Goal: Task Accomplishment & Management: Manage account settings

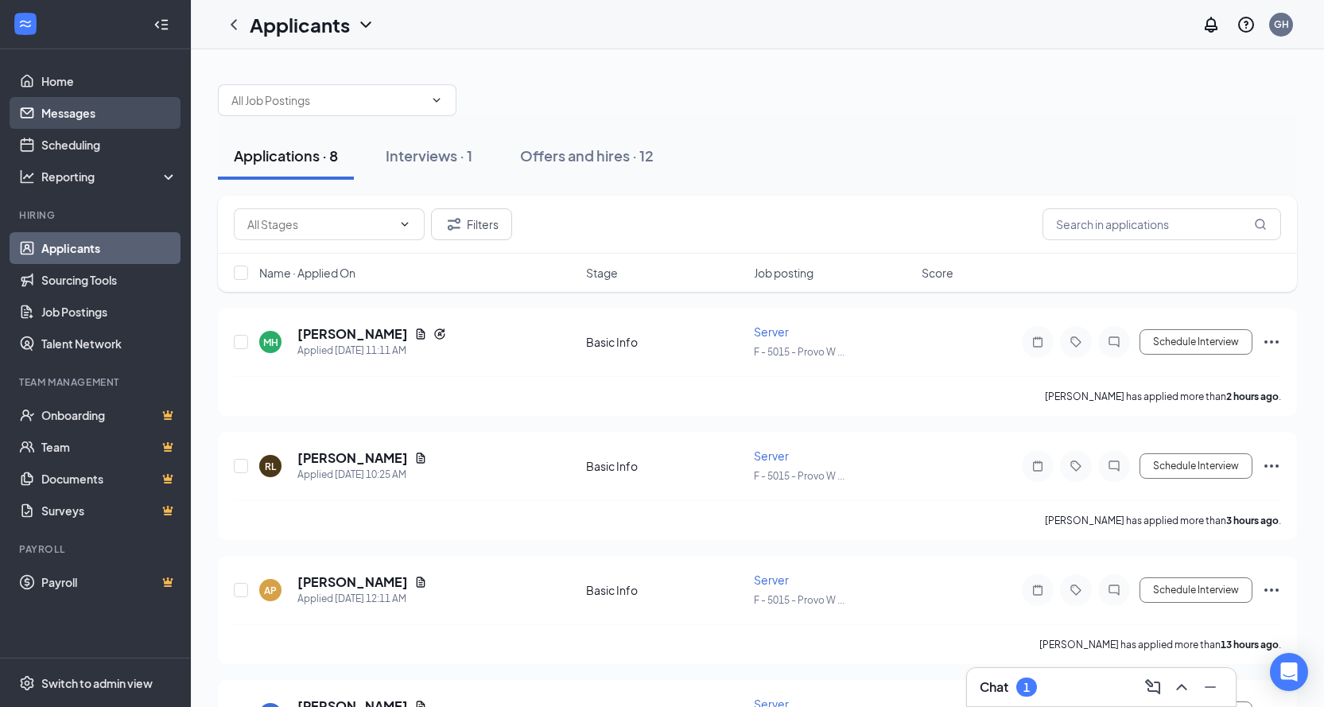
click at [86, 112] on link "Messages" at bounding box center [109, 113] width 136 height 32
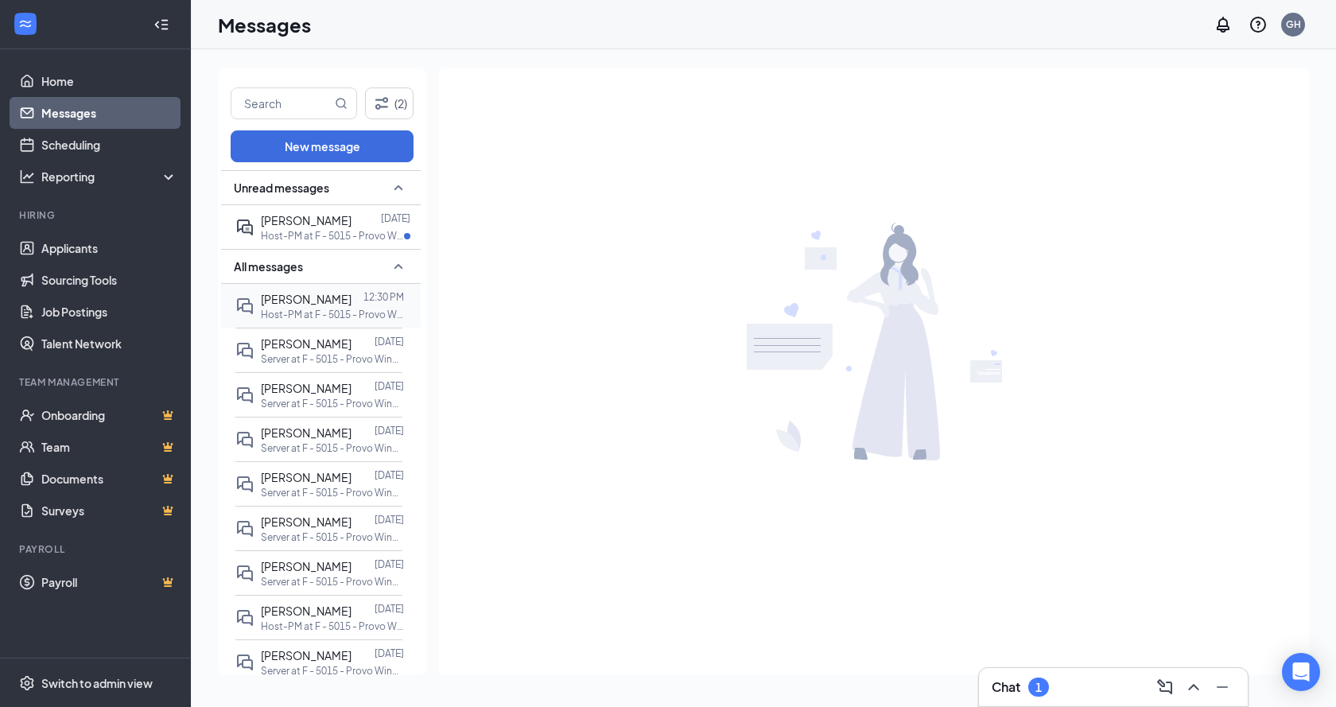
click at [304, 307] on div "[PERSON_NAME]" at bounding box center [306, 298] width 91 height 17
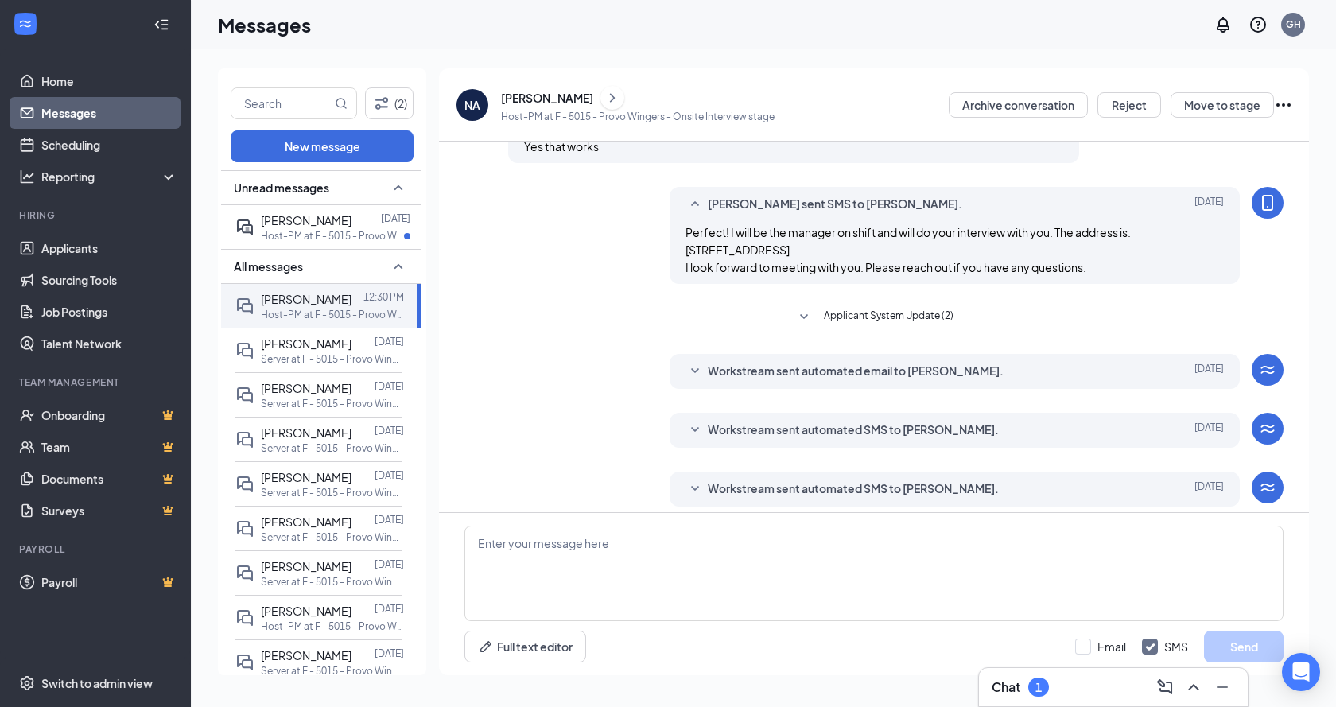
scroll to position [207, 0]
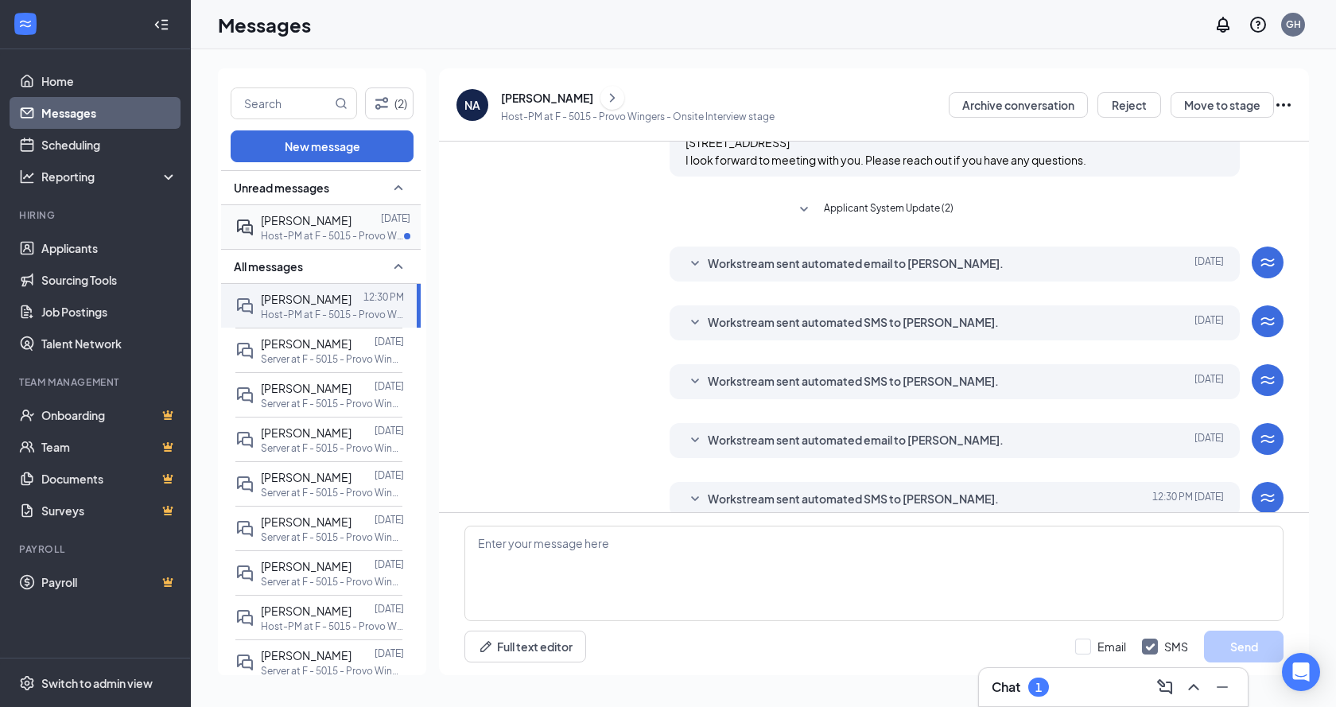
click at [294, 236] on p "Host-PM at F - 5015 - Provo Wingers" at bounding box center [332, 236] width 143 height 14
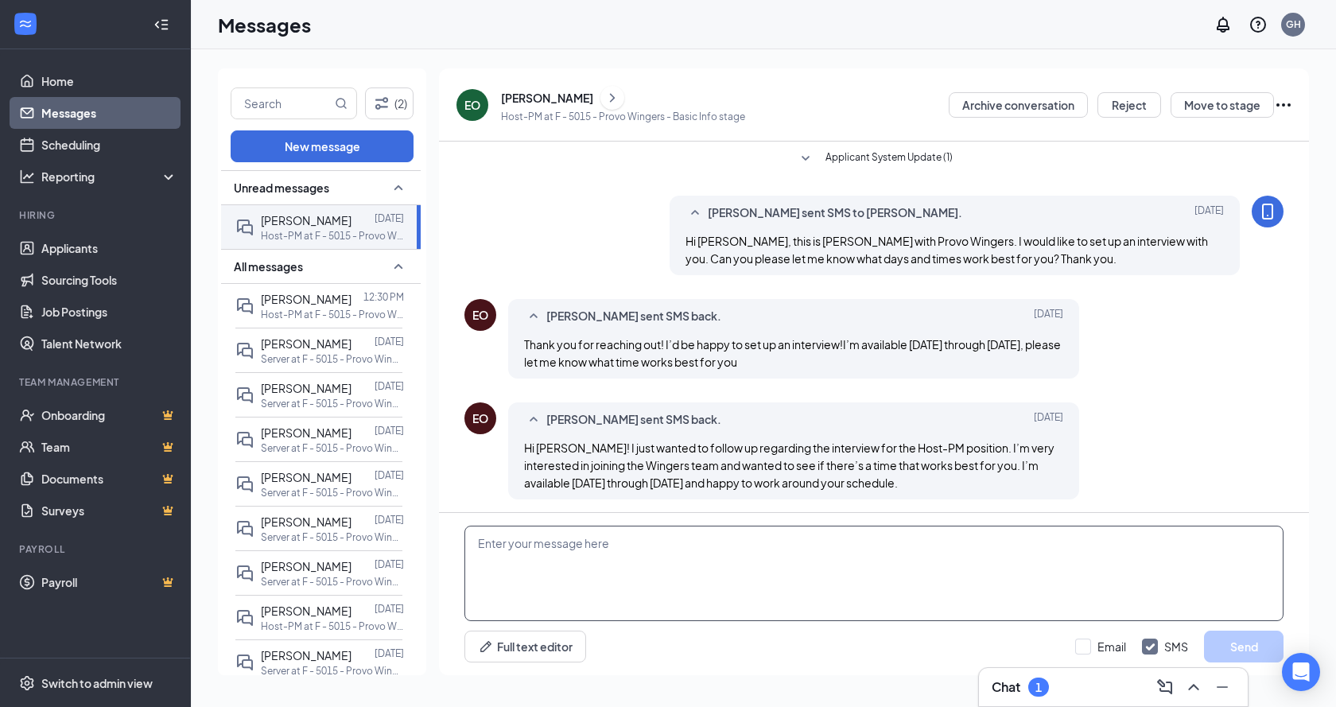
click at [895, 580] on textarea at bounding box center [873, 573] width 819 height 95
type textarea "i"
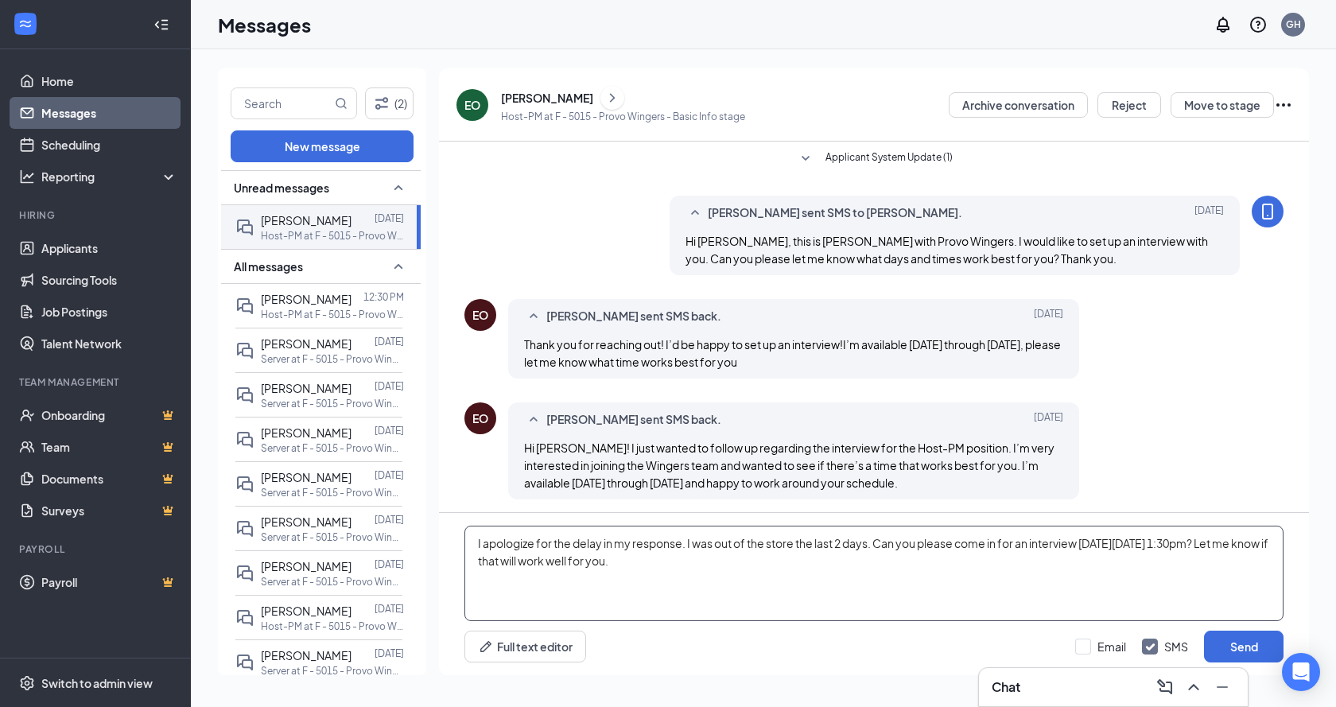
click at [530, 564] on textarea "I apologize for the delay in my response. I was out of the store the last 2 day…" at bounding box center [873, 573] width 819 height 95
click at [831, 565] on textarea "I apologize for the delay in my response. I was out of the store the last 2 day…" at bounding box center [873, 573] width 819 height 95
type textarea "I apologize for the delay in my response. I was out of the store the last 2 day…"
click at [1235, 650] on button "Send" at bounding box center [1244, 646] width 80 height 32
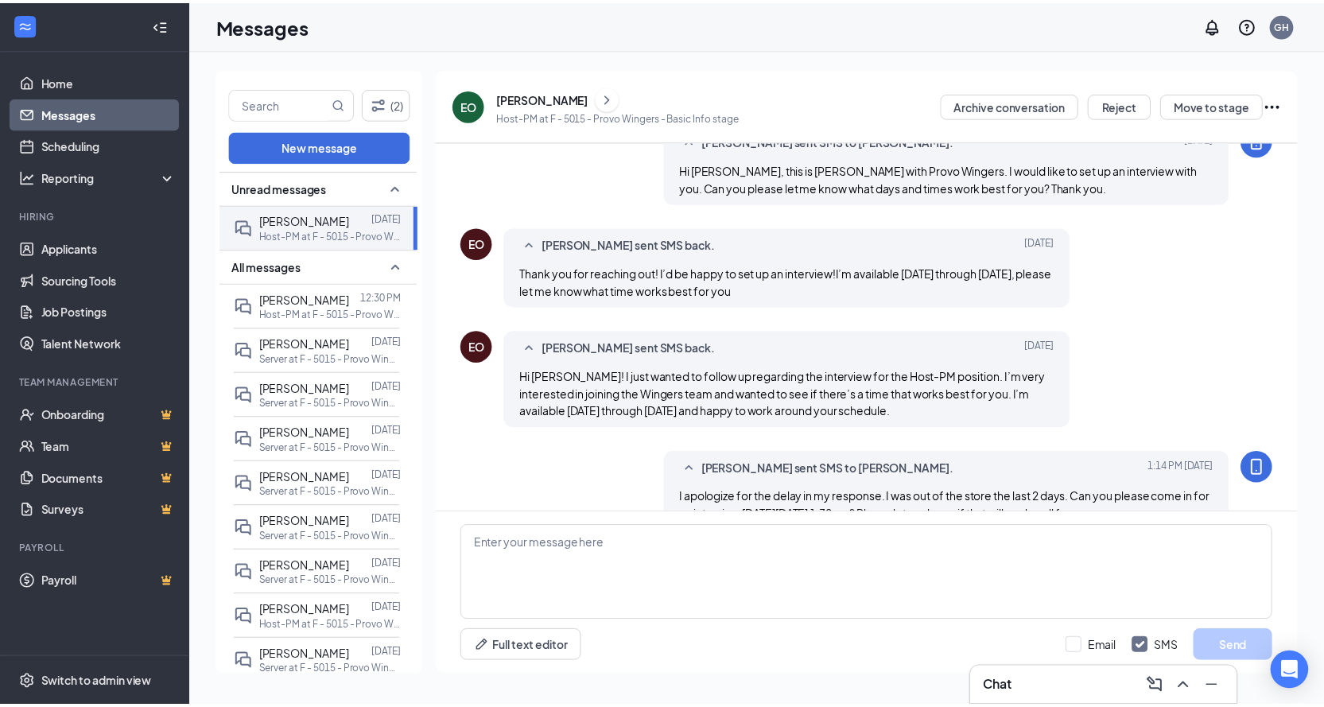
scroll to position [107, 0]
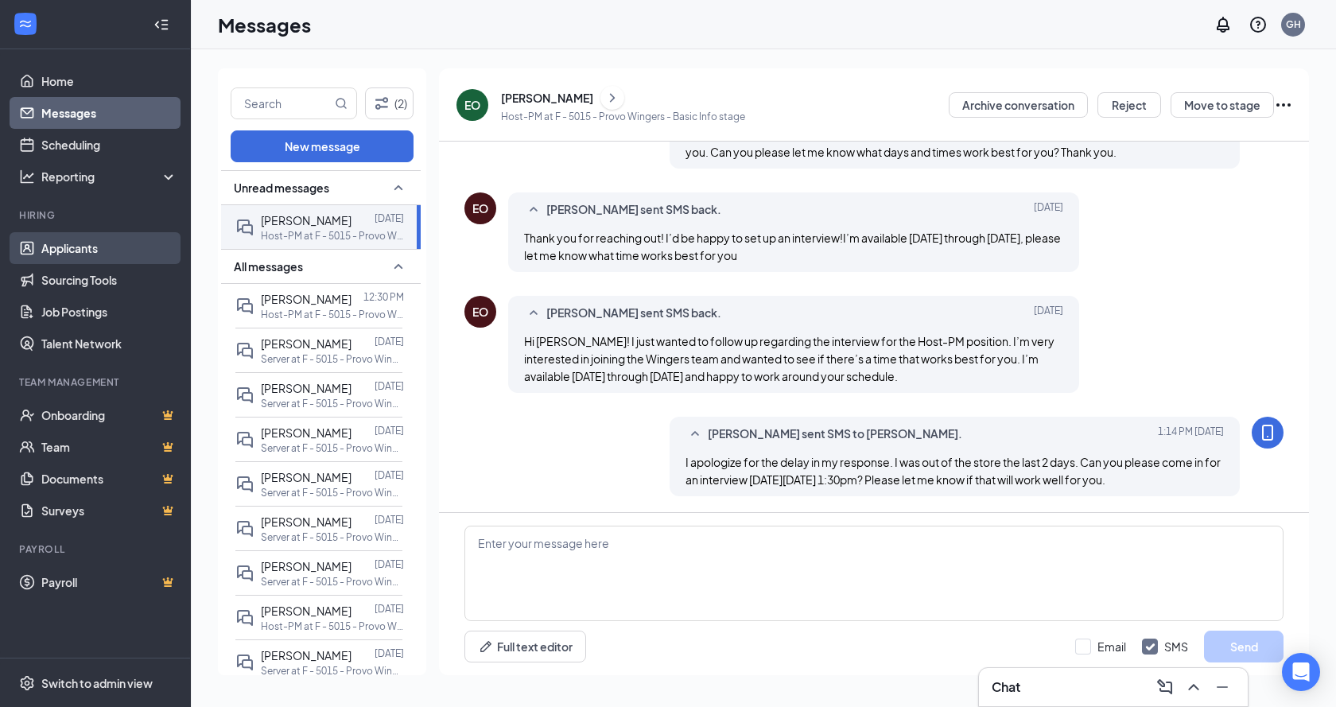
click at [70, 240] on link "Applicants" at bounding box center [109, 248] width 136 height 32
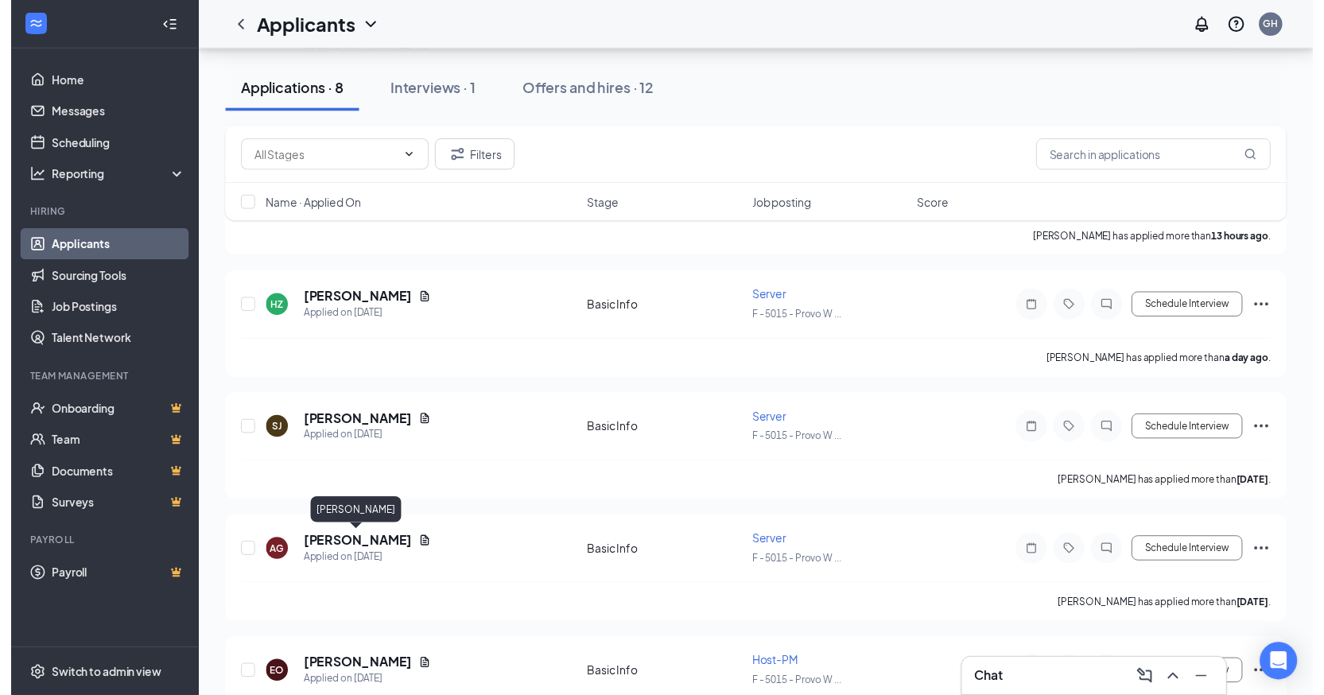
scroll to position [596, 0]
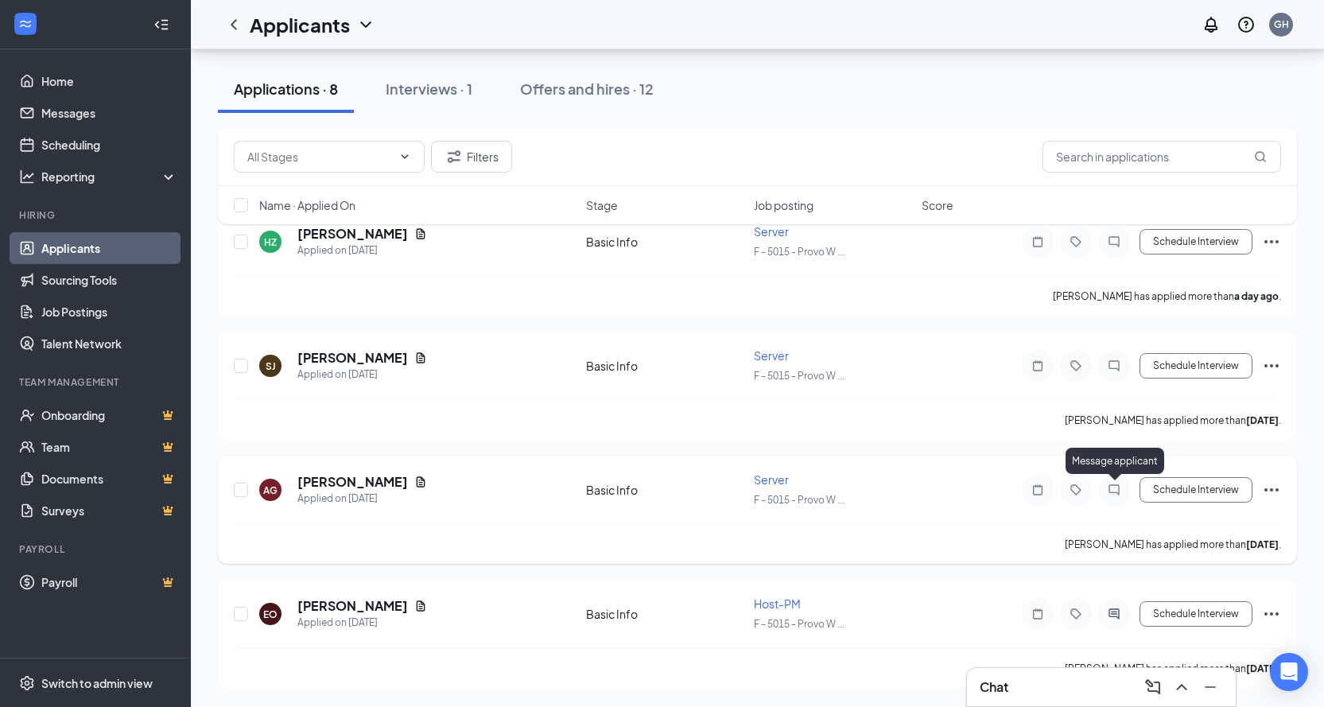
click at [1112, 486] on icon "ChatInactive" at bounding box center [1113, 489] width 19 height 13
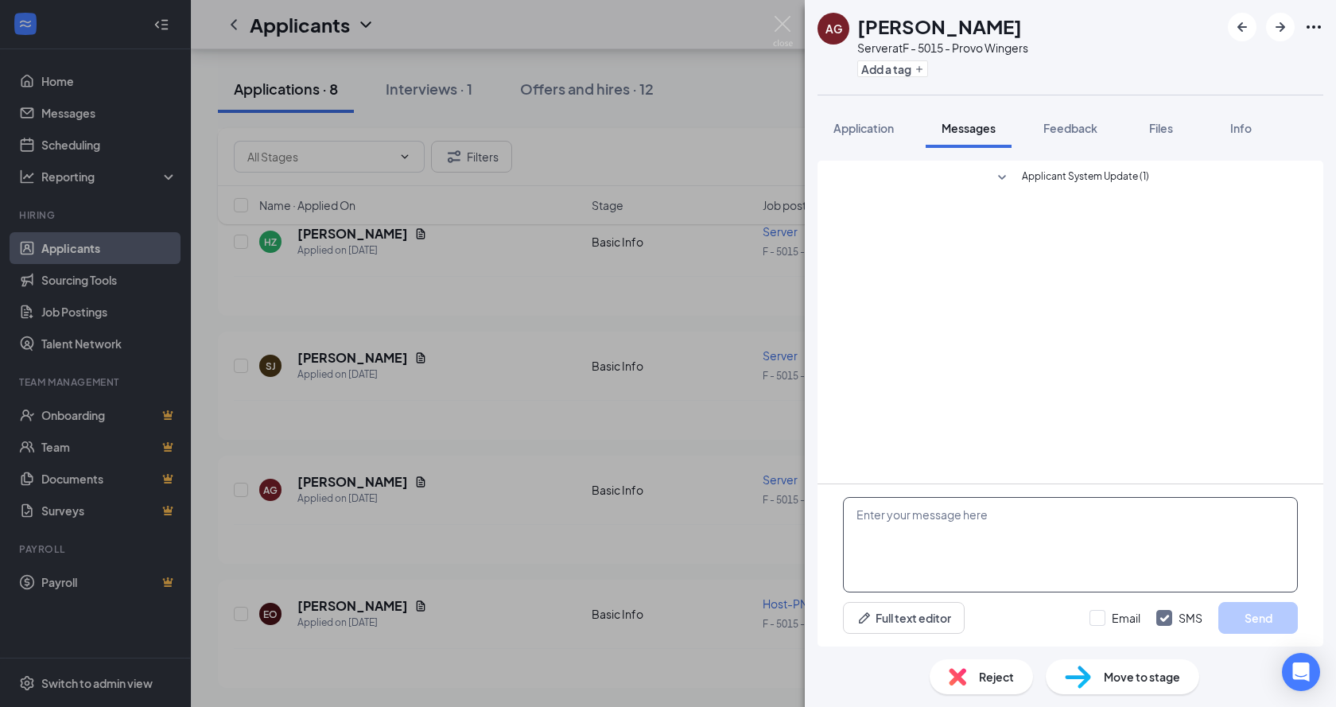
click at [929, 568] on textarea at bounding box center [1070, 544] width 455 height 95
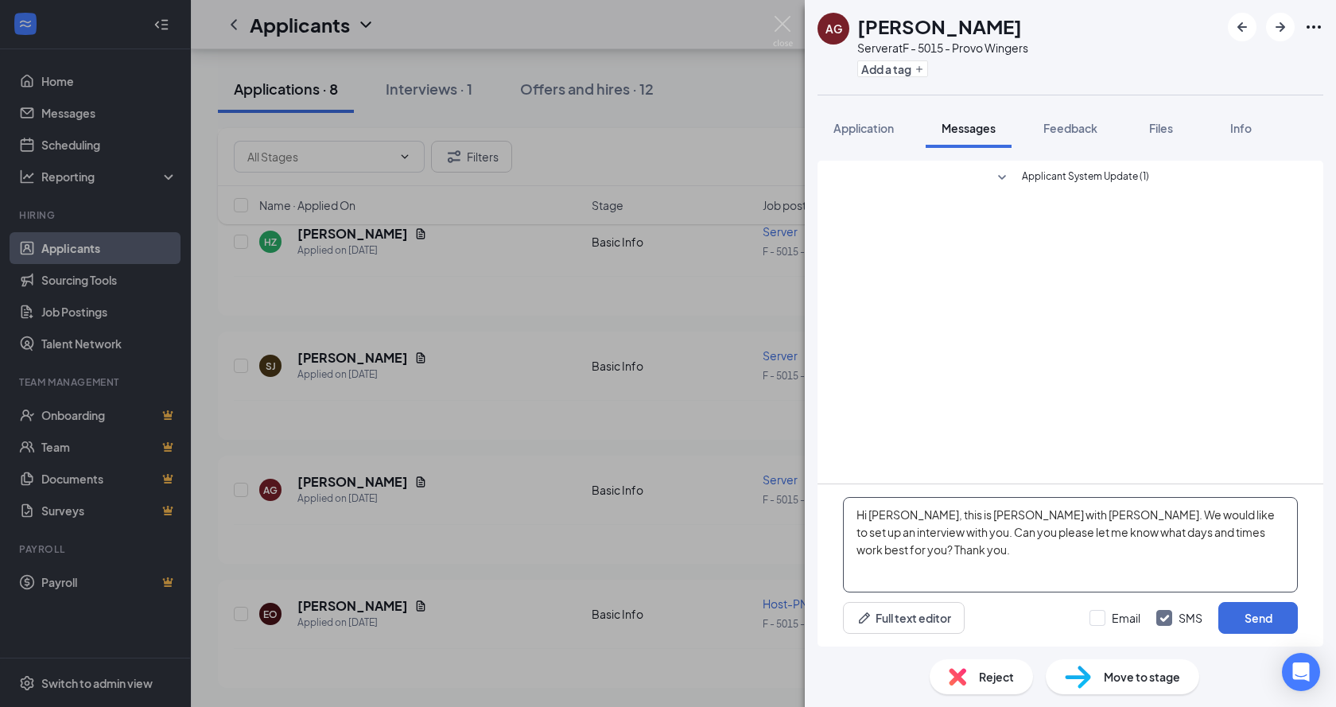
click at [1092, 516] on textarea "Hi [PERSON_NAME], this is [PERSON_NAME] with [PERSON_NAME]. We would like to se…" at bounding box center [1070, 544] width 455 height 95
drag, startPoint x: 975, startPoint y: 558, endPoint x: 848, endPoint y: 495, distance: 141.9
click at [848, 495] on div "Hi [PERSON_NAME], this is [PERSON_NAME] with [PERSON_NAME]. I would like to set…" at bounding box center [1070, 565] width 506 height 162
type textarea "Hi [PERSON_NAME], this is [PERSON_NAME] with [PERSON_NAME]. I would like to set…"
click at [1249, 620] on button "Send" at bounding box center [1258, 618] width 80 height 32
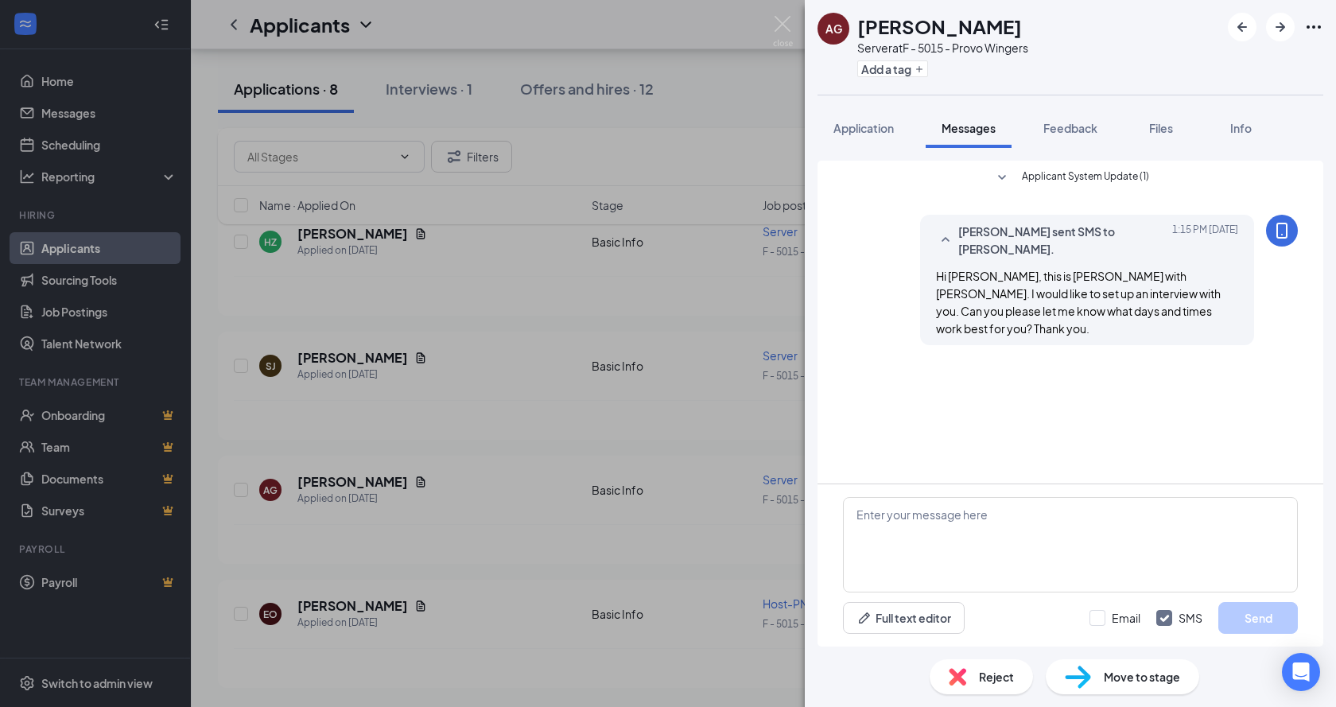
click at [496, 514] on div "AG [PERSON_NAME] Server at F - 5015 - Provo Wingers Add a tag Application Messa…" at bounding box center [668, 353] width 1336 height 707
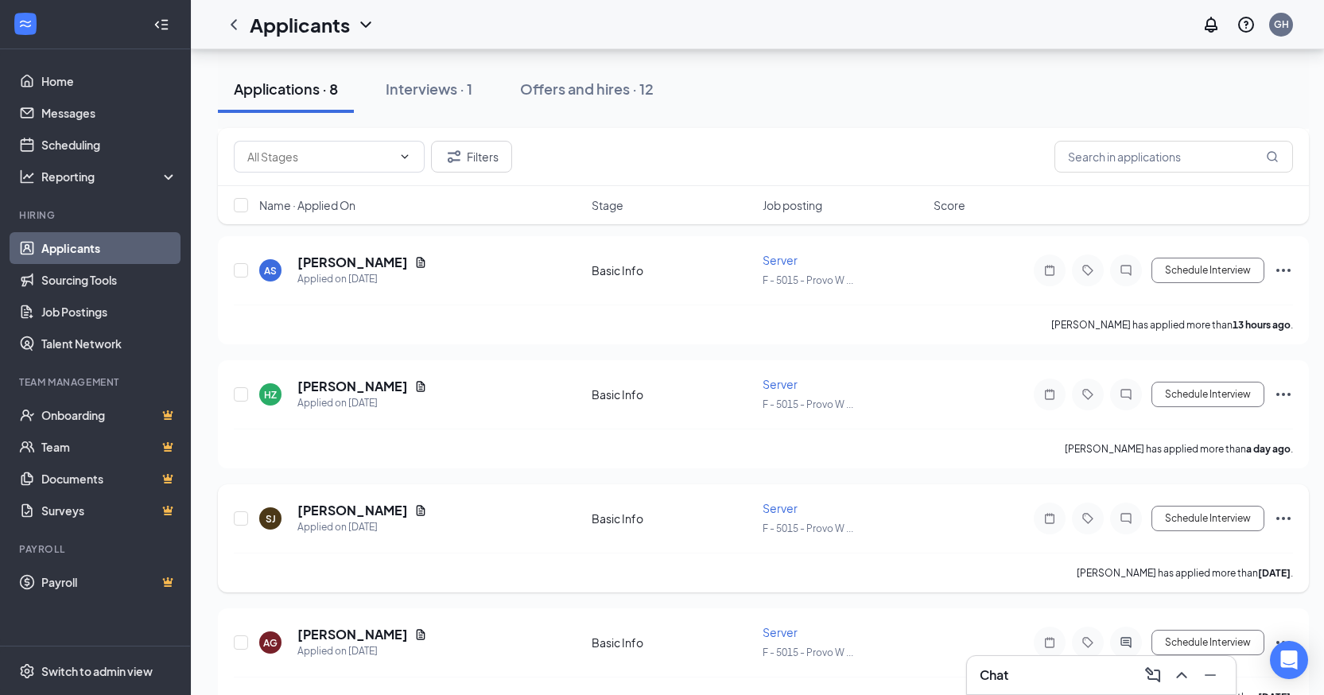
scroll to position [437, 0]
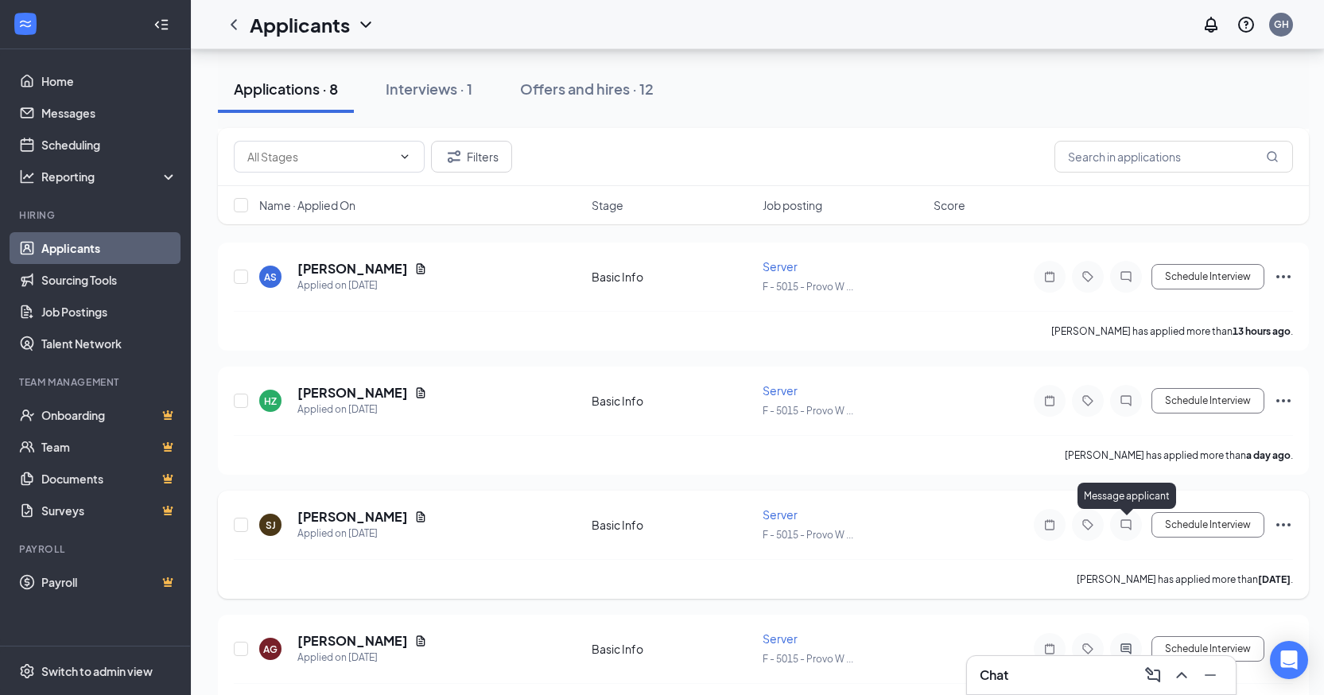
click at [1123, 519] on icon "ChatInactive" at bounding box center [1125, 524] width 19 height 13
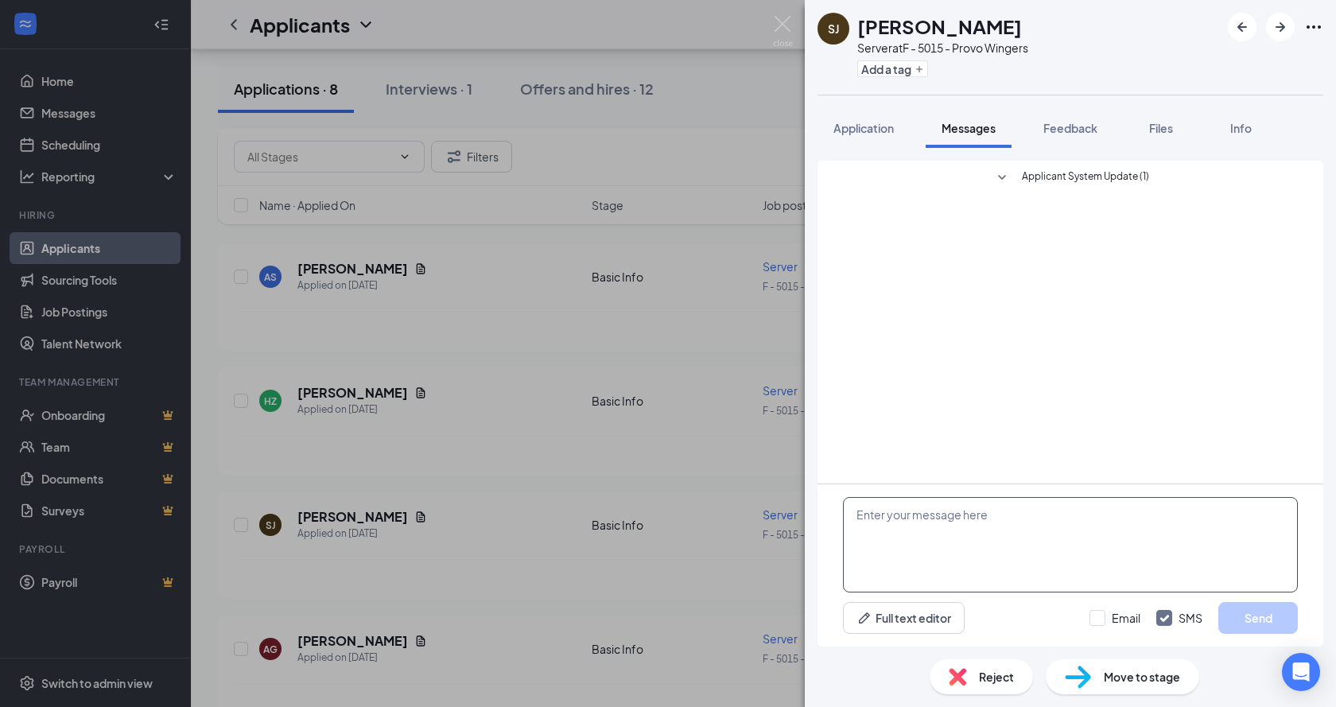
click at [938, 554] on textarea at bounding box center [1070, 544] width 455 height 95
paste textarea "Hi [PERSON_NAME], this is [PERSON_NAME] with [PERSON_NAME]. I would like to set…"
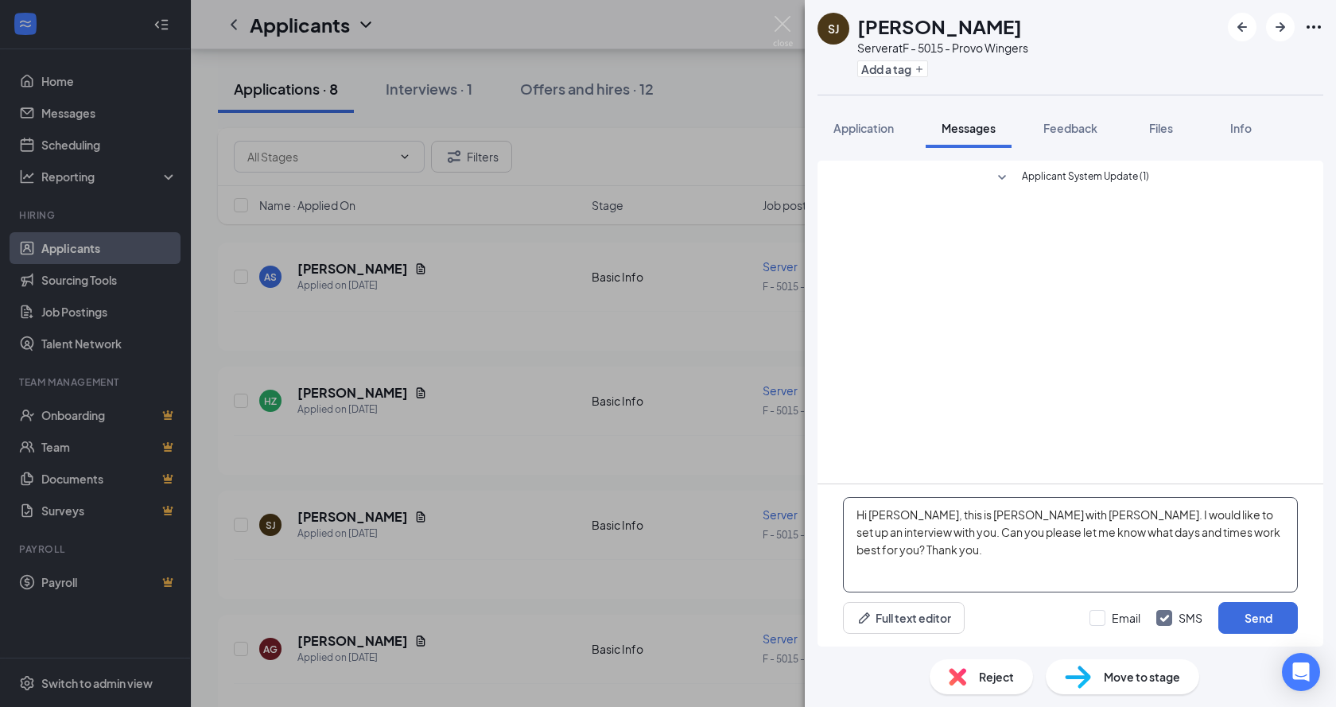
click at [906, 512] on textarea "Hi [PERSON_NAME], this is [PERSON_NAME] with [PERSON_NAME]. I would like to set…" at bounding box center [1070, 544] width 455 height 95
type textarea "Hi [PERSON_NAME], this is [PERSON_NAME] with [PERSON_NAME]. I would like to set…"
click at [1264, 616] on button "Send" at bounding box center [1258, 618] width 80 height 32
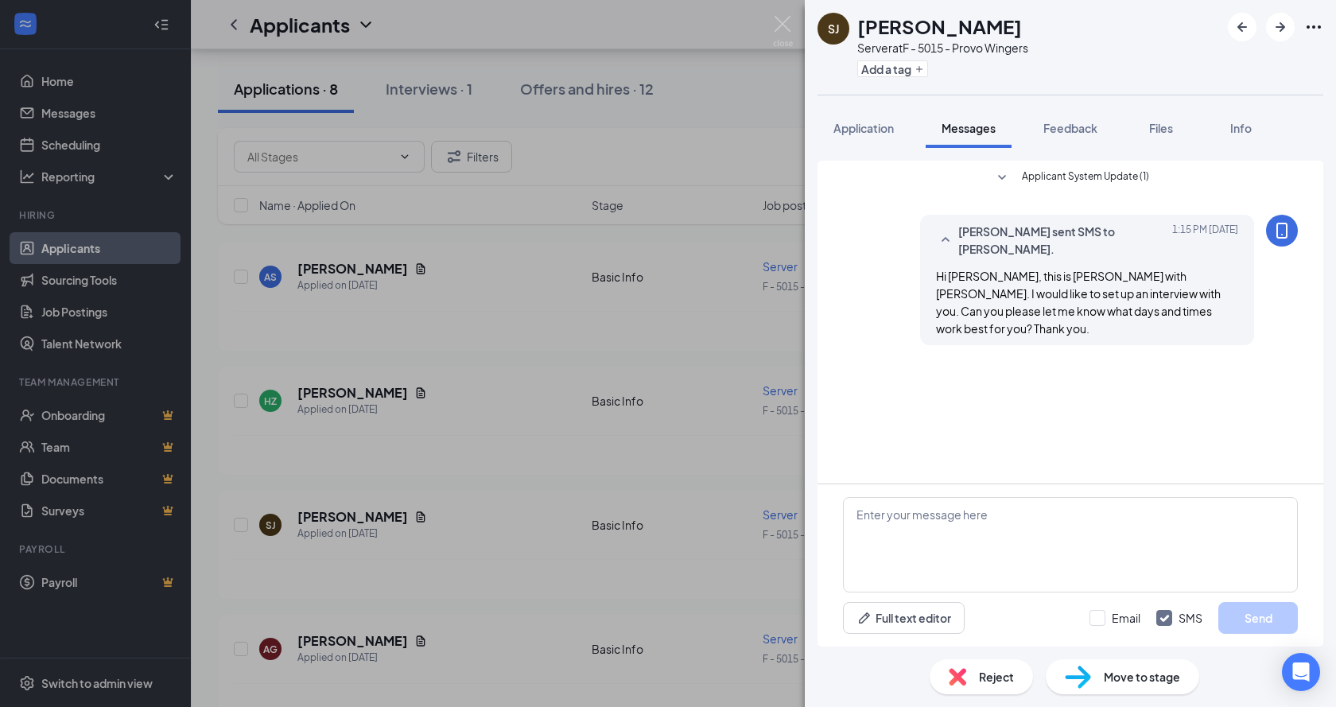
click at [534, 470] on div "SJ [PERSON_NAME] Server at F - 5015 - Provo Wingers Add a tag Application Messa…" at bounding box center [668, 353] width 1336 height 707
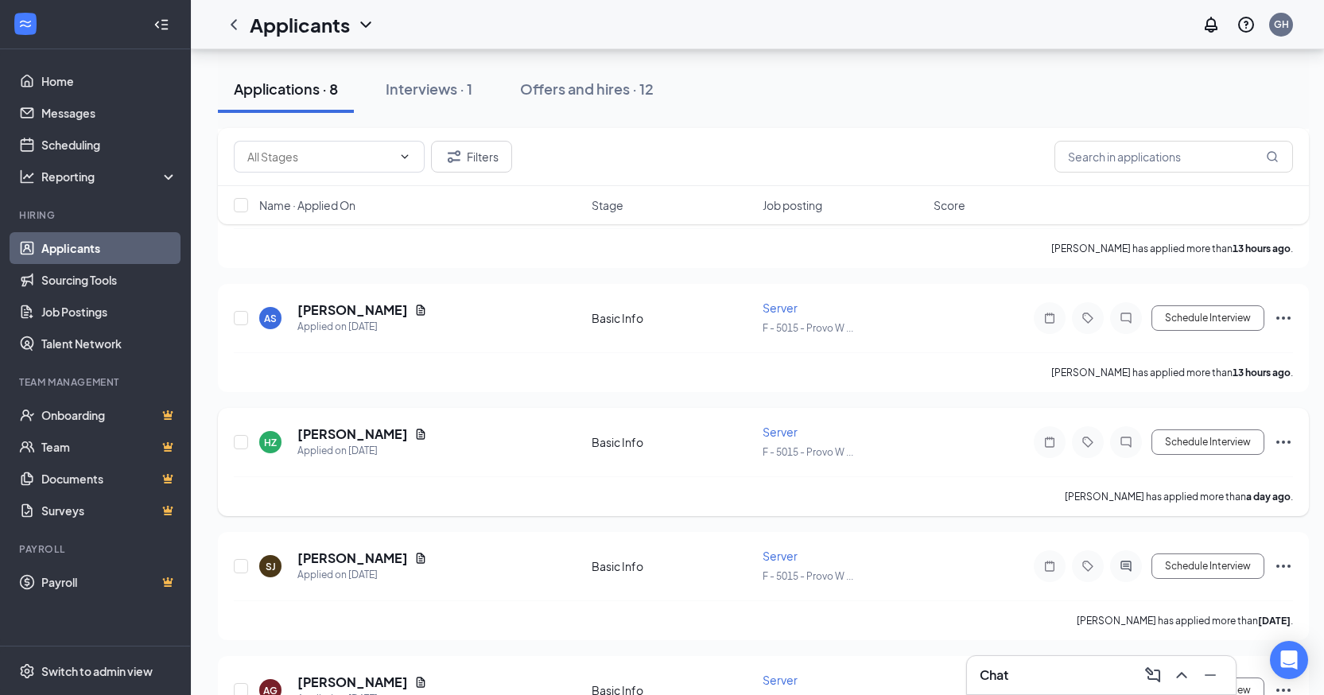
scroll to position [358, 0]
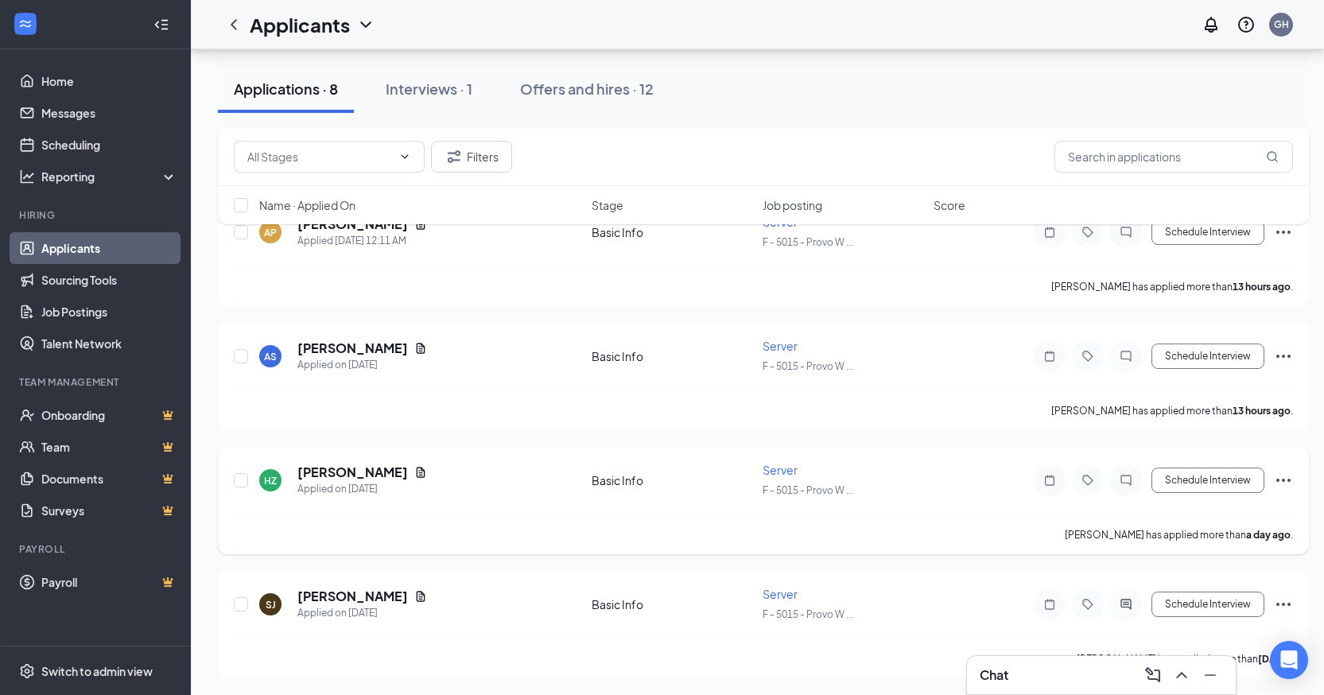
click at [1115, 476] on div at bounding box center [1126, 480] width 32 height 32
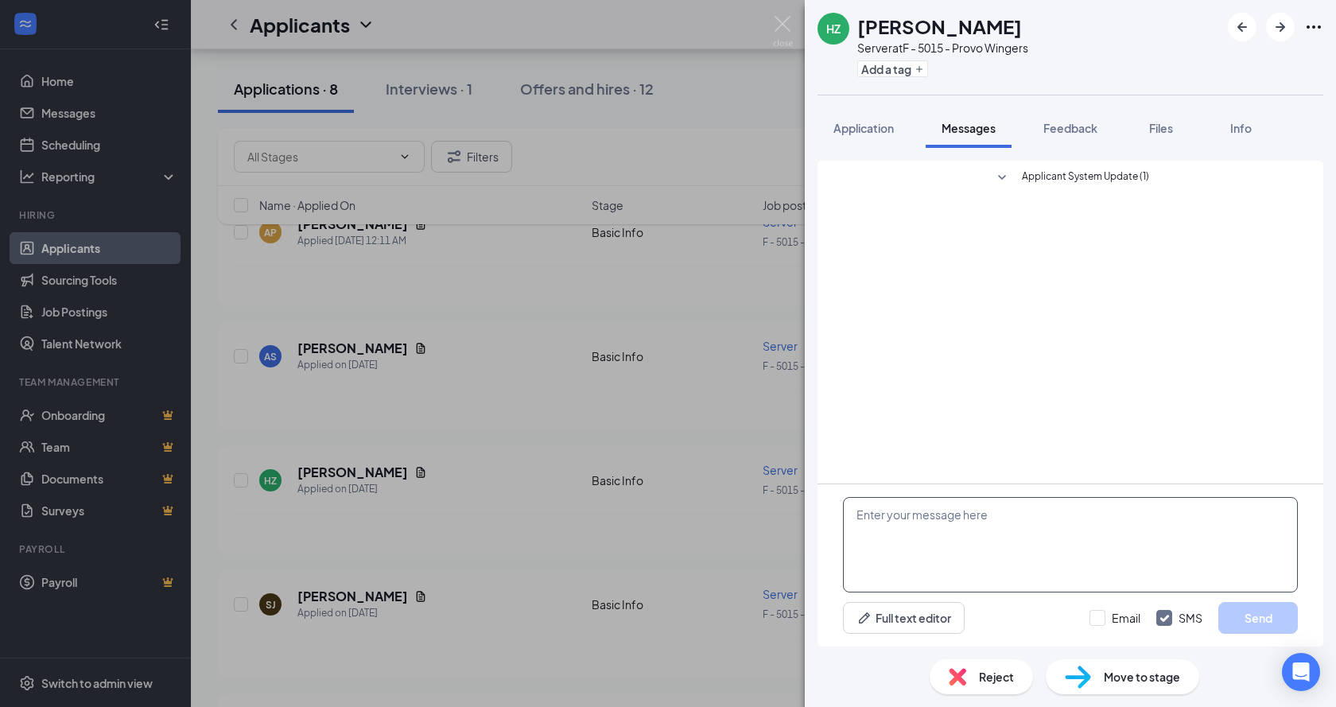
paste textarea "Hi Angelo, this is Paige with Provo Wingers. I would like to set up an intervie…"
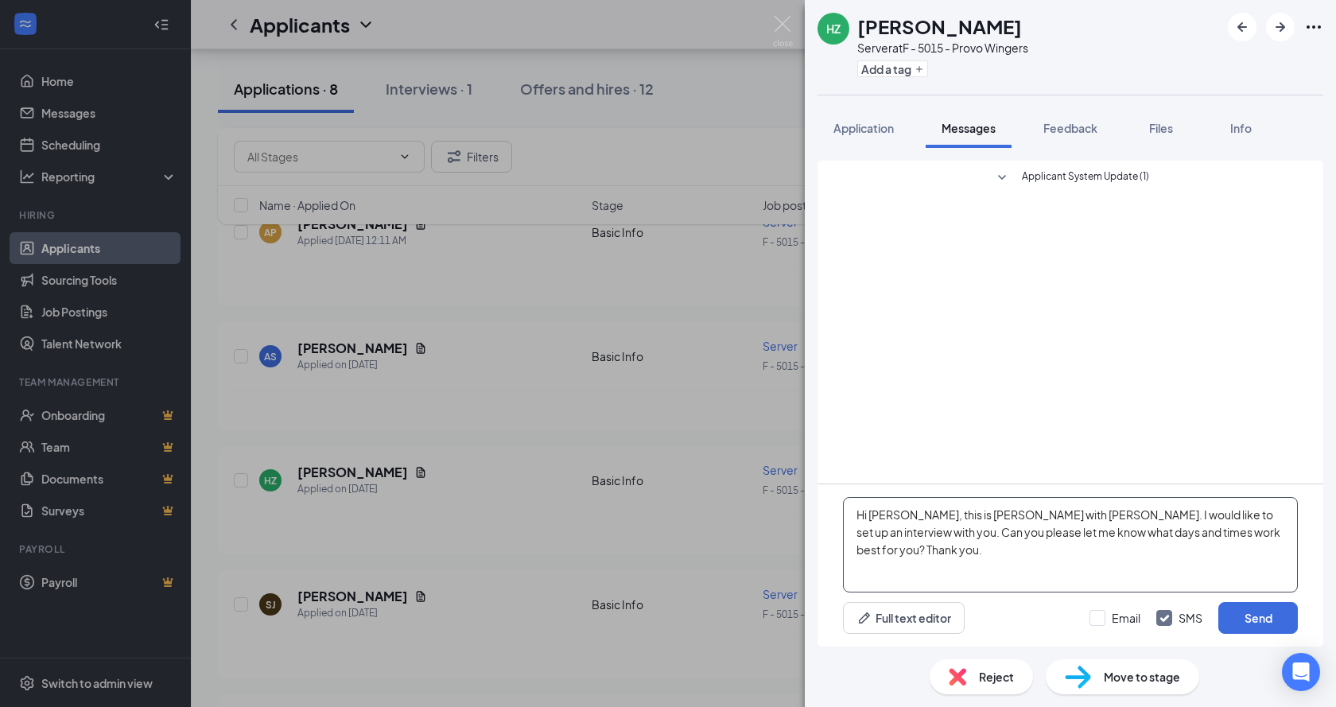
click at [901, 516] on textarea "Hi Angelo, this is Paige with Provo Wingers. I would like to set up an intervie…" at bounding box center [1070, 544] width 455 height 95
type textarea "Hi Hannah, this is Paige with Provo Wingers. I would like to set up an intervie…"
click at [1260, 614] on button "Send" at bounding box center [1258, 618] width 80 height 32
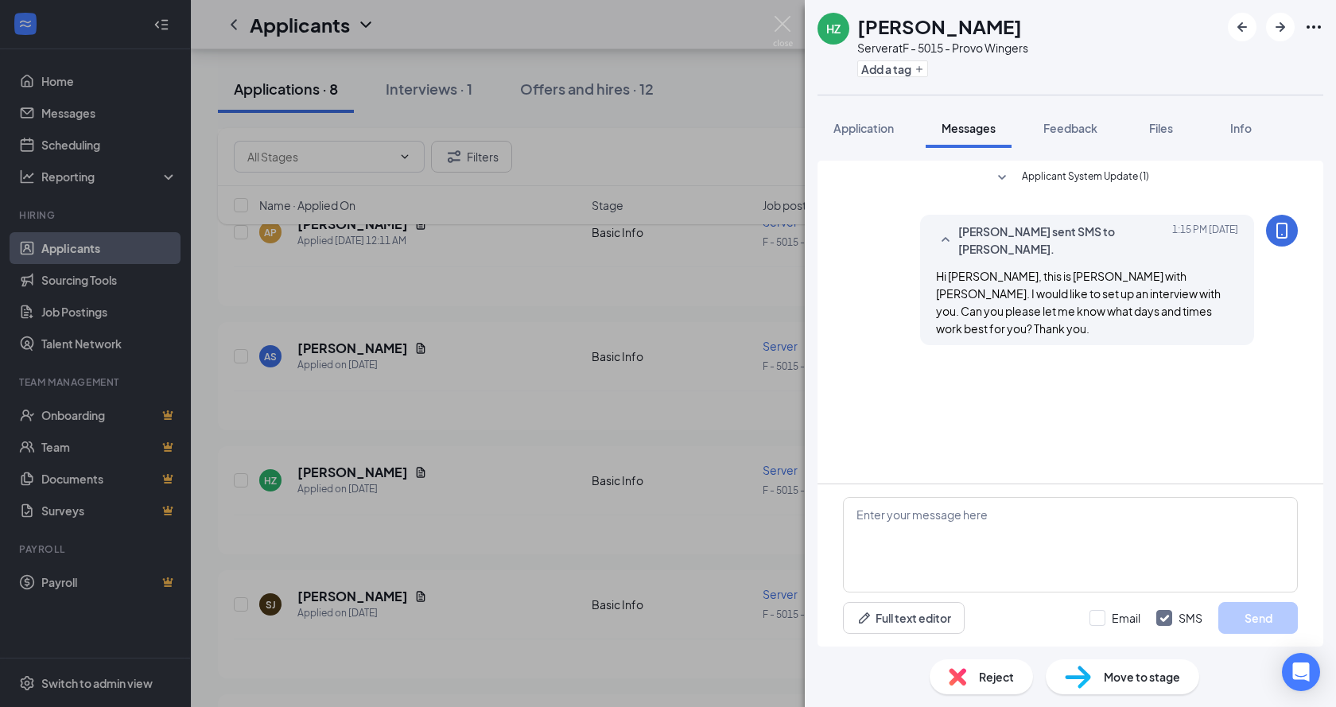
click at [514, 410] on div "HZ Hannah Zimmerman Server at F - 5015 - Provo Wingers Add a tag Application Me…" at bounding box center [668, 353] width 1336 height 707
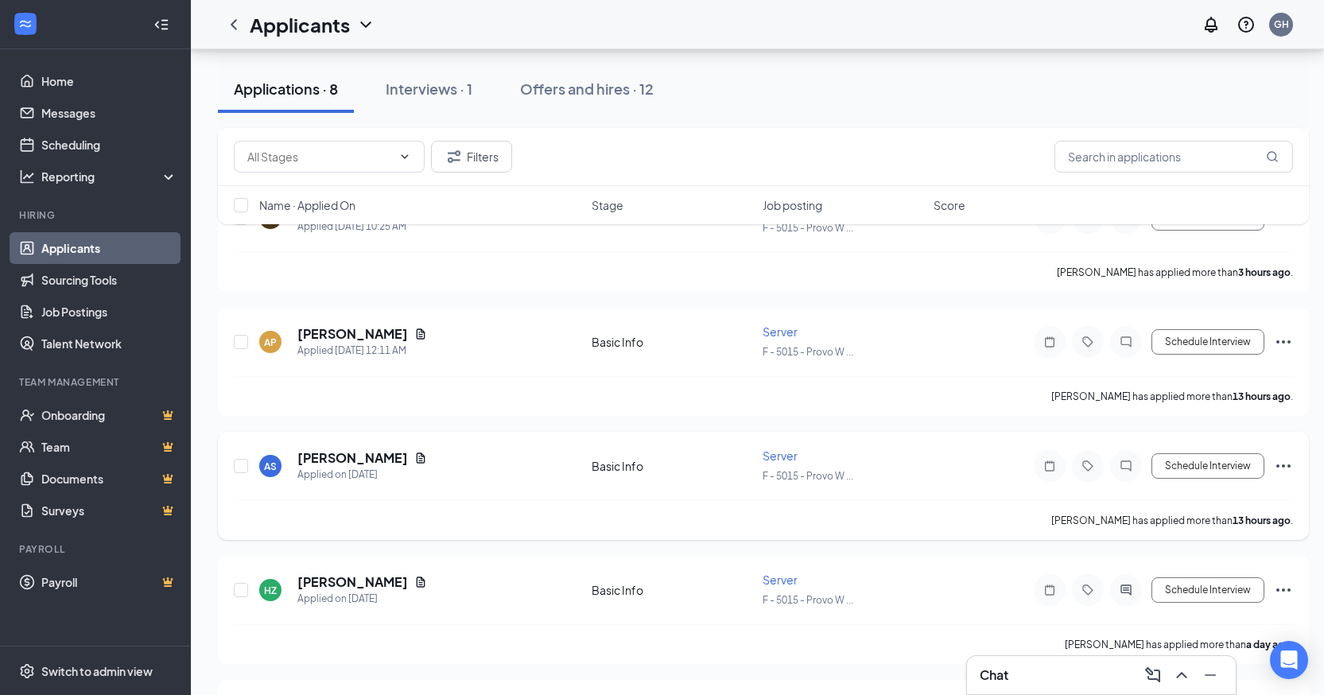
scroll to position [199, 0]
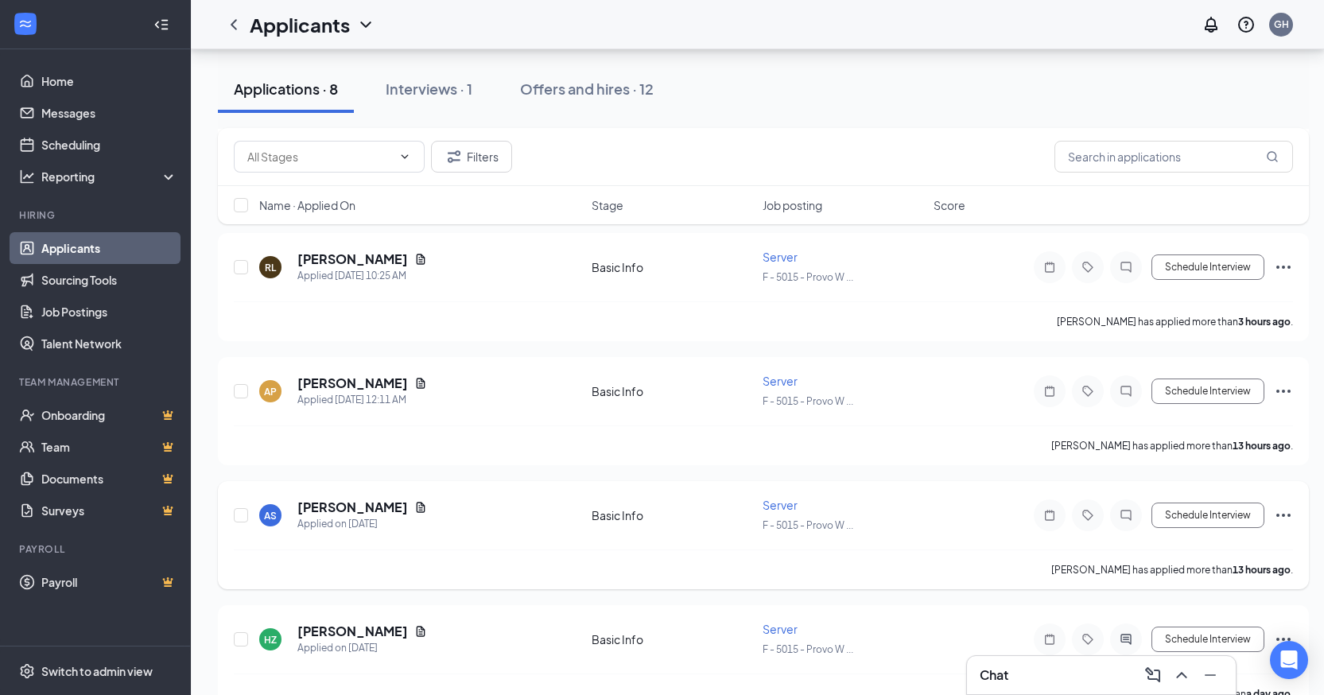
click at [1131, 518] on icon "ChatInactive" at bounding box center [1125, 515] width 19 height 13
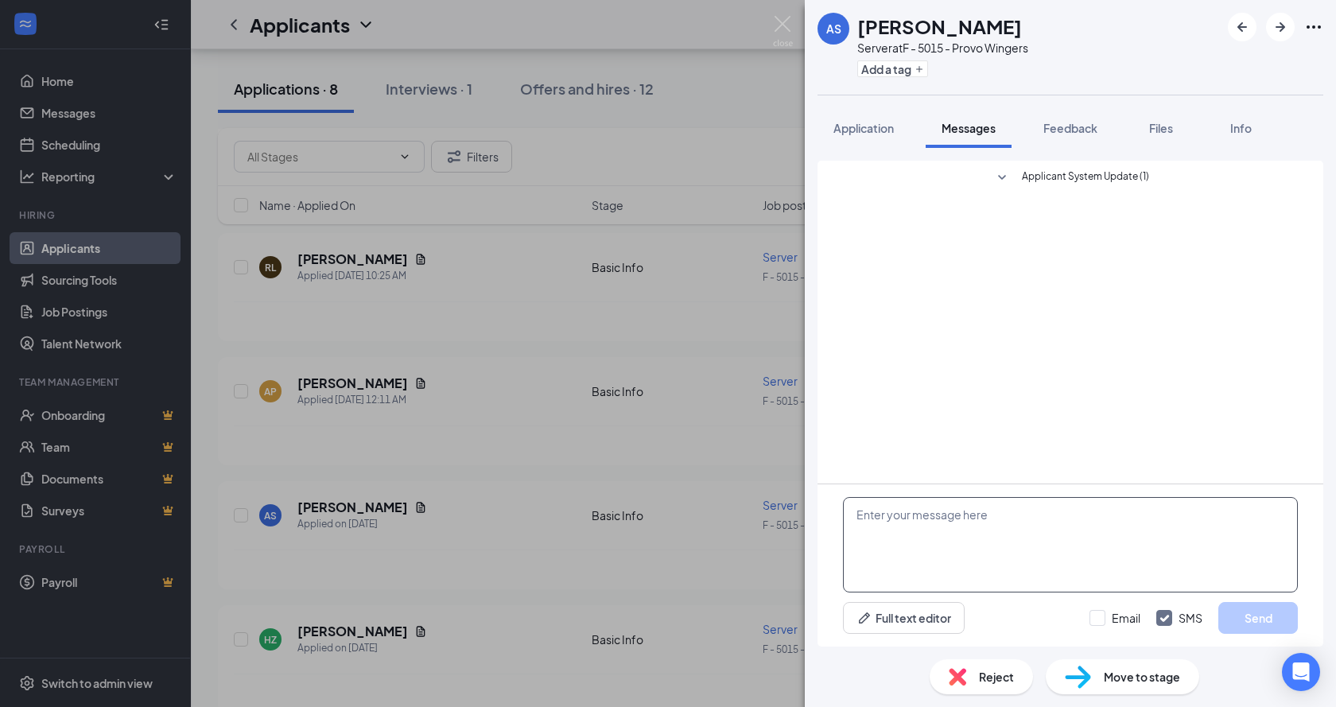
paste textarea "Hi Angelo, this is Paige with Provo Wingers. I would like to set up an intervie…"
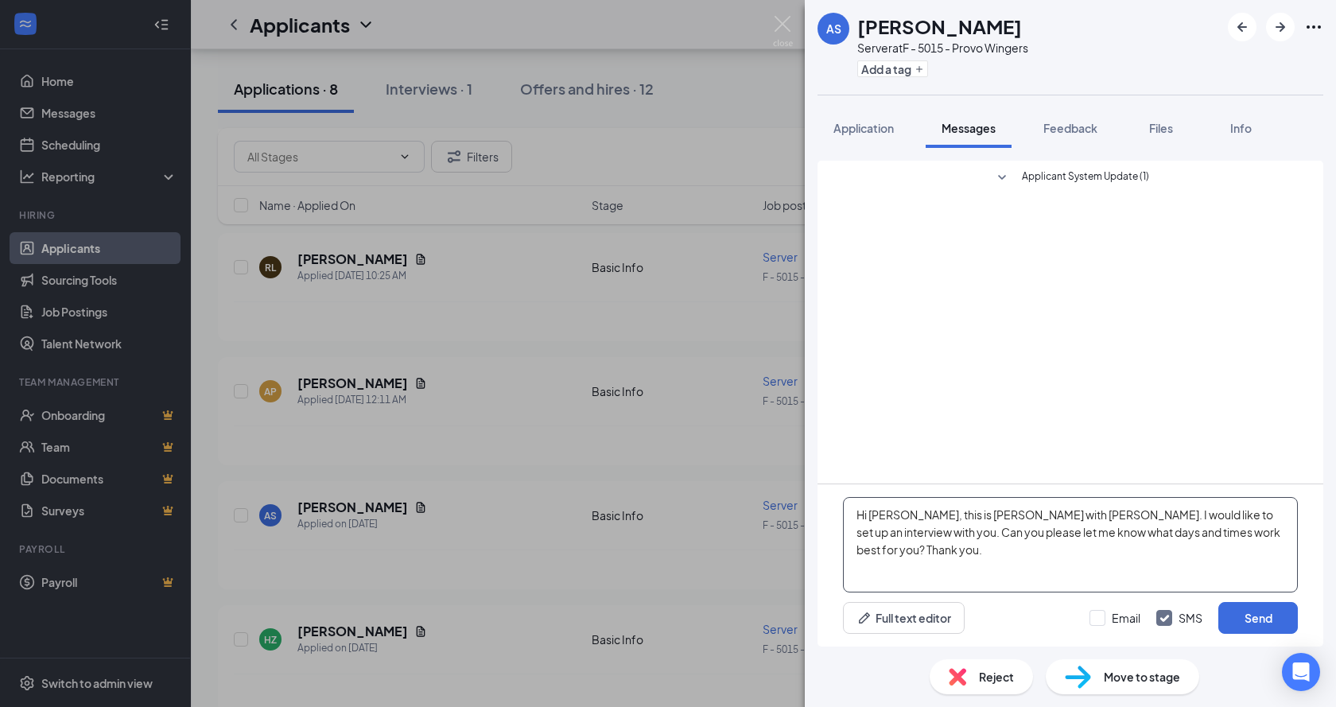
click at [906, 517] on textarea "Hi Angelo, this is Paige with Provo Wingers. I would like to set up an intervie…" at bounding box center [1070, 544] width 455 height 95
type textarea "Hi Ashlie, this is Paige with Provo Wingers. I would like to set up an intervie…"
click at [1271, 623] on button "Send" at bounding box center [1258, 618] width 80 height 32
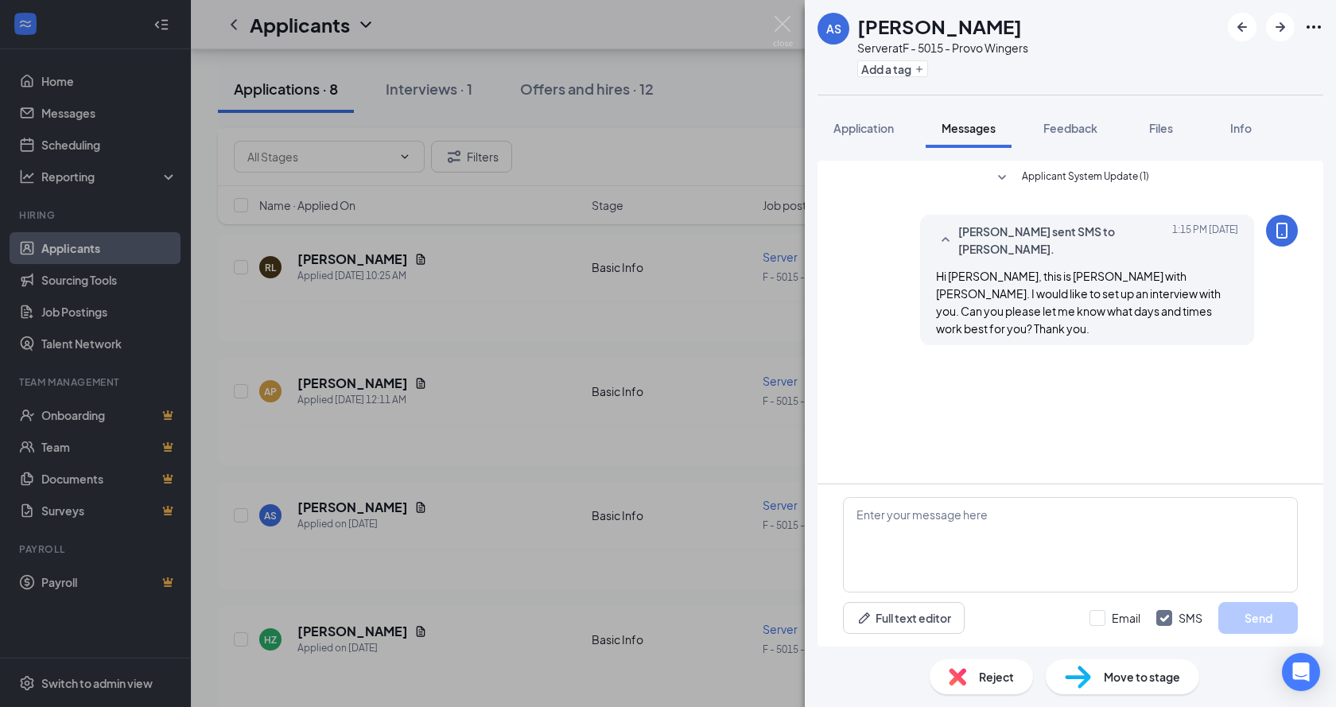
click at [476, 523] on div "AS Ashlie Stark Server at F - 5015 - Provo Wingers Add a tag Application Messag…" at bounding box center [668, 353] width 1336 height 707
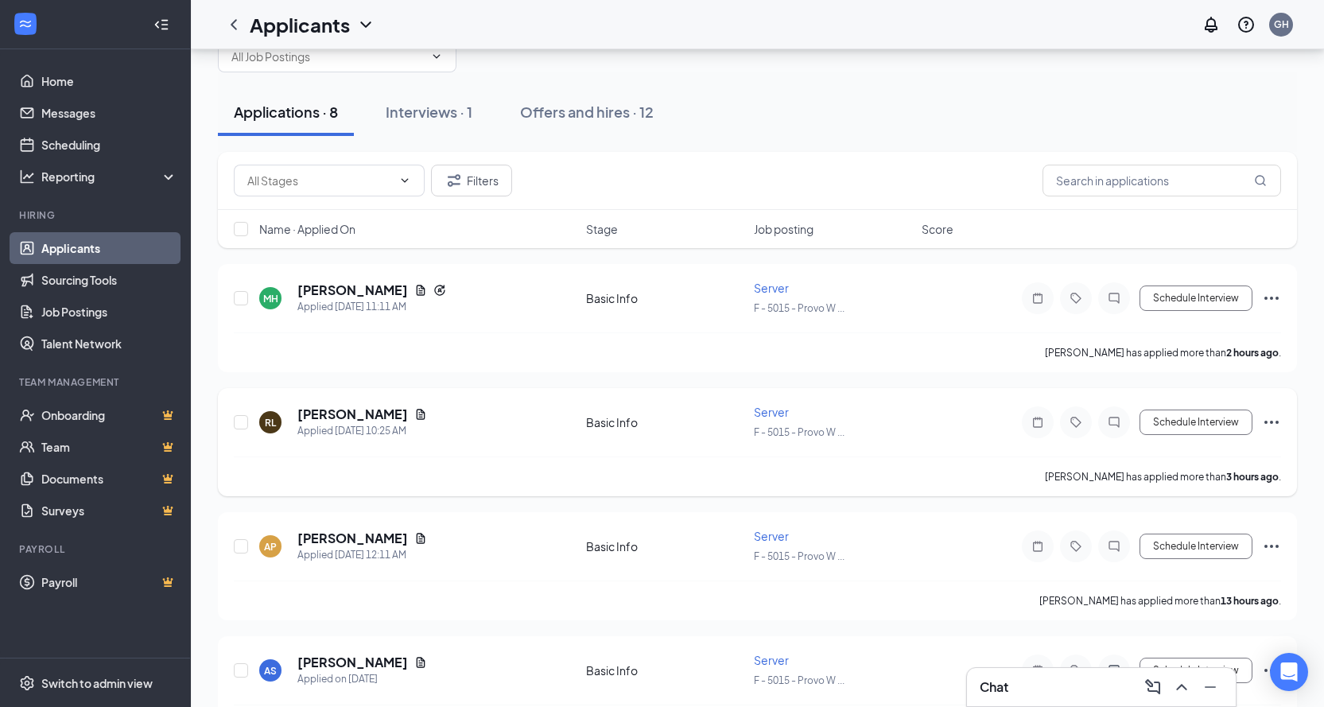
scroll to position [40, 0]
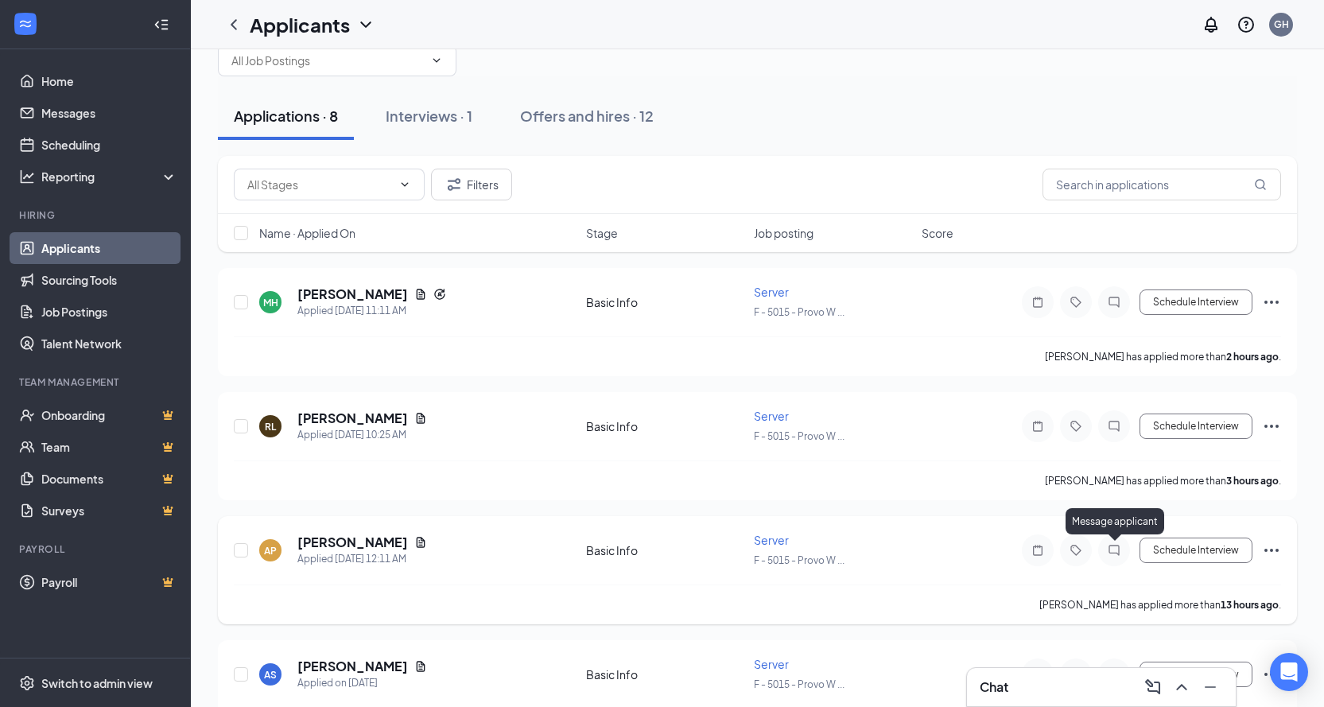
click at [1113, 553] on icon "ChatInactive" at bounding box center [1113, 550] width 10 height 10
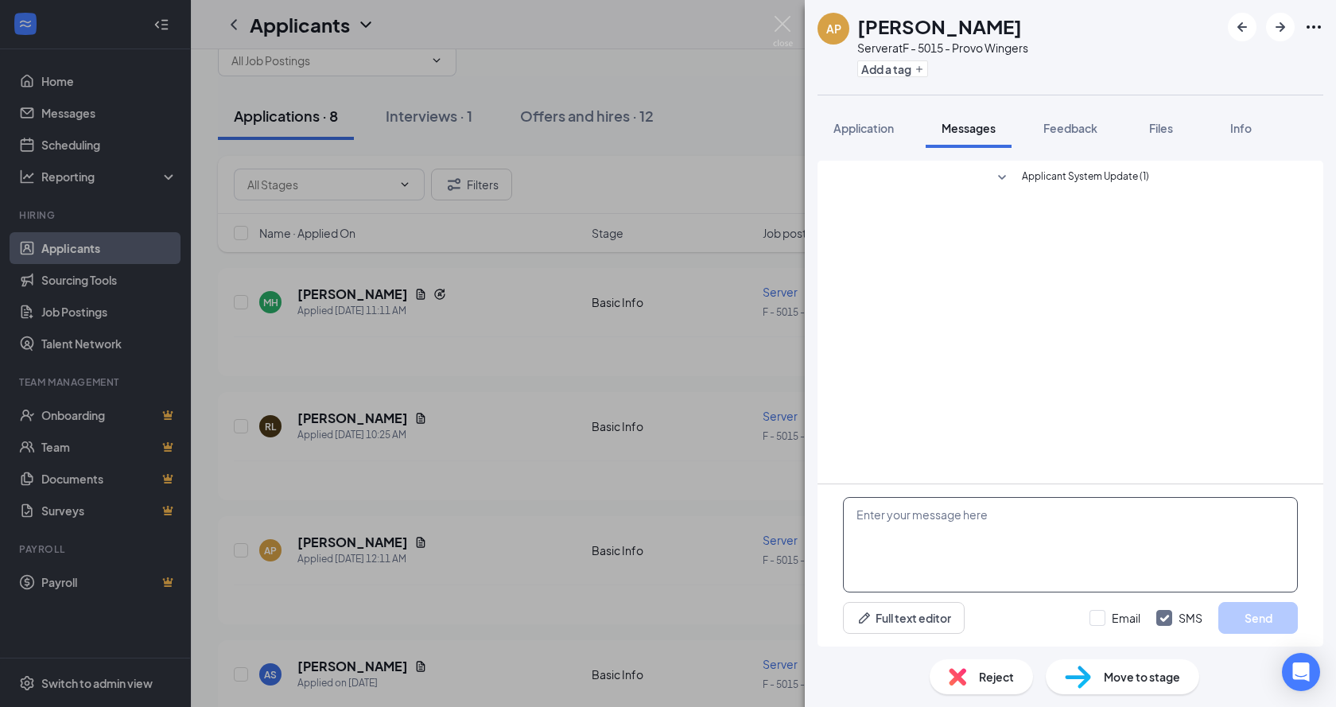
click at [953, 573] on textarea at bounding box center [1070, 544] width 455 height 95
paste textarea "Hi Angelo, this is Paige with Provo Wingers. I would like to set up an intervie…"
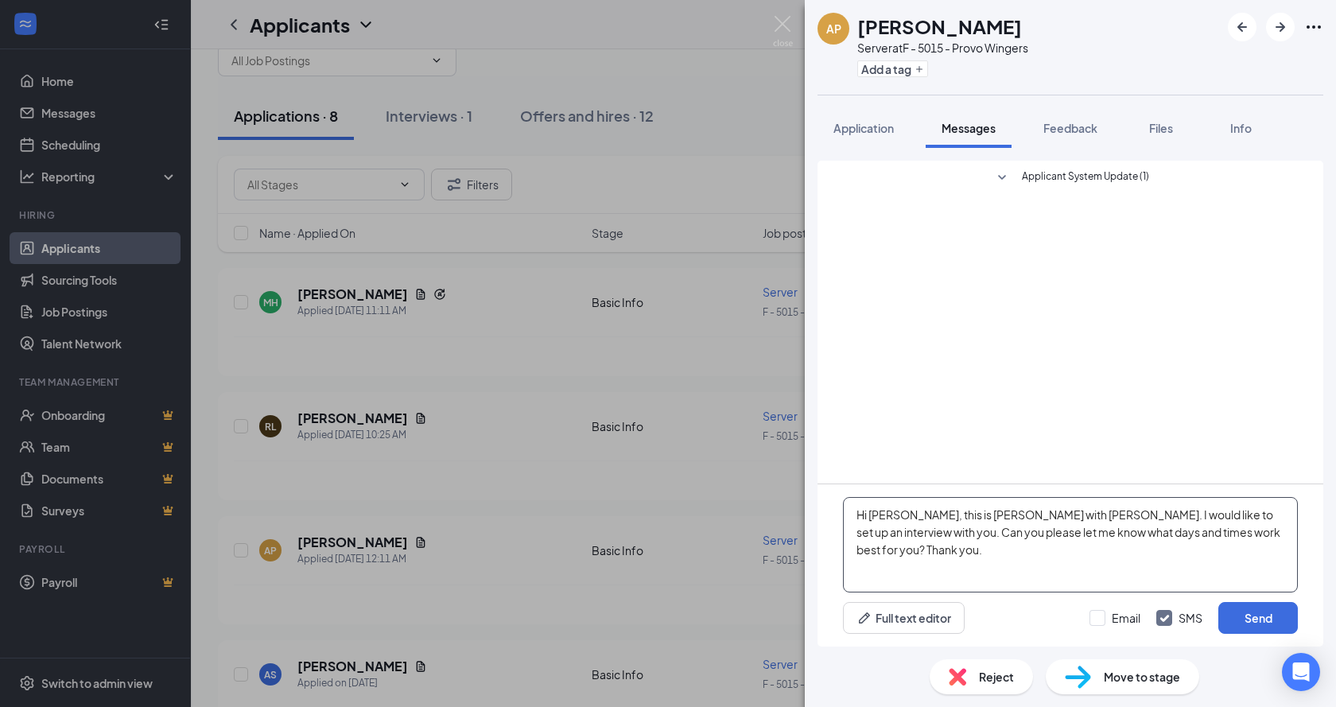
click at [903, 514] on textarea "Hi Angelo, this is Paige with Provo Wingers. I would like to set up an intervie…" at bounding box center [1070, 544] width 455 height 95
type textarea "Hi Amber, this is Paige with Provo Wingers. I would like to set up an interview…"
click at [1260, 619] on button "Send" at bounding box center [1258, 618] width 80 height 32
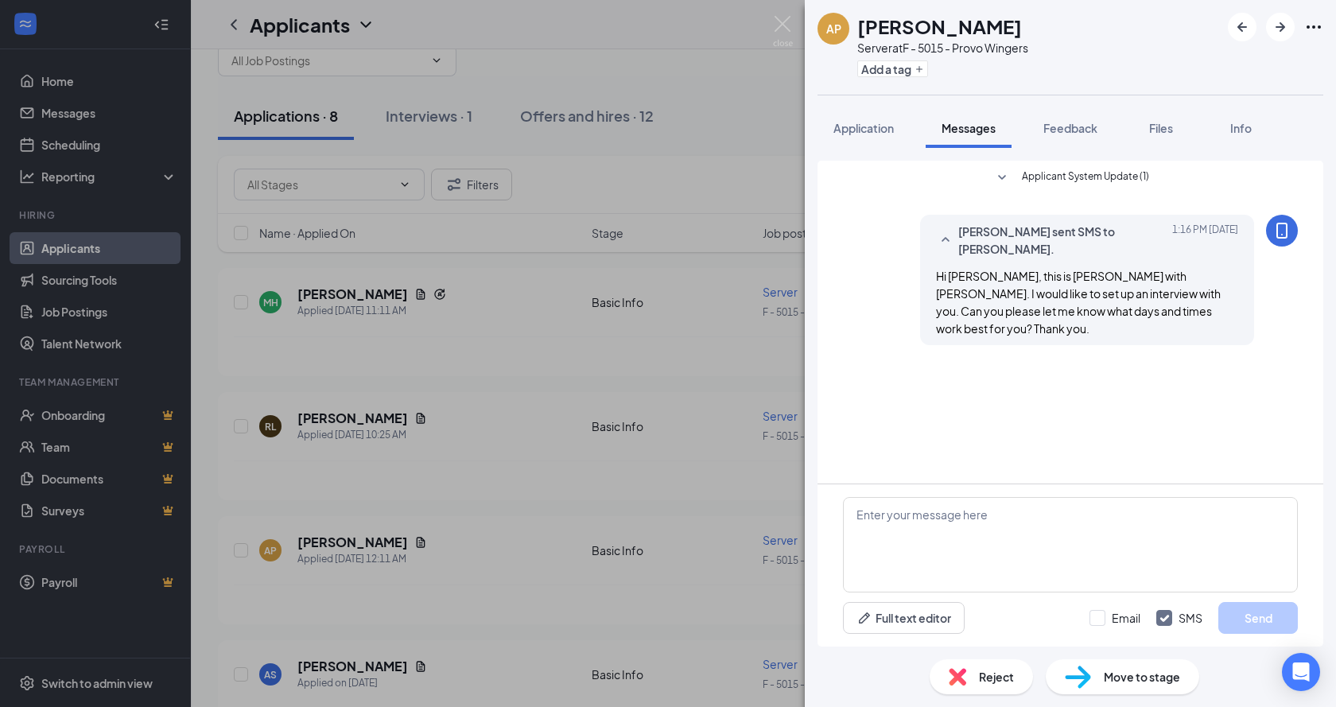
click at [502, 515] on div "AP Amber Peay Server at F - 5015 - Provo Wingers Add a tag Application Messages…" at bounding box center [668, 353] width 1336 height 707
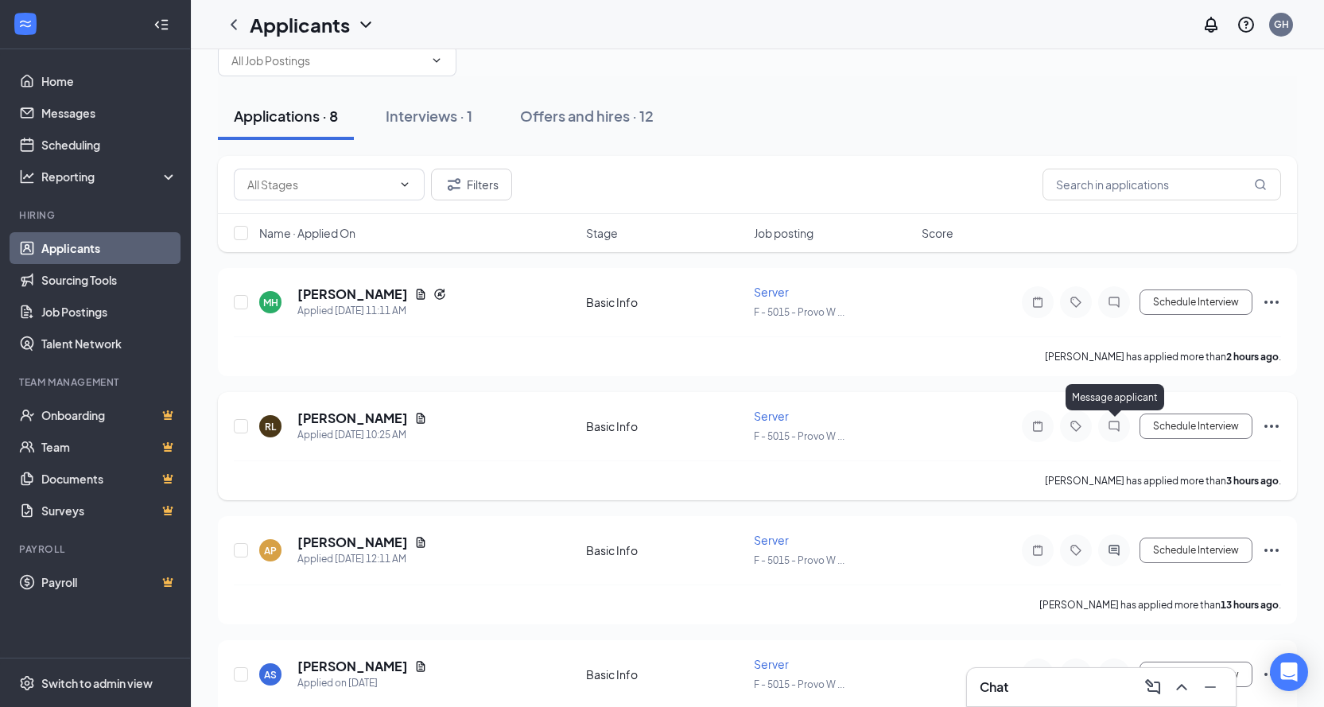
click at [1113, 425] on icon "ChatInactive" at bounding box center [1113, 426] width 19 height 13
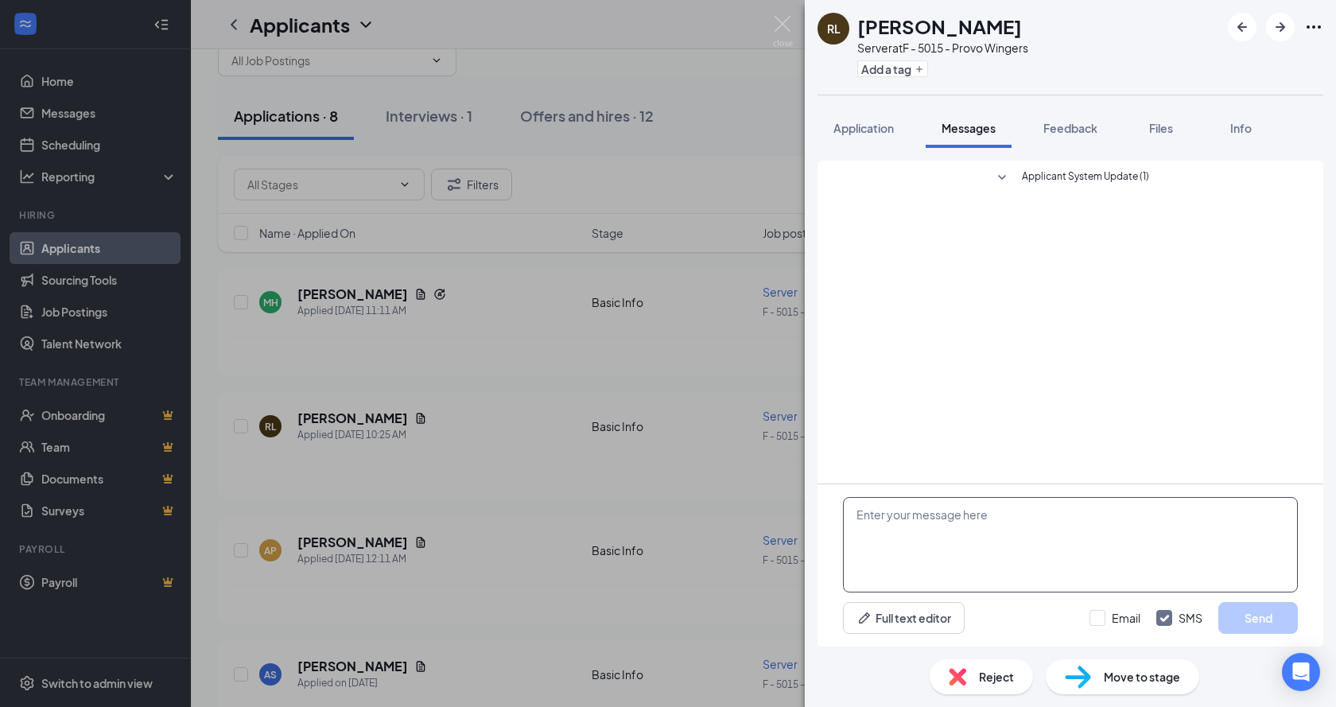
paste textarea "Hi Angelo, this is Paige with Provo Wingers. I would like to set up an intervie…"
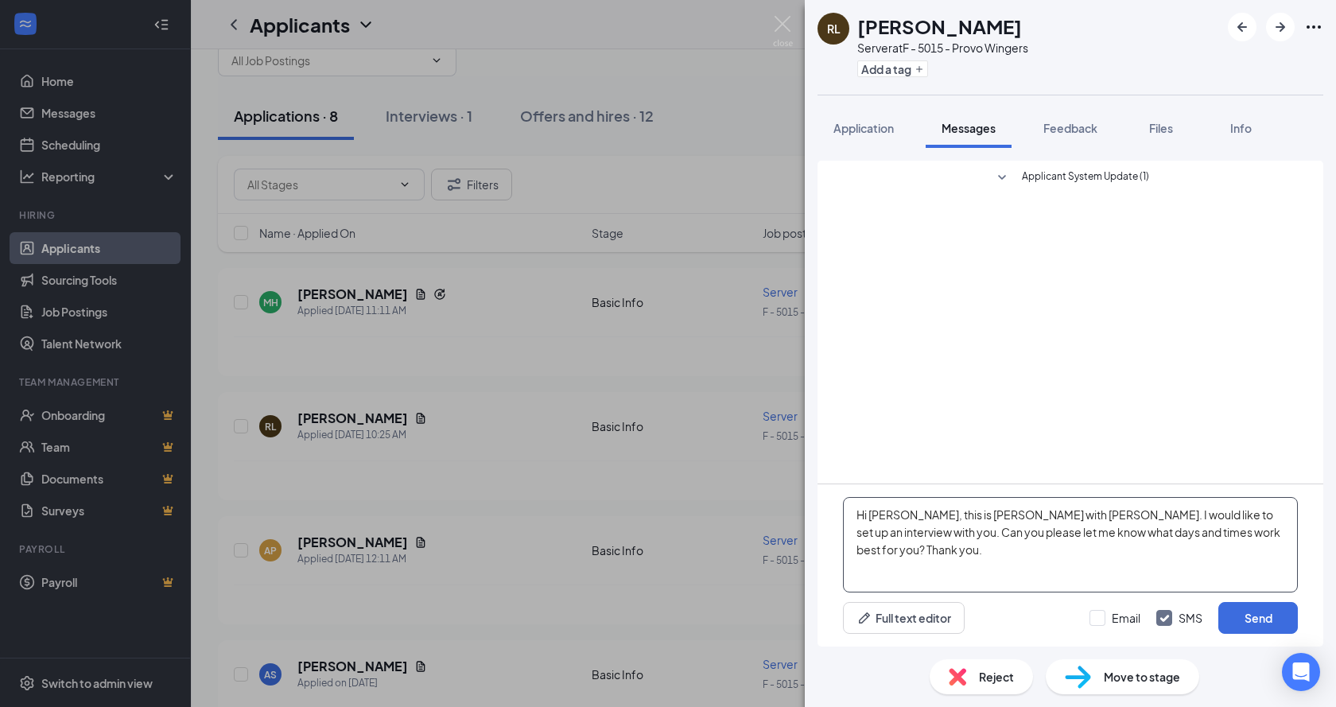
click at [902, 521] on textarea "Hi Angelo, this is Paige with Provo Wingers. I would like to set up an intervie…" at bounding box center [1070, 544] width 455 height 95
type textarea "Hi Rebecca, this is Paige with Provo Wingers. I would like to set up an intervi…"
click at [1236, 619] on button "Send" at bounding box center [1258, 618] width 80 height 32
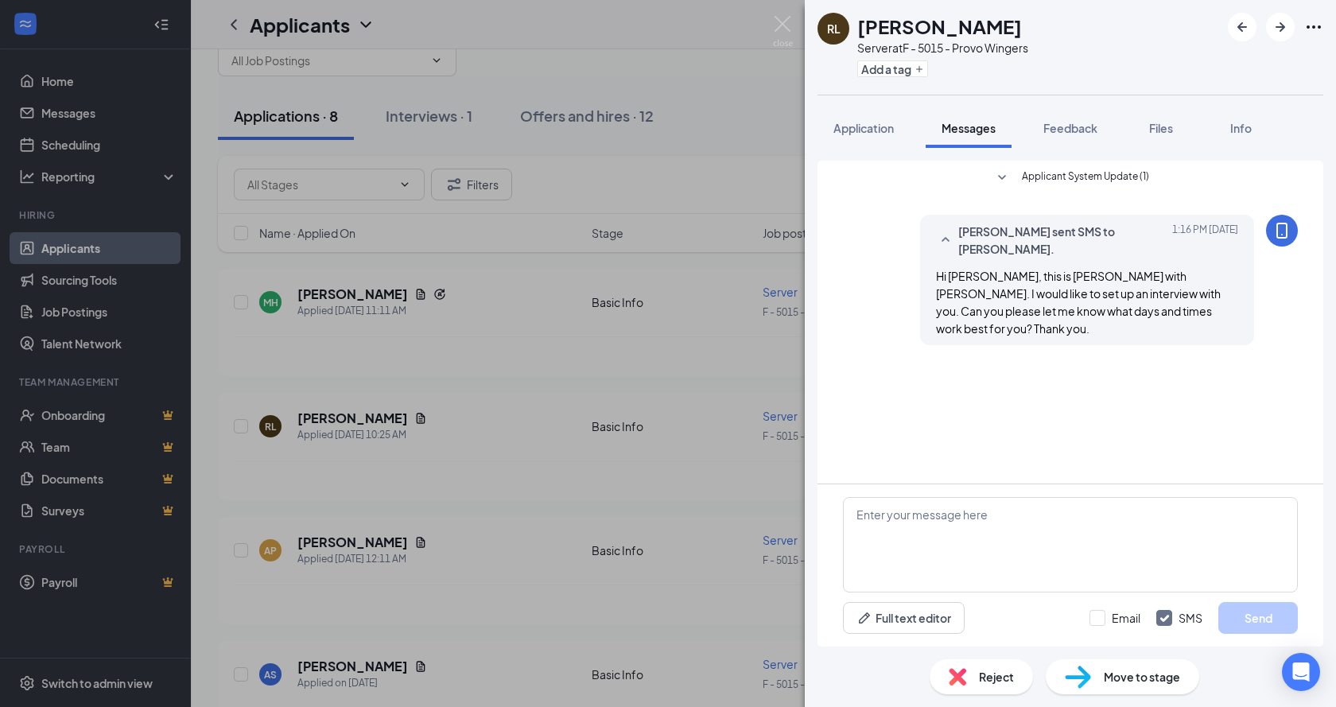
click at [603, 522] on div "RL Rebecca Lopez Server at F - 5015 - Provo Wingers Add a tag Application Messa…" at bounding box center [668, 353] width 1336 height 707
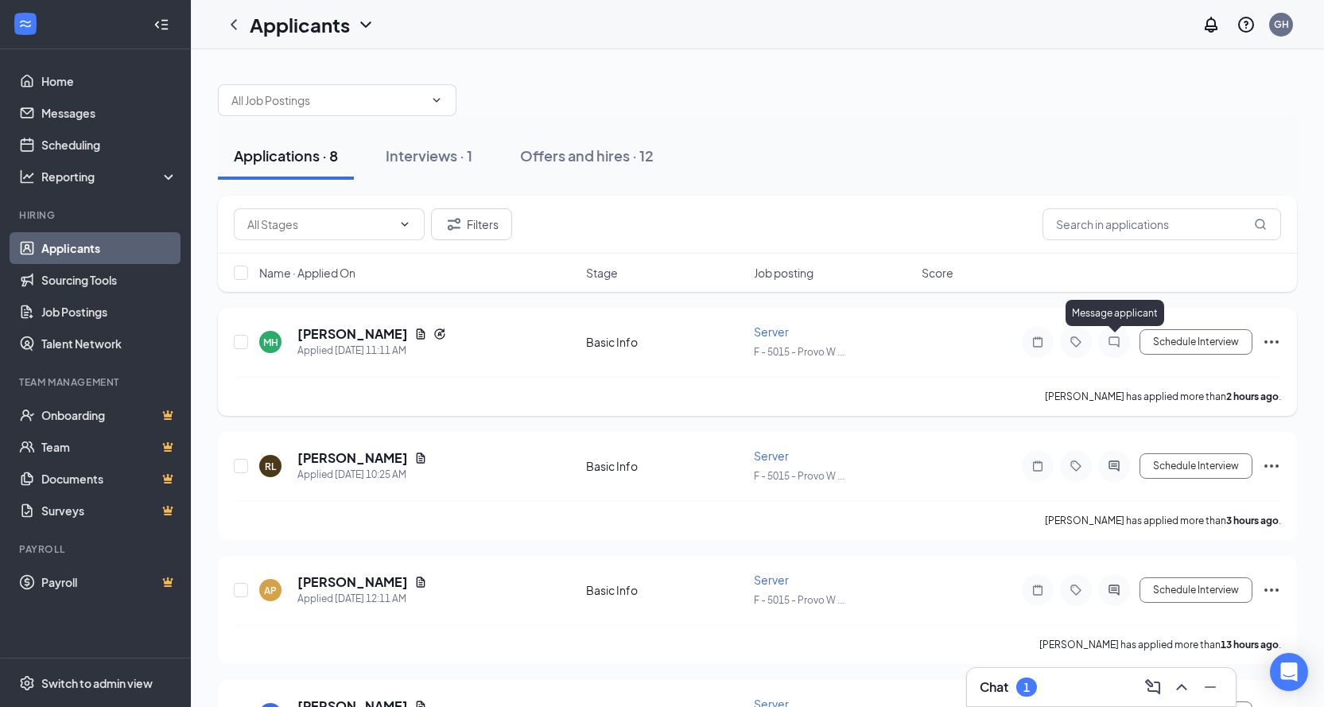
click at [1112, 344] on icon "ChatInactive" at bounding box center [1113, 341] width 10 height 10
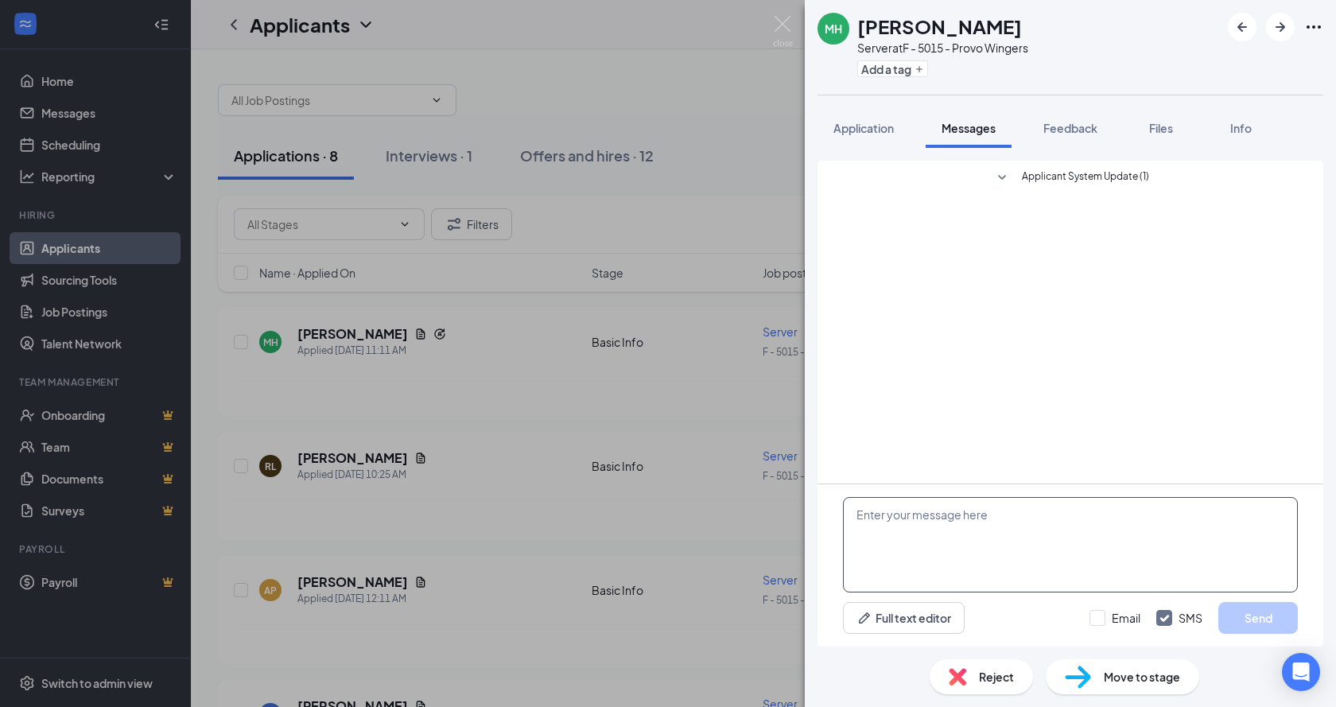
paste textarea "Hi Angelo, this is Paige with Provo Wingers. I would like to set up an intervie…"
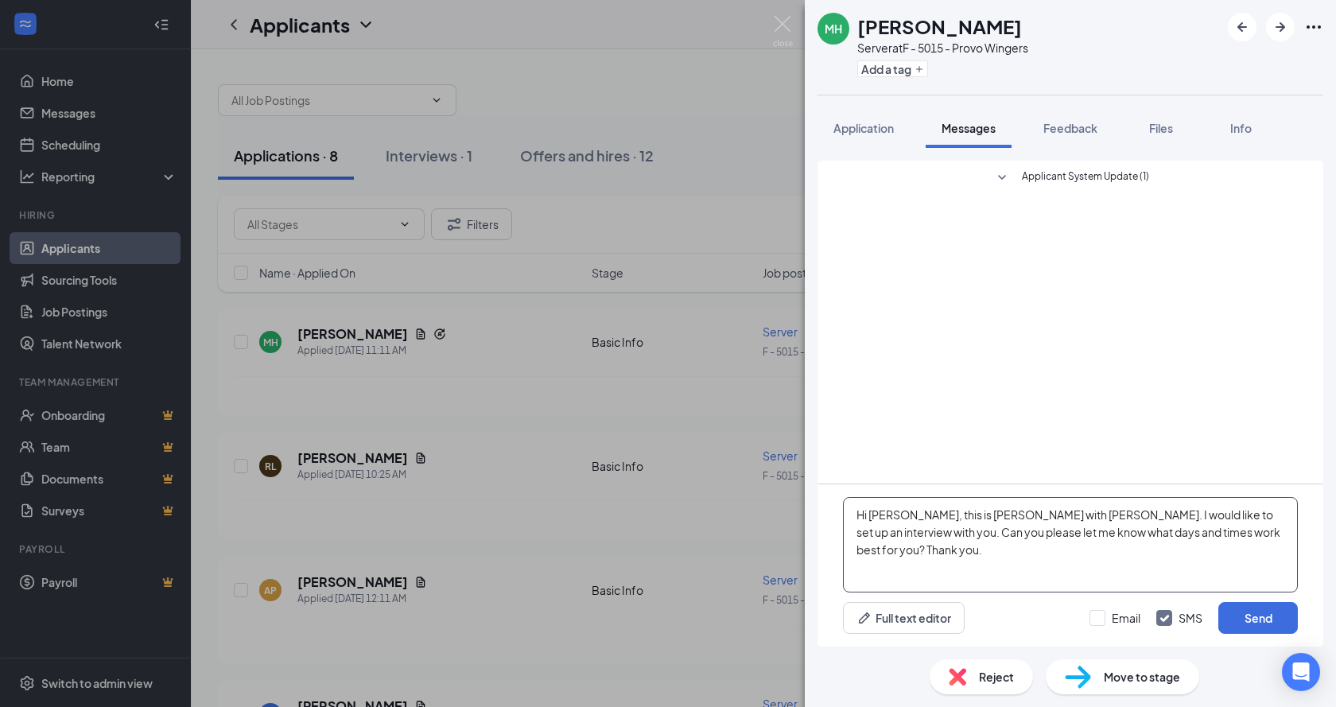
click at [906, 515] on textarea "Hi Angelo, this is Paige with Provo Wingers. I would like to set up an intervie…" at bounding box center [1070, 544] width 455 height 95
type textarea "Hi Matthew, this is Paige with Provo Wingers. I would like to set up an intervi…"
click at [1266, 616] on button "Send" at bounding box center [1258, 618] width 80 height 32
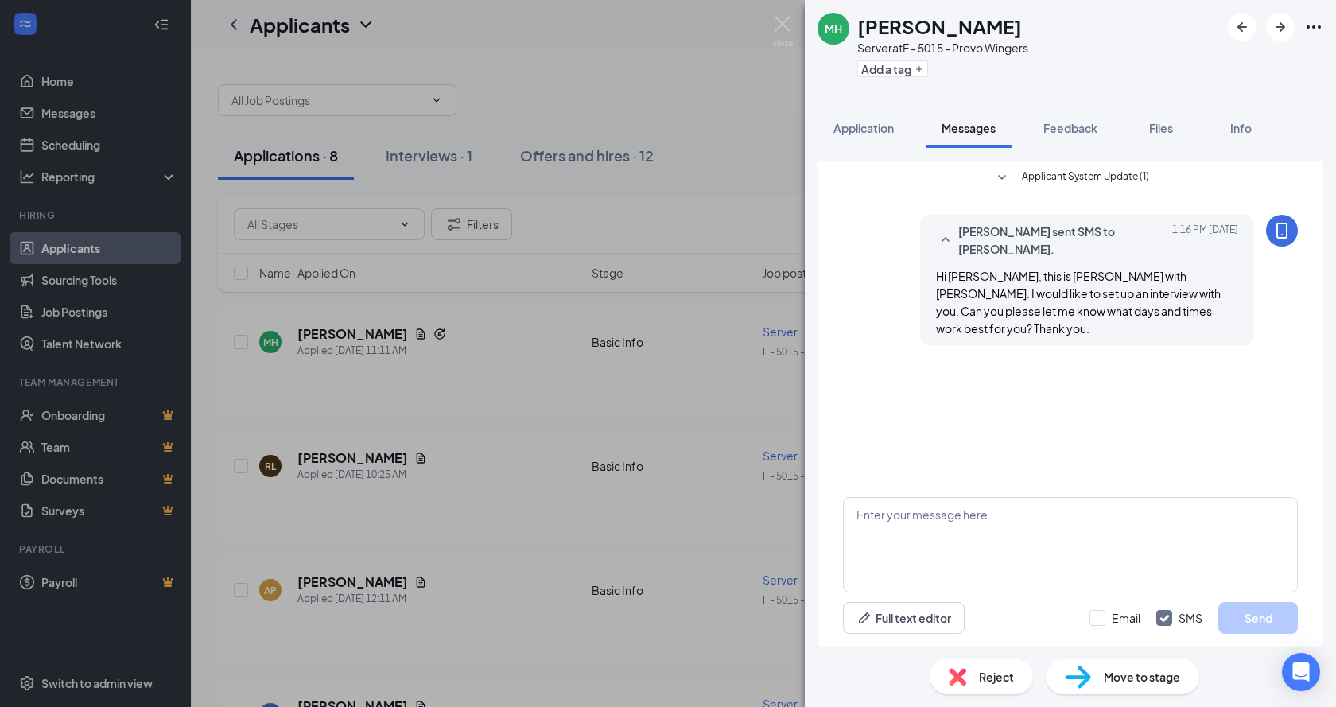
click at [584, 103] on div "MH Matthew Hodges Server at F - 5015 - Provo Wingers Add a tag Application Mess…" at bounding box center [668, 353] width 1336 height 707
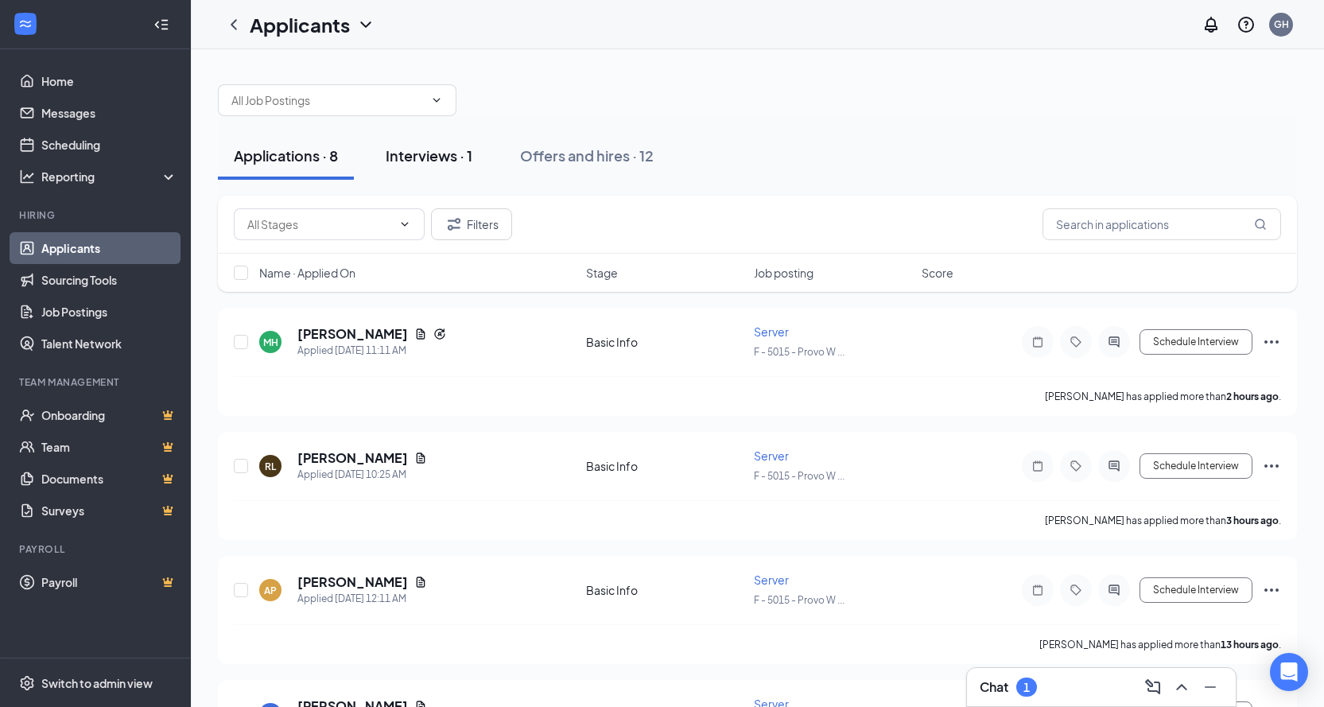
click at [450, 161] on div "Interviews · 1" at bounding box center [429, 155] width 87 height 20
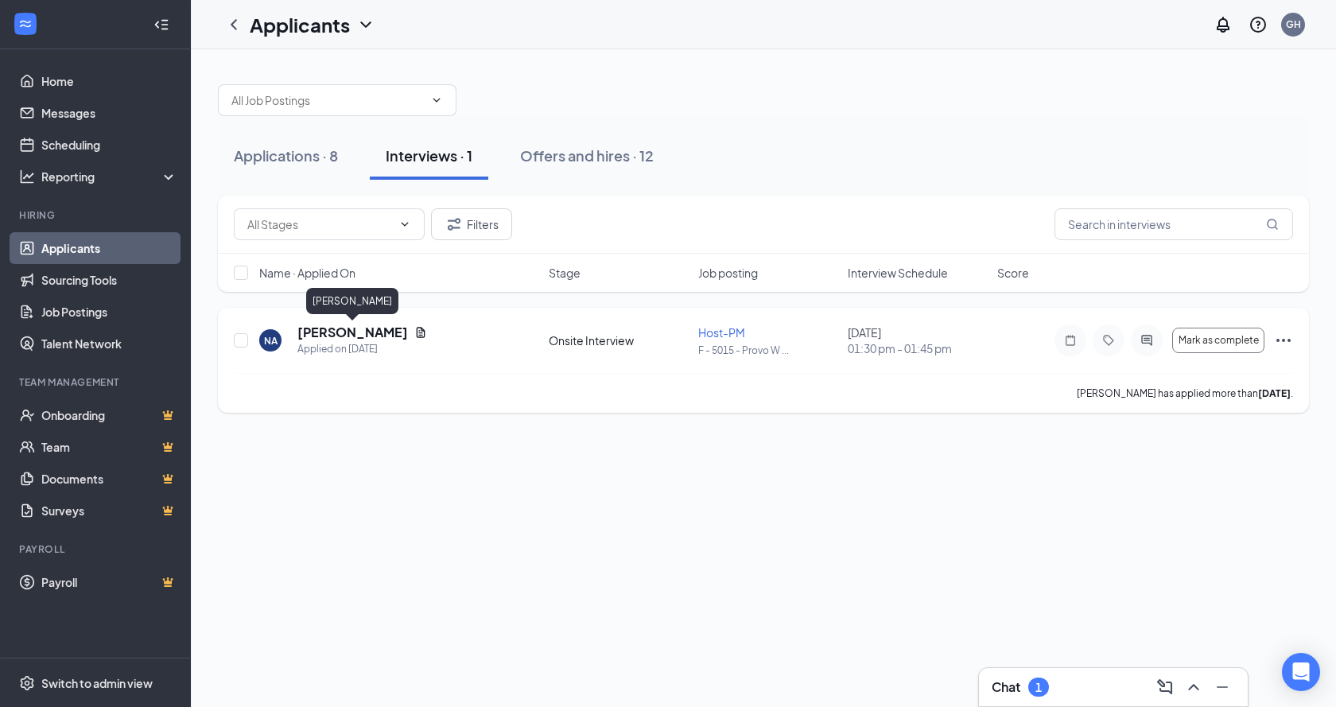
click at [361, 339] on h5 "Nathan Anderson" at bounding box center [352, 332] width 111 height 17
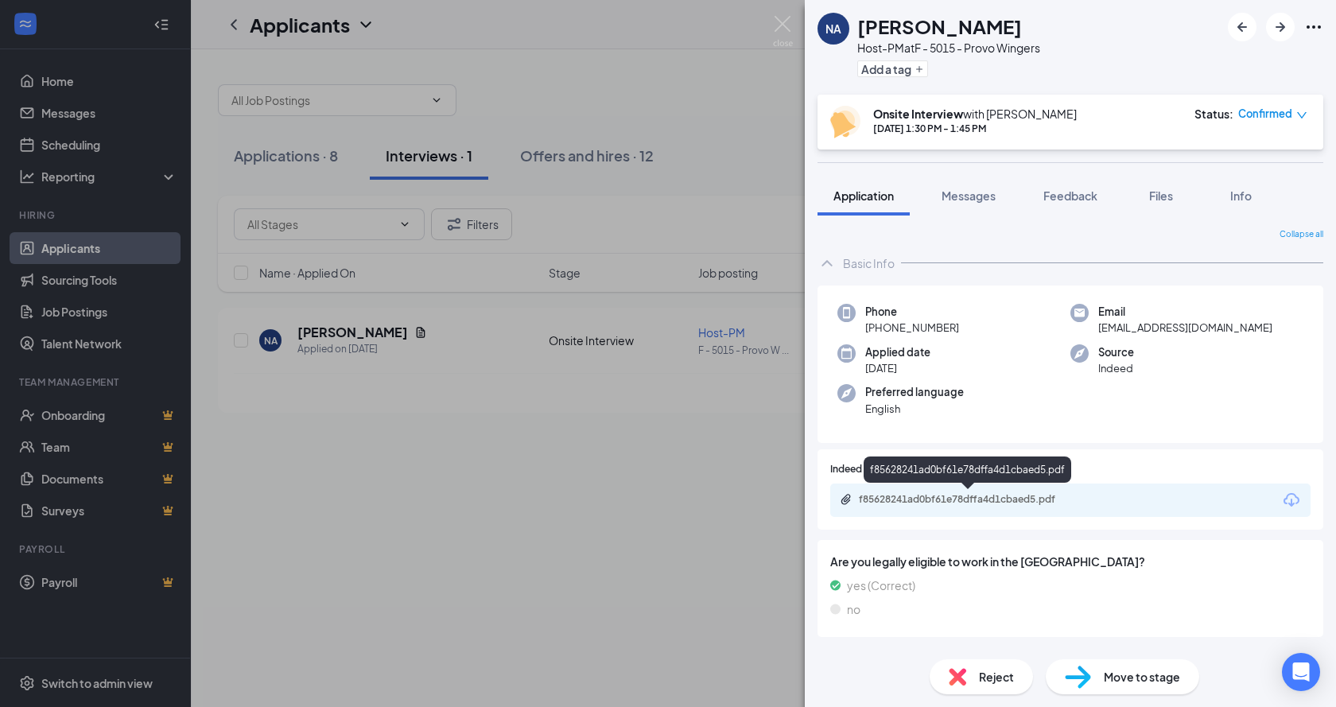
click at [979, 498] on div "f85628241ad0bf61e78dffa4d1cbaed5.pdf" at bounding box center [970, 499] width 223 height 13
drag, startPoint x: 777, startPoint y: 23, endPoint x: 431, endPoint y: 27, distance: 345.9
click at [775, 24] on img at bounding box center [783, 31] width 20 height 31
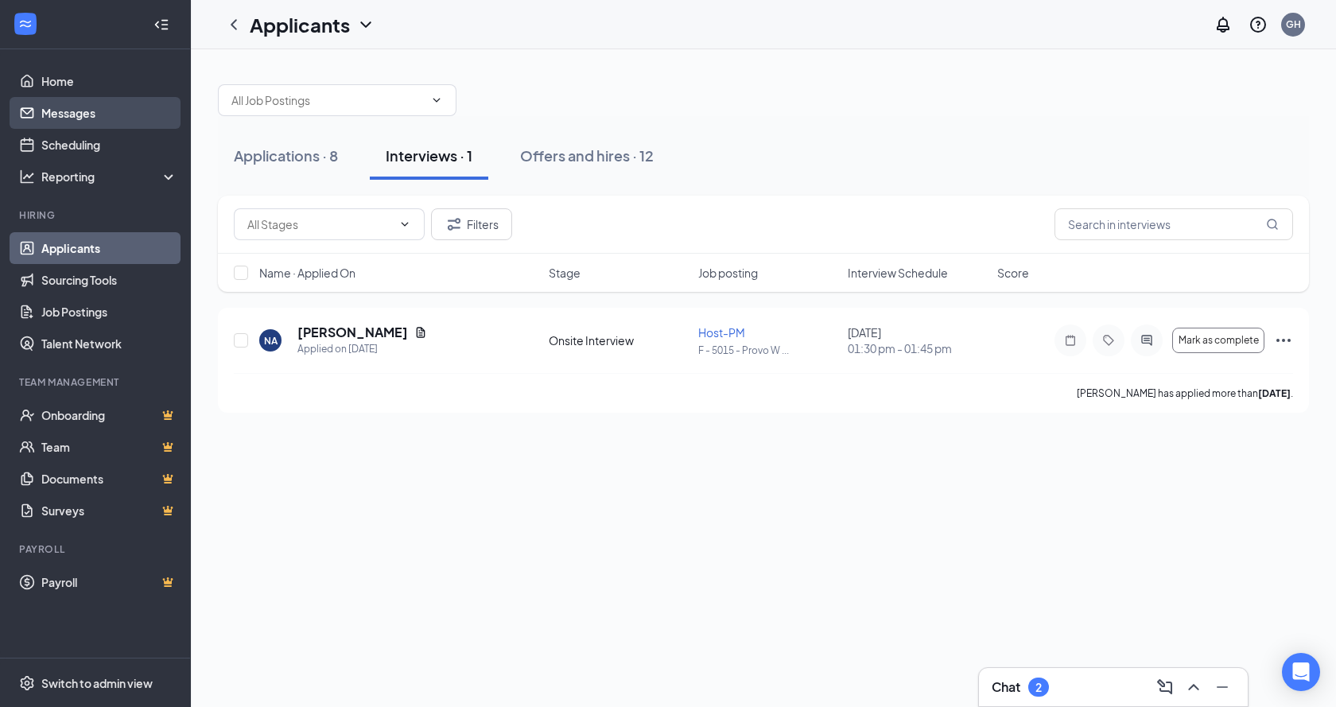
click at [65, 112] on link "Messages" at bounding box center [109, 113] width 136 height 32
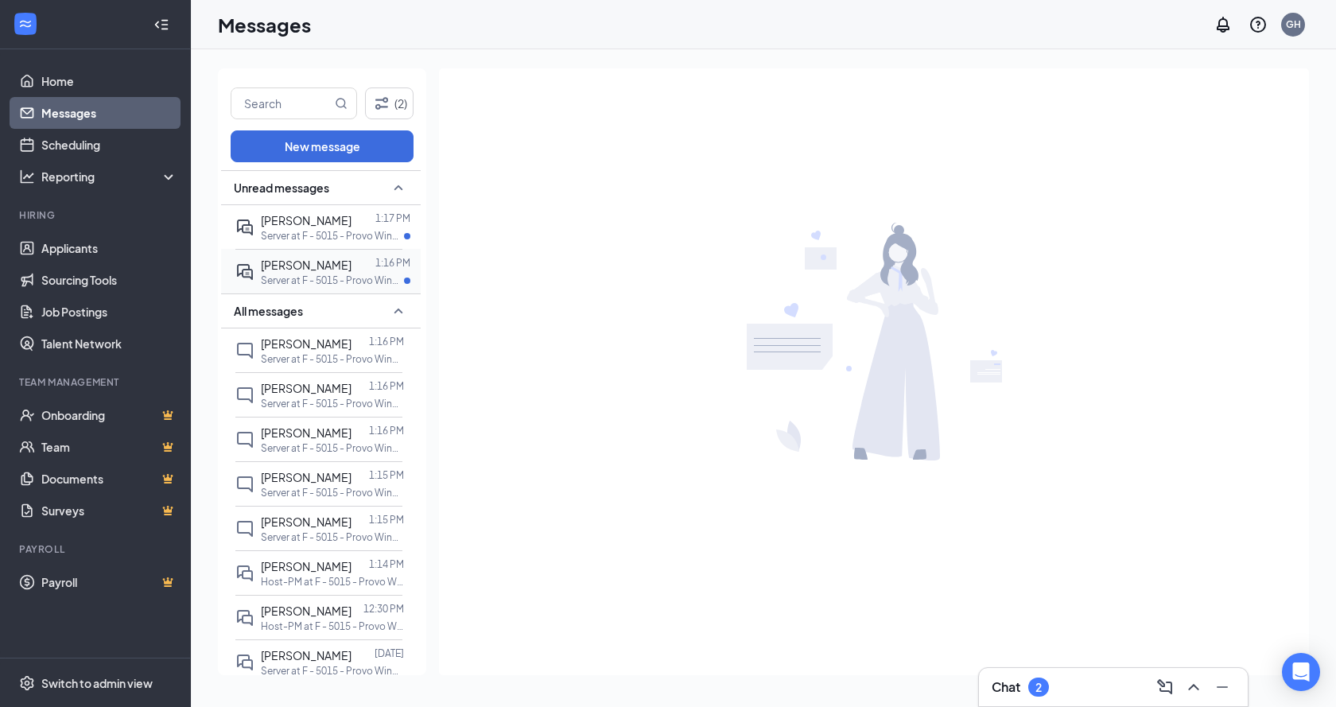
click at [334, 262] on span "Angelo Garibay" at bounding box center [306, 265] width 91 height 14
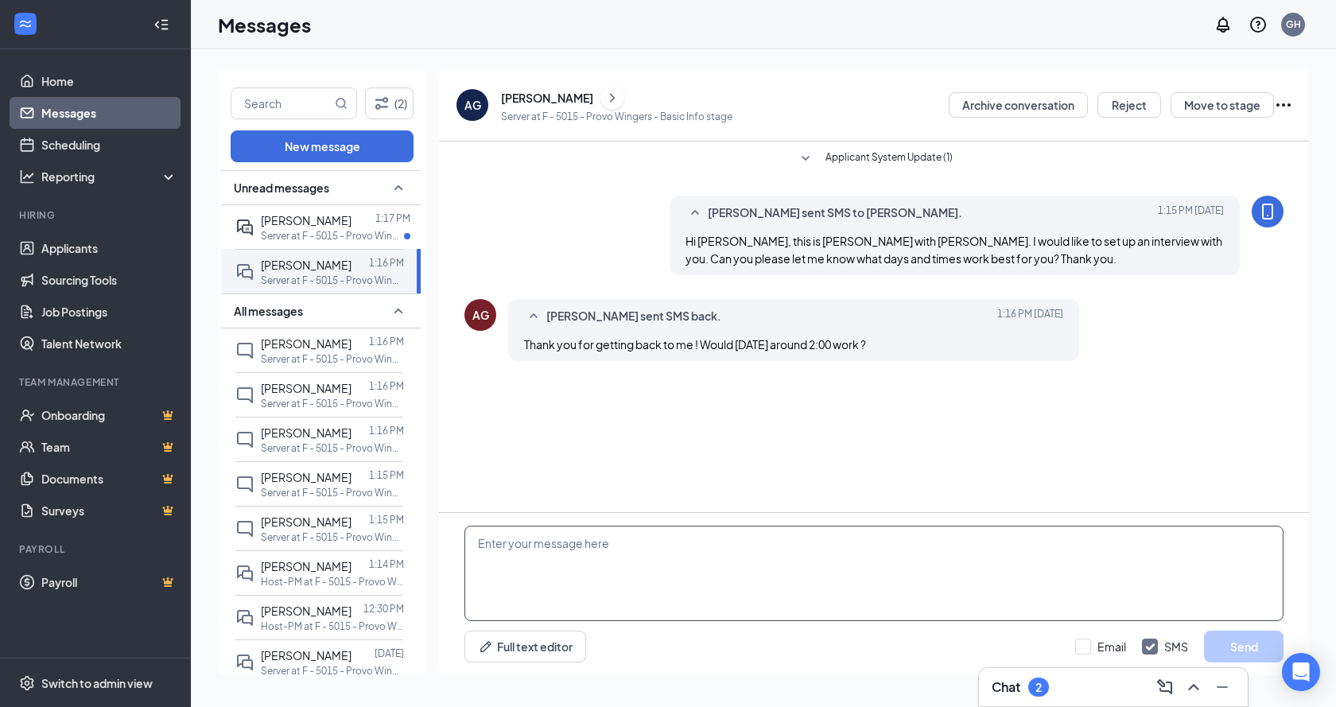
click at [795, 572] on textarea at bounding box center [873, 573] width 819 height 95
type textarea "Yes that works great! Would 1:30 be okay? Or we can do later if you need."
click at [1259, 640] on button "Send" at bounding box center [1244, 646] width 80 height 32
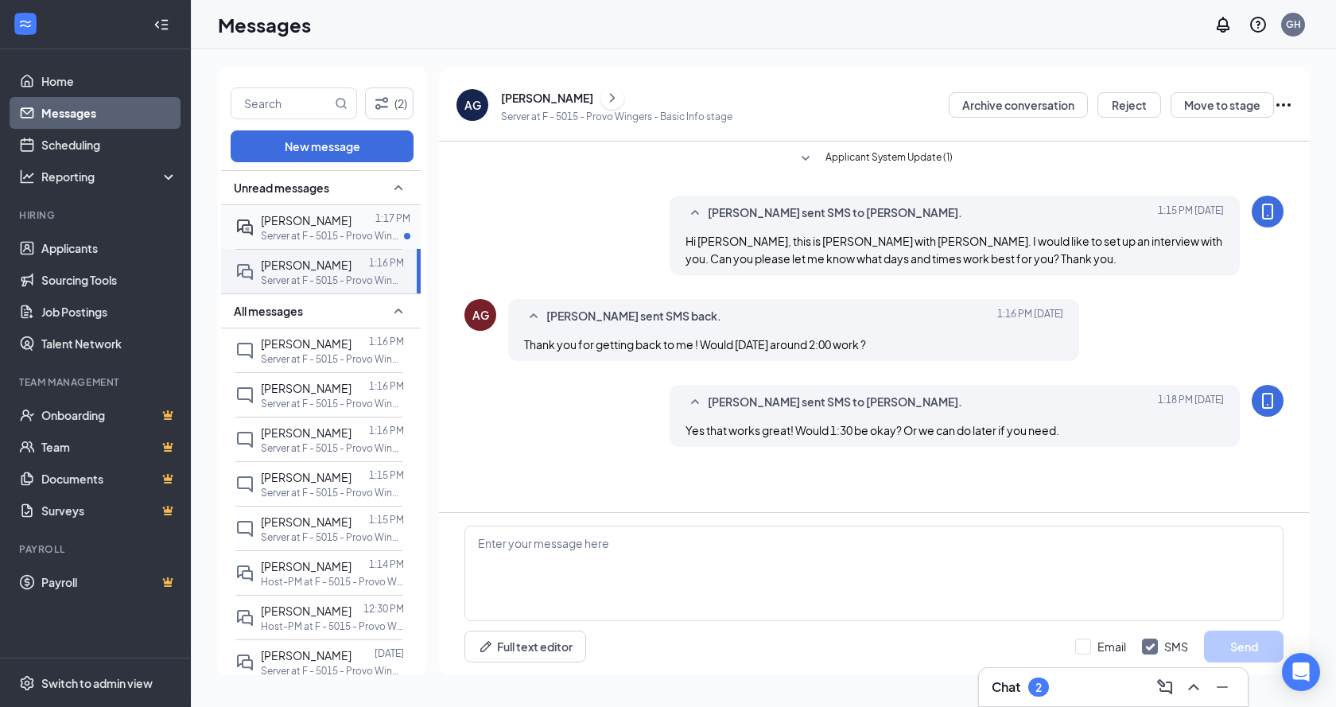
click at [351, 214] on div at bounding box center [363, 219] width 24 height 17
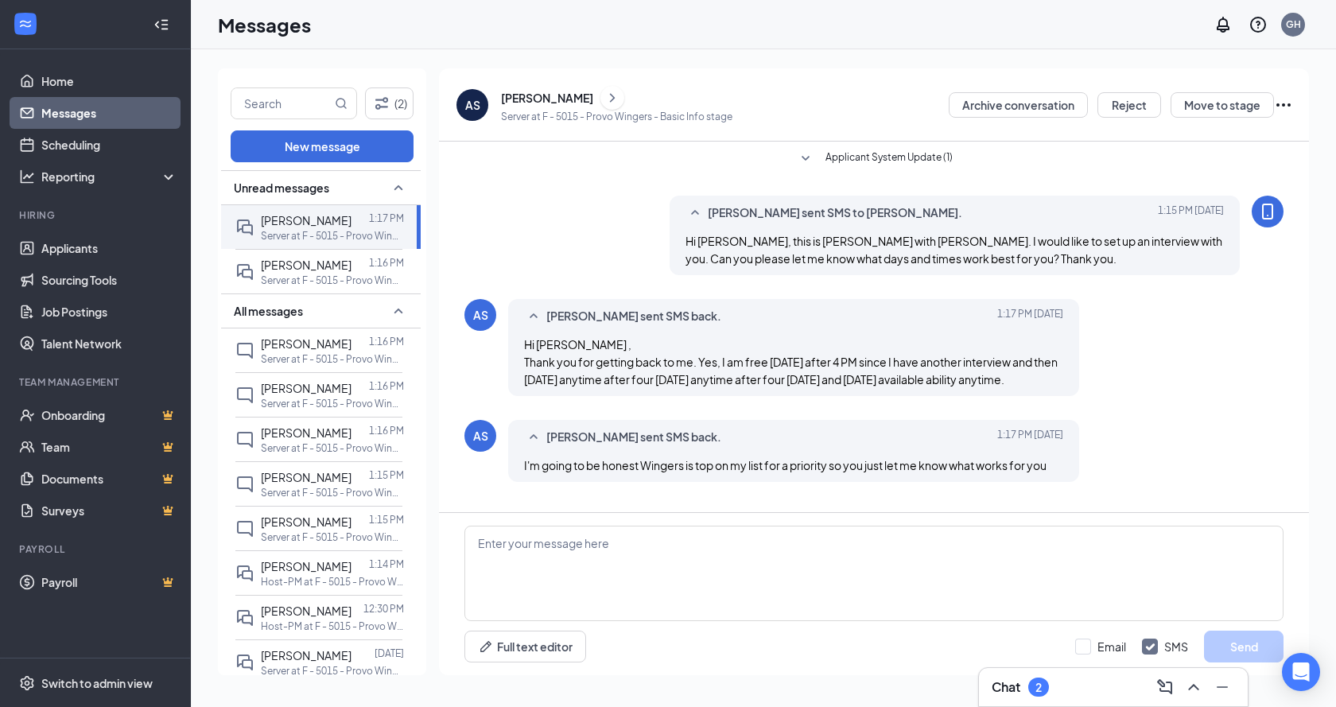
scroll to position [3, 0]
click at [995, 548] on textarea at bounding box center [873, 573] width 819 height 95
click at [479, 548] on textarea "We can do 4:30pm tomorrow afternoon. Does that sounds good to you?" at bounding box center [873, 573] width 819 height 95
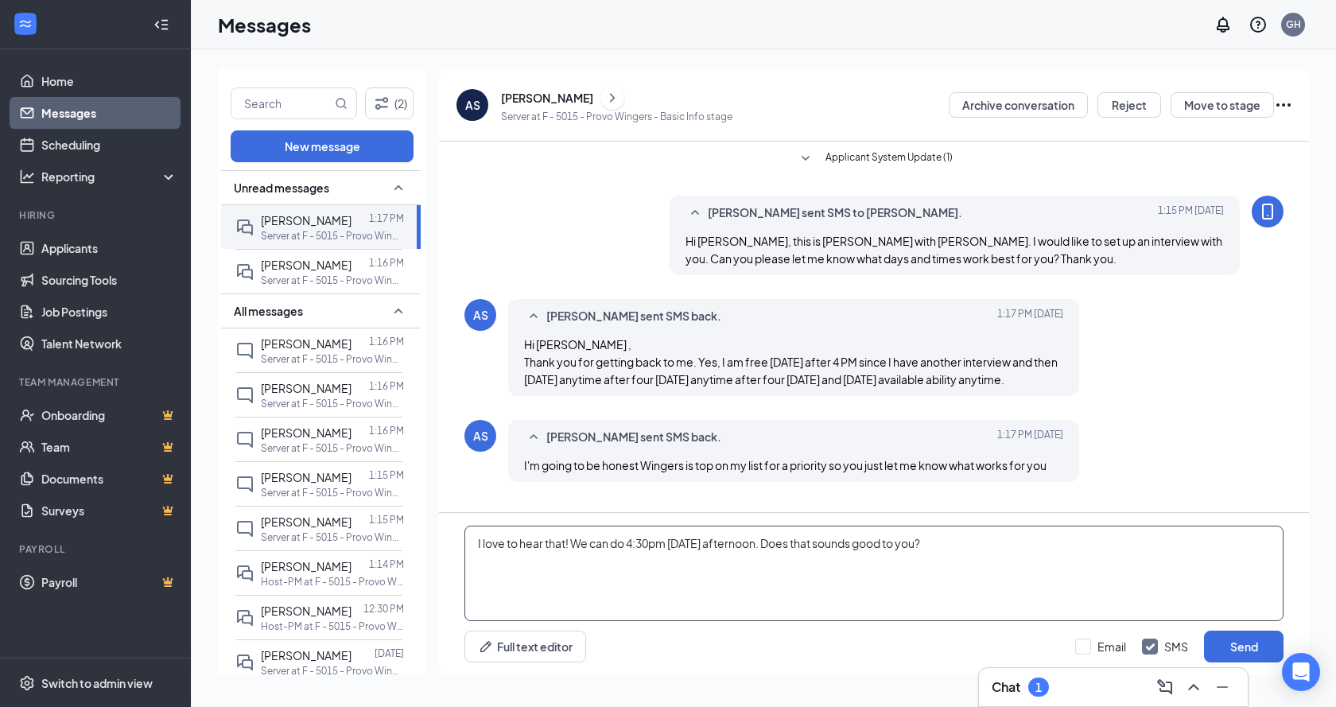
click at [992, 537] on textarea "I love to hear that! We can do 4:30pm tomorrow afternoon. Does that sounds good…" at bounding box center [873, 573] width 819 height 95
type textarea "I love to hear that! We can do 4:30pm tomorrow afternoon. Does that work well f…"
click at [1227, 638] on button "Send" at bounding box center [1244, 646] width 80 height 32
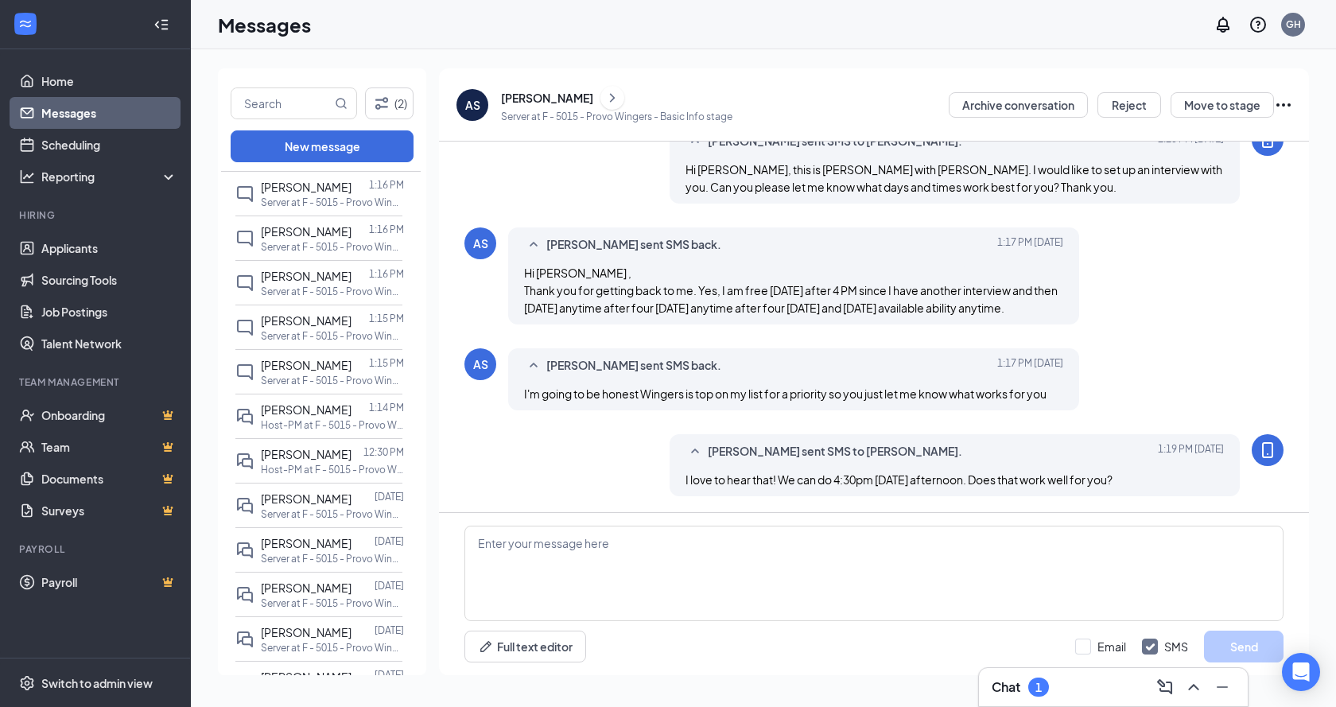
scroll to position [0, 0]
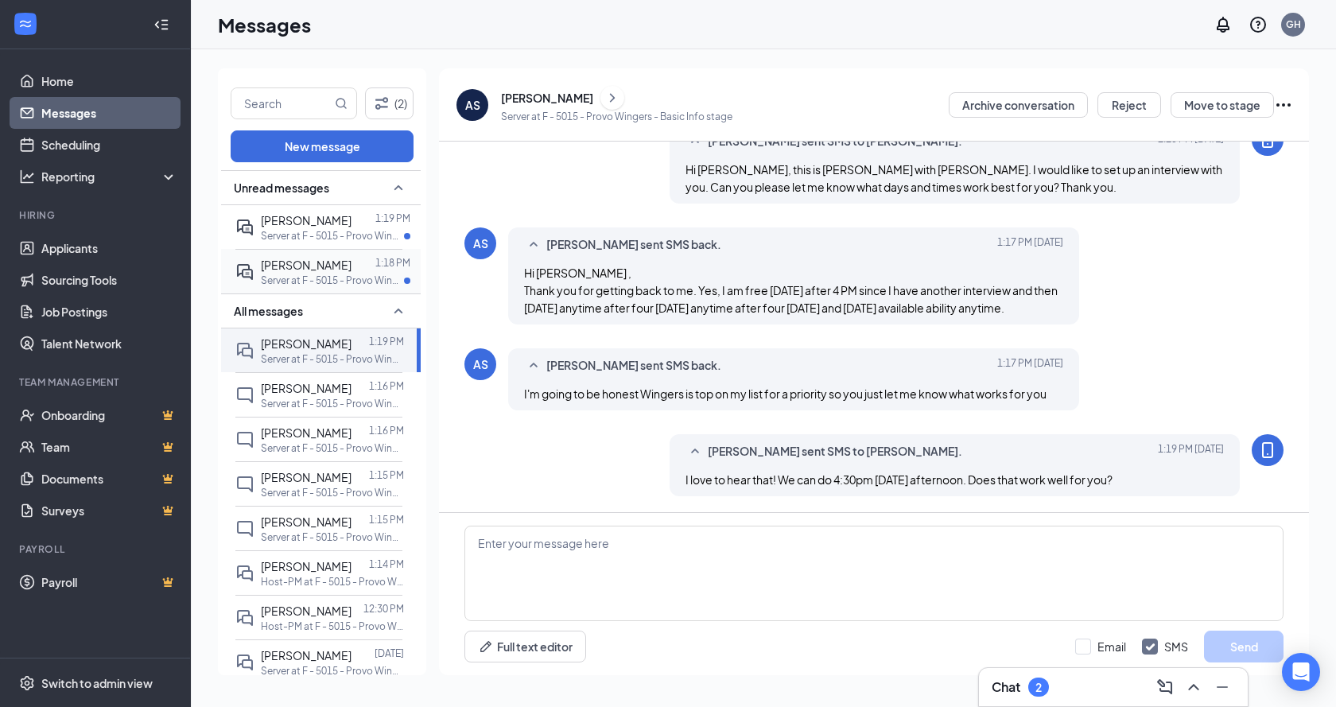
scroll to position [89, 0]
click at [299, 270] on span "[PERSON_NAME]" at bounding box center [306, 265] width 91 height 14
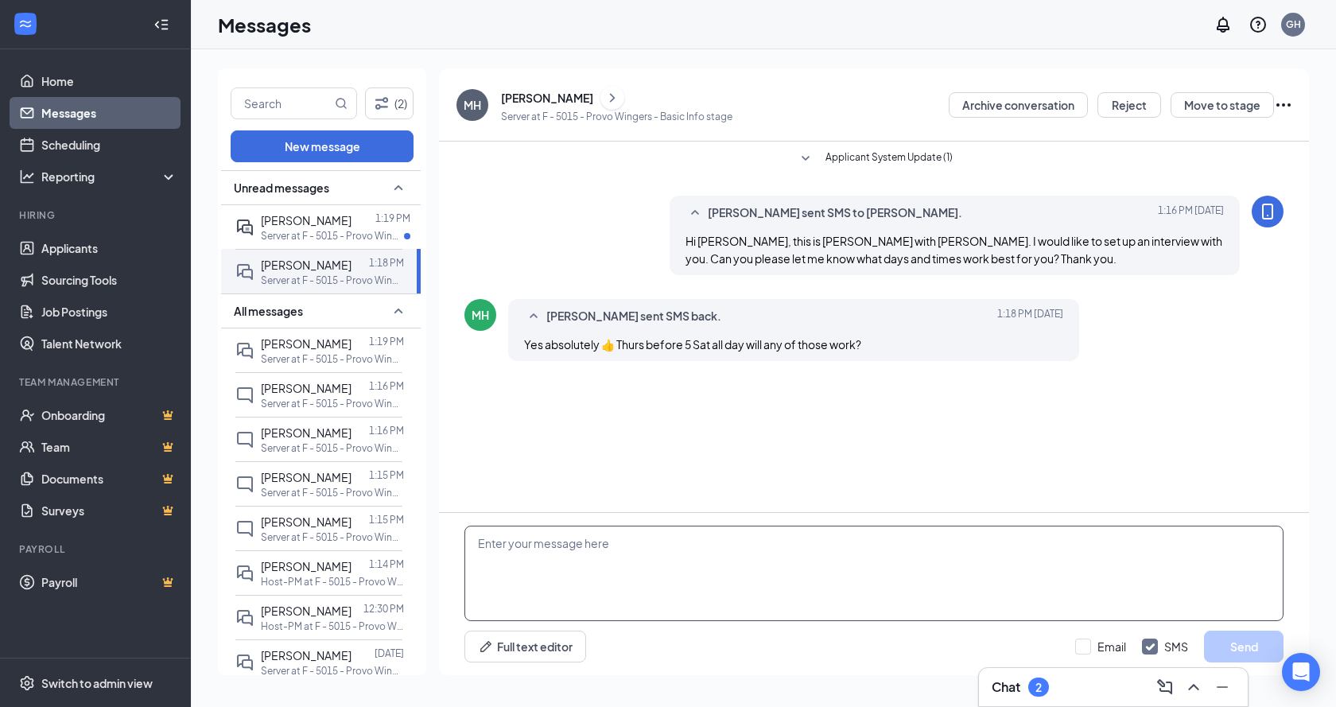
click at [774, 586] on textarea at bounding box center [873, 573] width 819 height 95
type textarea "Perfect! I can do Thursday at 2:30pm. Does that work well for you?"
click at [1231, 648] on button "Send" at bounding box center [1244, 646] width 80 height 32
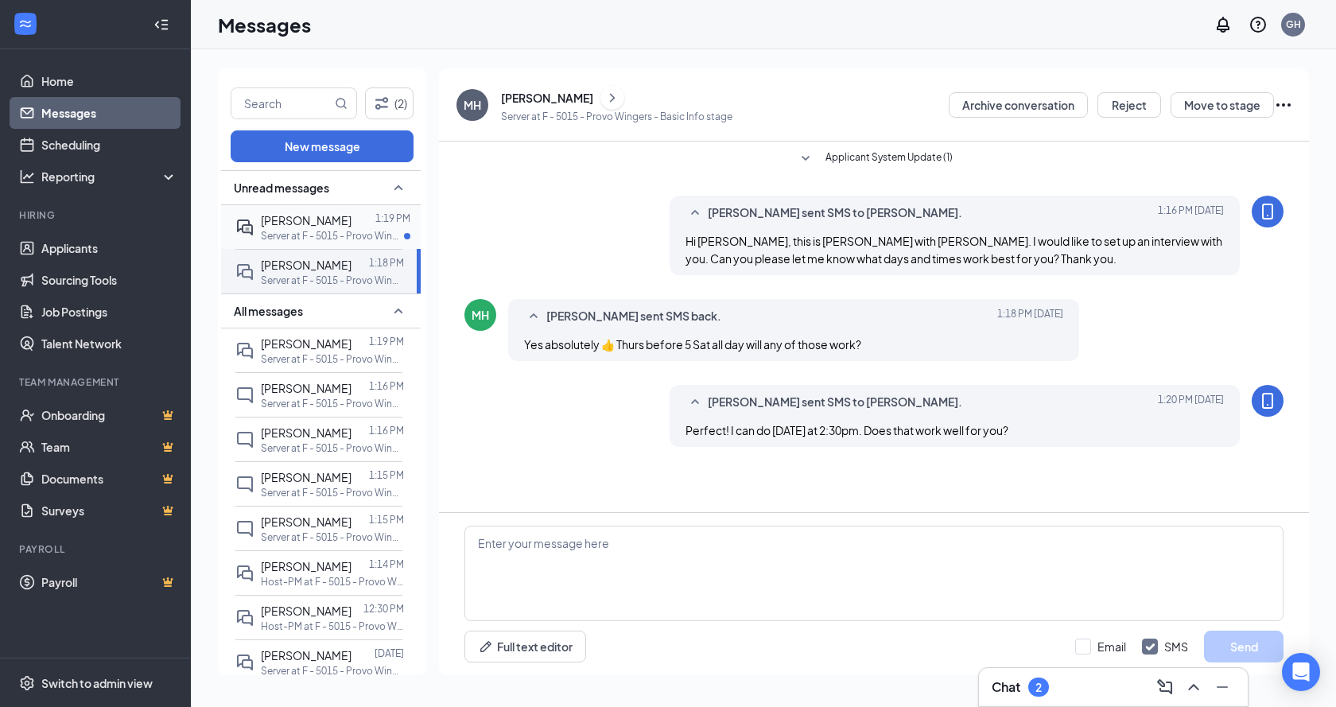
click at [292, 219] on span "[PERSON_NAME]" at bounding box center [306, 220] width 91 height 14
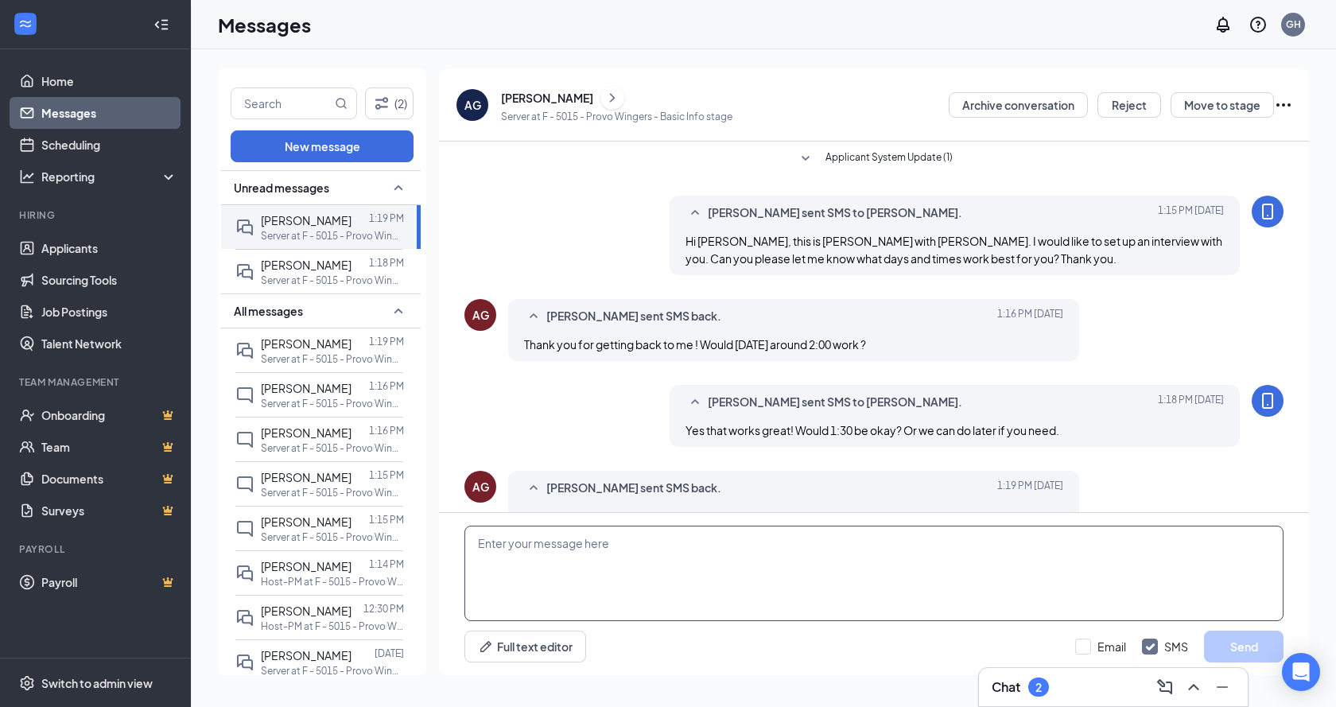
scroll to position [37, 0]
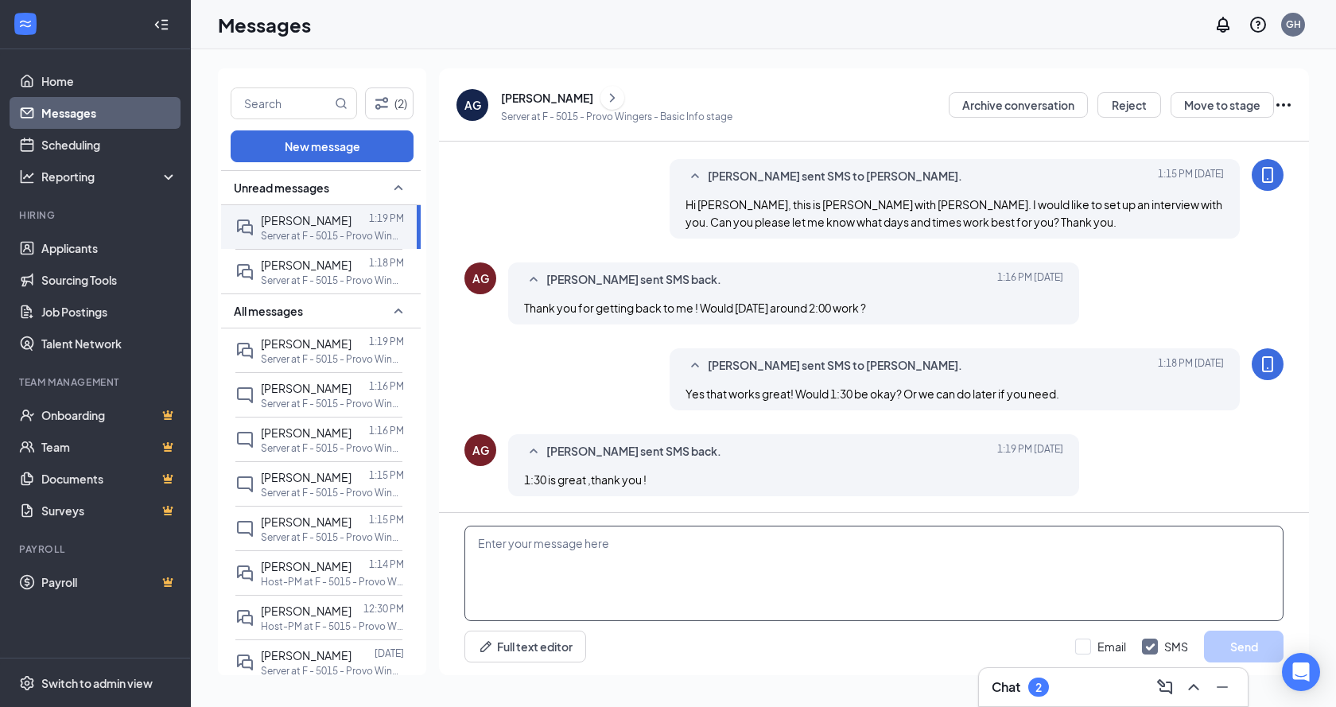
click at [658, 559] on textarea at bounding box center [873, 573] width 819 height 95
click at [559, 561] on textarea at bounding box center [873, 573] width 819 height 95
type textarea "a"
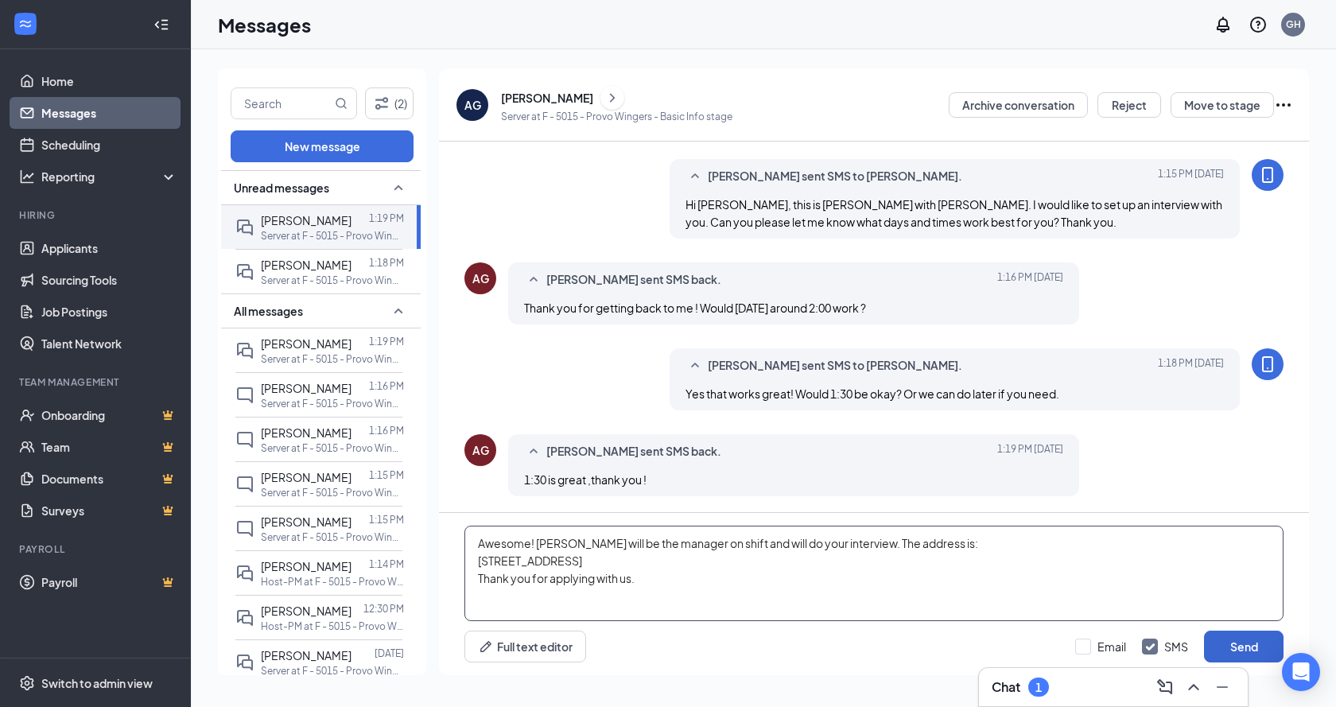
type textarea "Awesome! Gabriel will be the manager on shift and will do your interview. The a…"
click at [1247, 650] on button "Send" at bounding box center [1244, 646] width 80 height 32
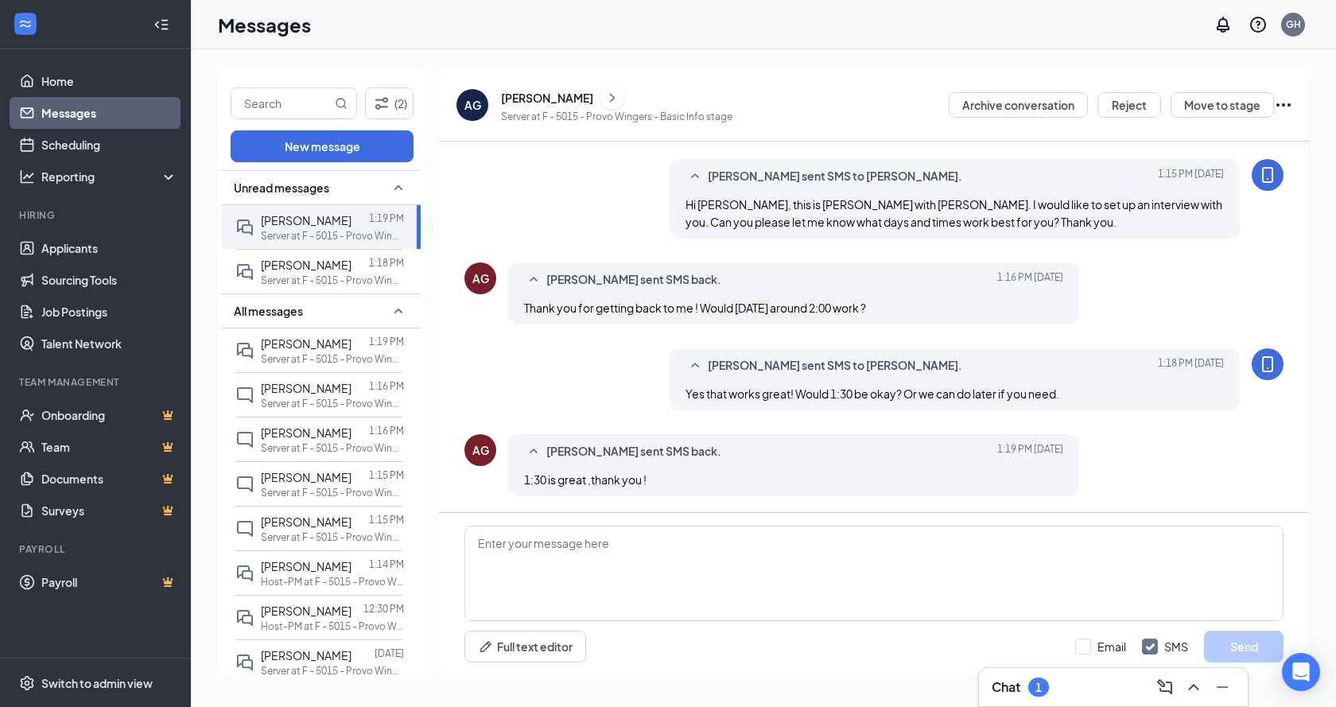
scroll to position [157, 0]
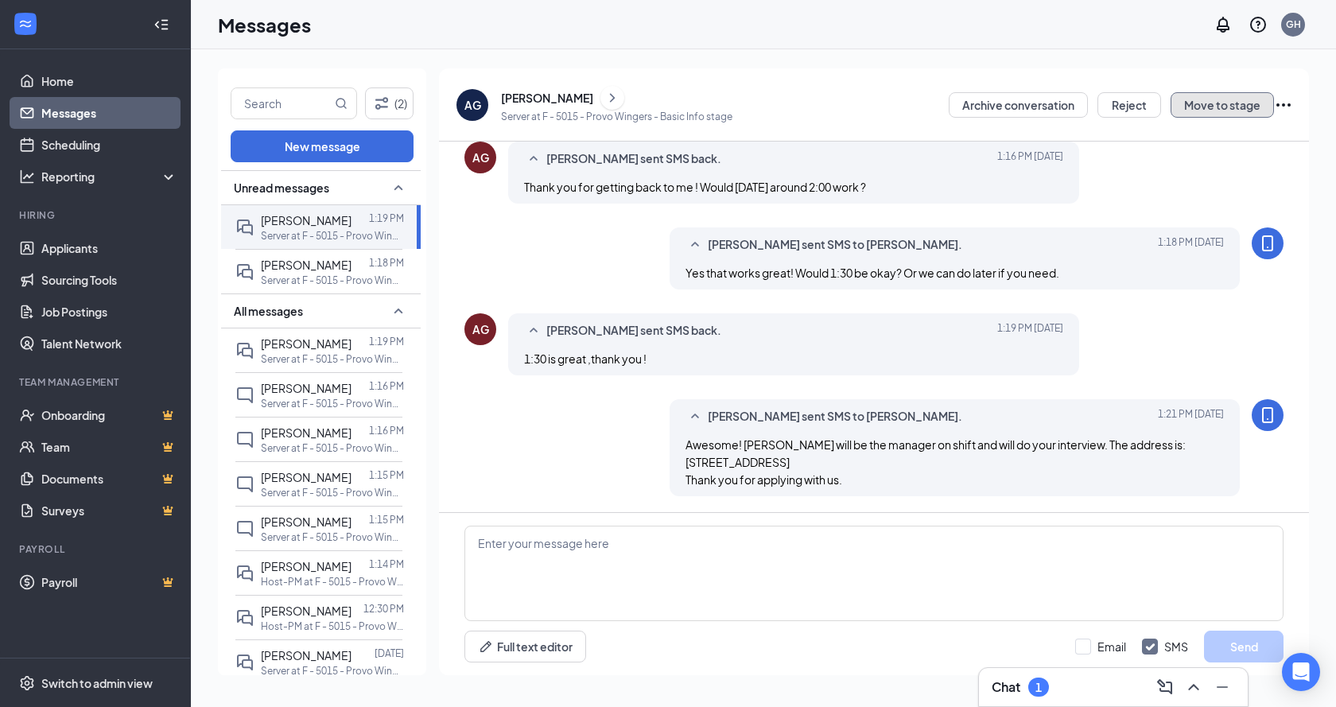
click at [1240, 106] on button "Move to stage" at bounding box center [1221, 104] width 103 height 25
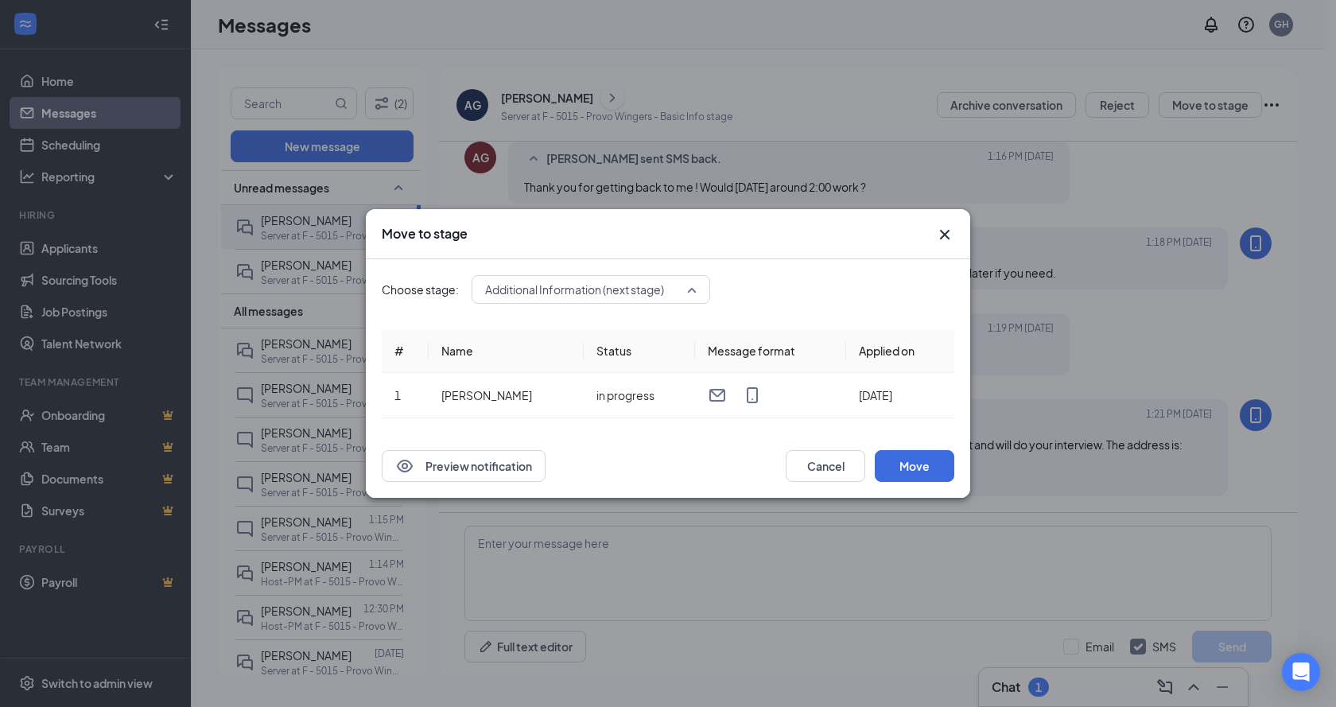
click at [599, 287] on span "Additional Information (next stage)" at bounding box center [574, 289] width 179 height 24
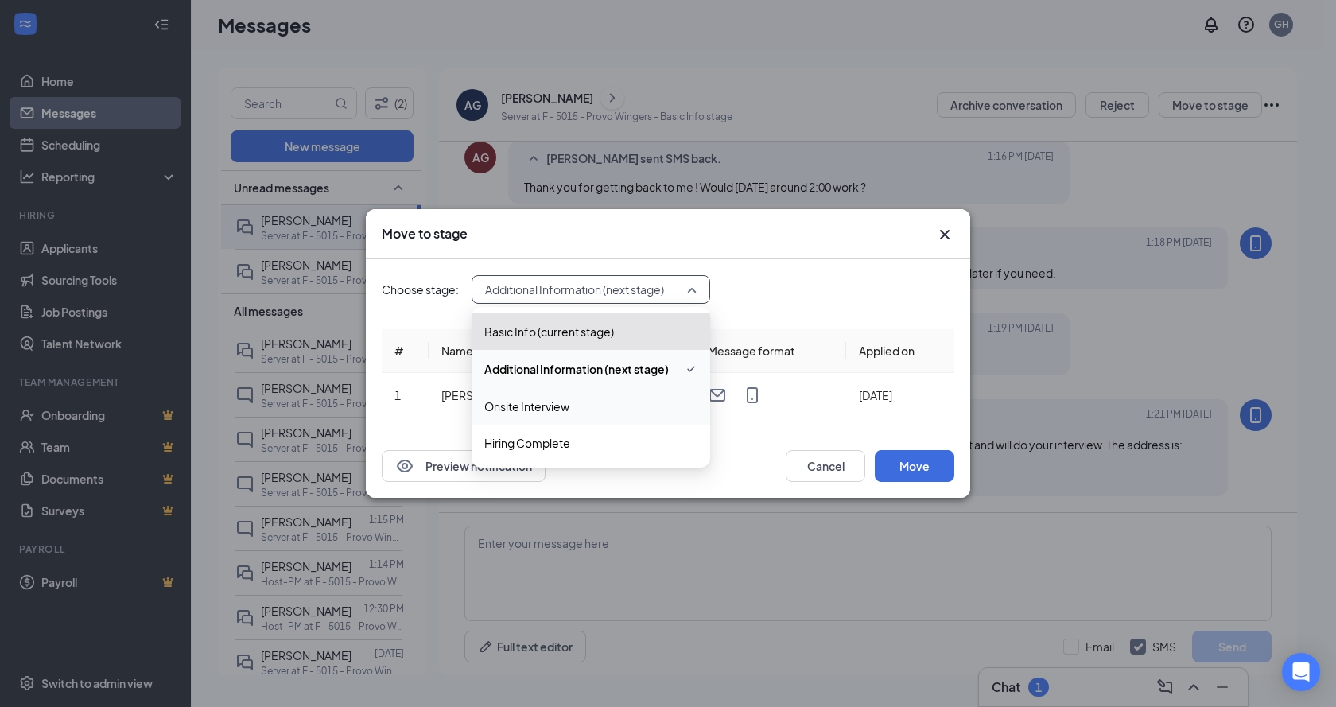
click at [538, 414] on span "Onsite Interview" at bounding box center [526, 406] width 85 height 17
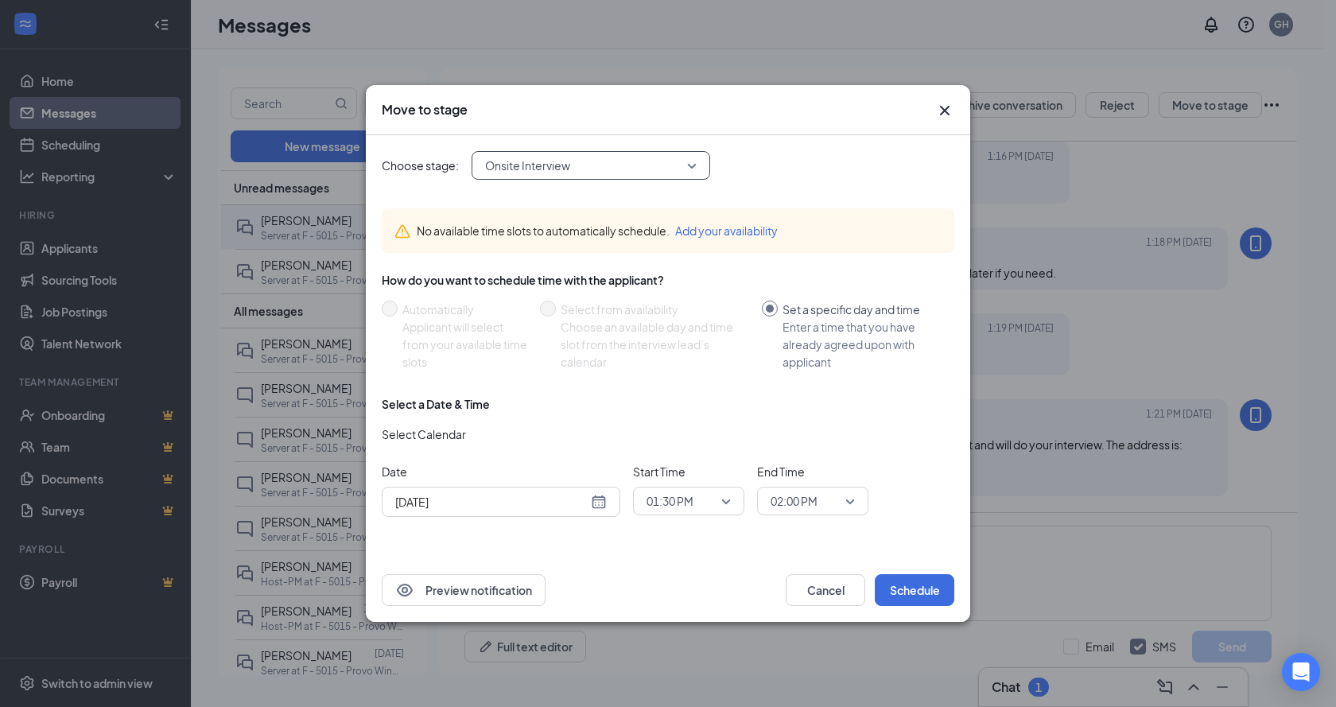
click at [506, 495] on input "Aug 26, 2025" at bounding box center [491, 501] width 192 height 17
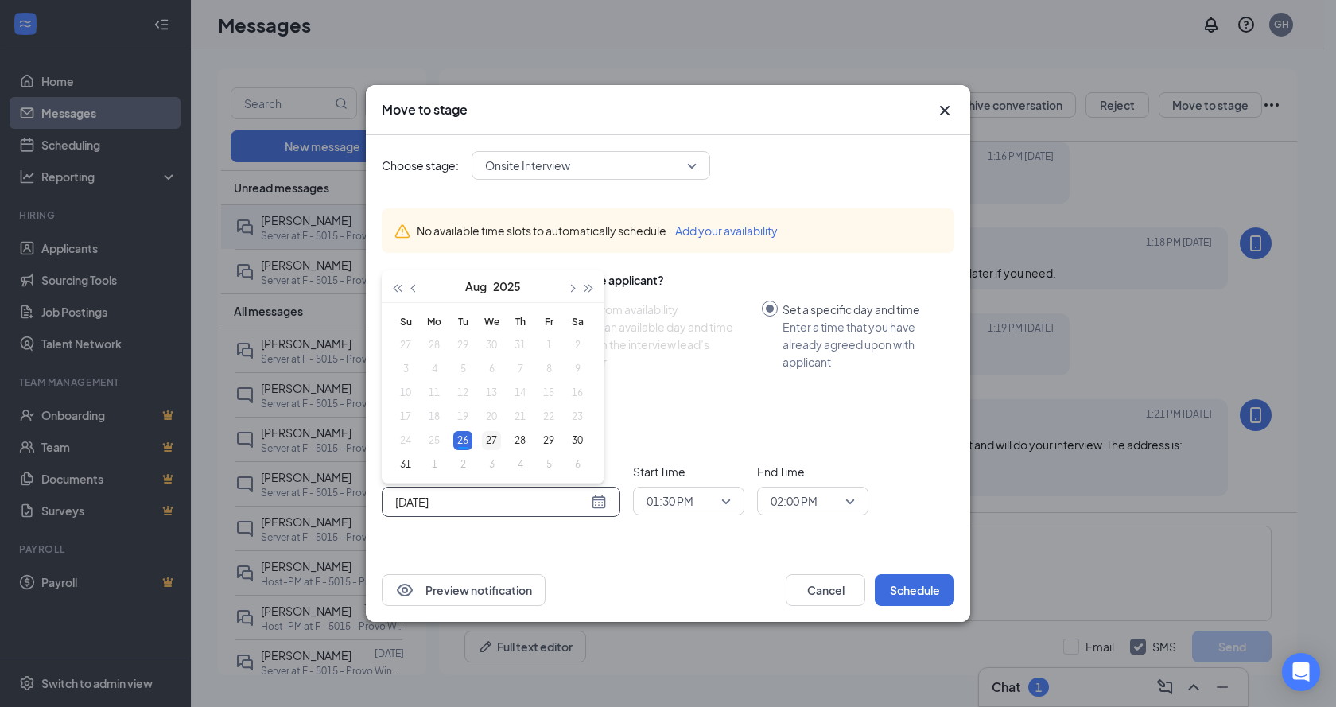
type input "Aug 27, 2025"
click at [492, 443] on div "27" at bounding box center [491, 440] width 19 height 19
click at [712, 499] on span "01:30 PM" at bounding box center [681, 501] width 70 height 24
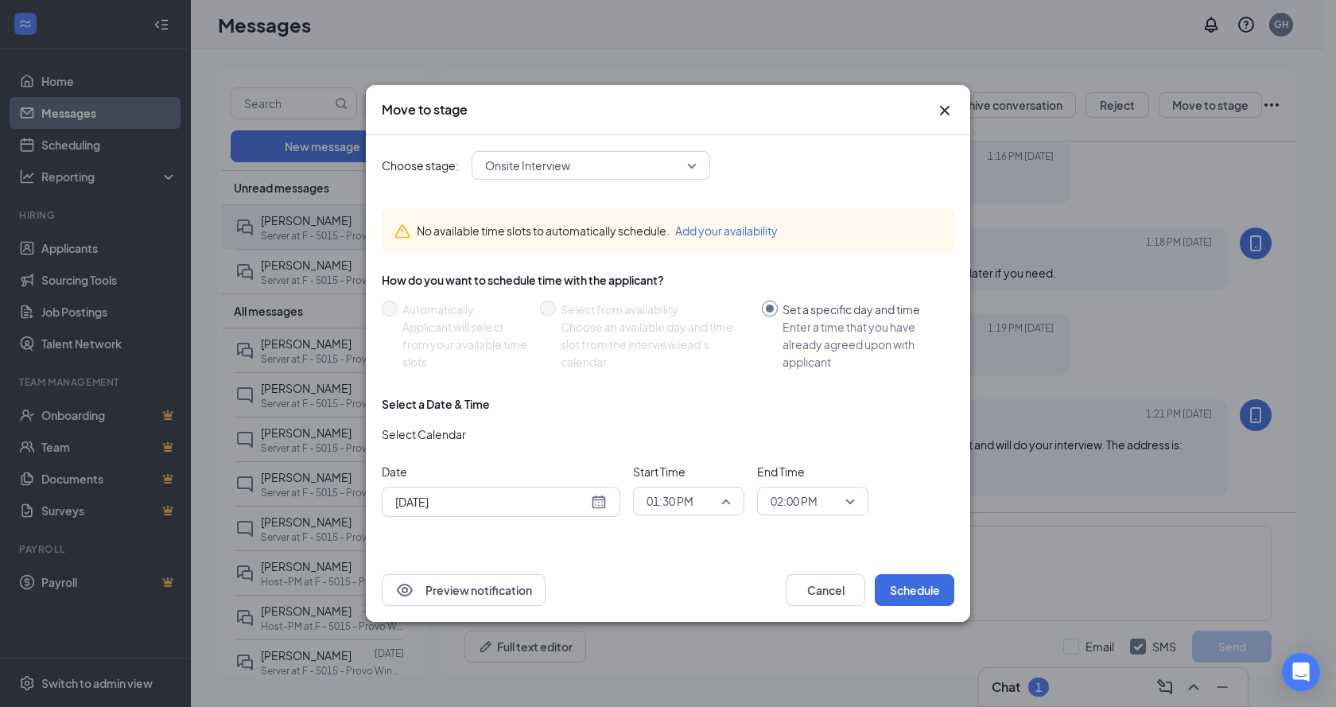
scroll to position [1810, 0]
click at [714, 573] on div "Preview notification Cancel Schedule" at bounding box center [668, 590] width 604 height 64
click at [925, 594] on button "Schedule" at bounding box center [915, 590] width 80 height 32
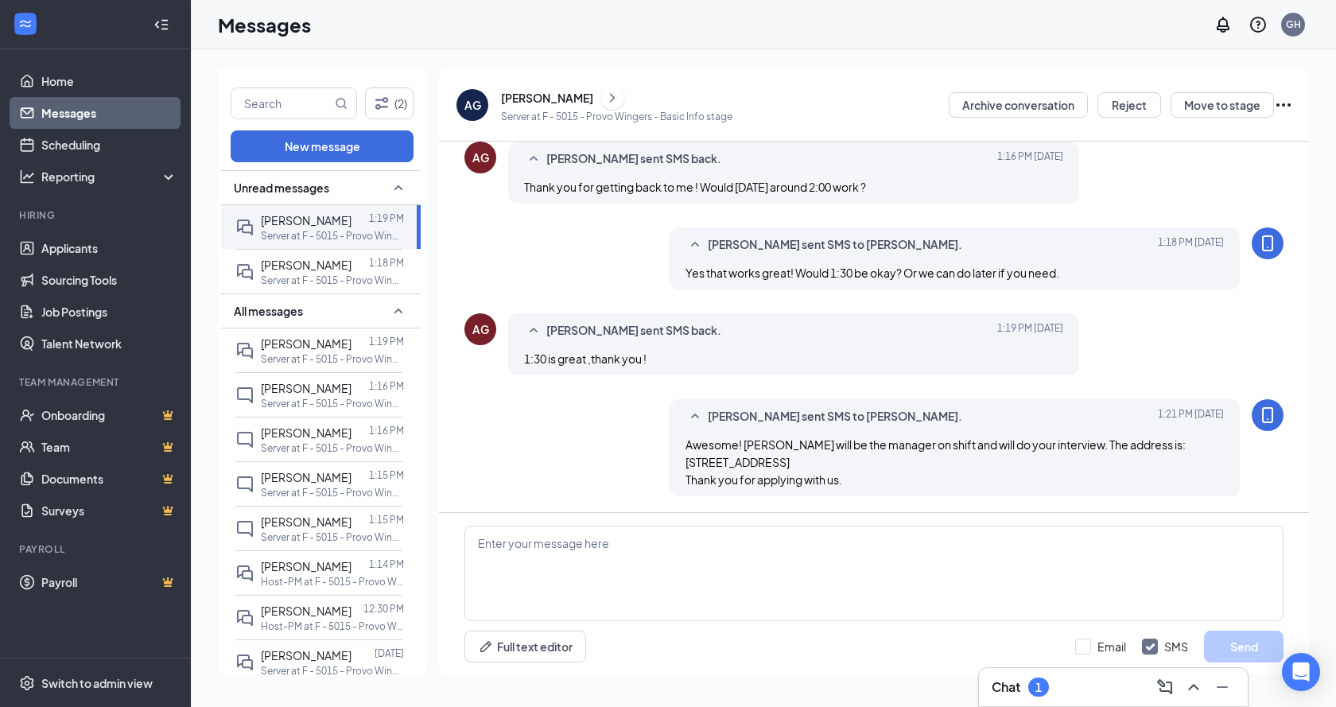
click at [561, 103] on div "Angelo Garibay" at bounding box center [547, 98] width 92 height 16
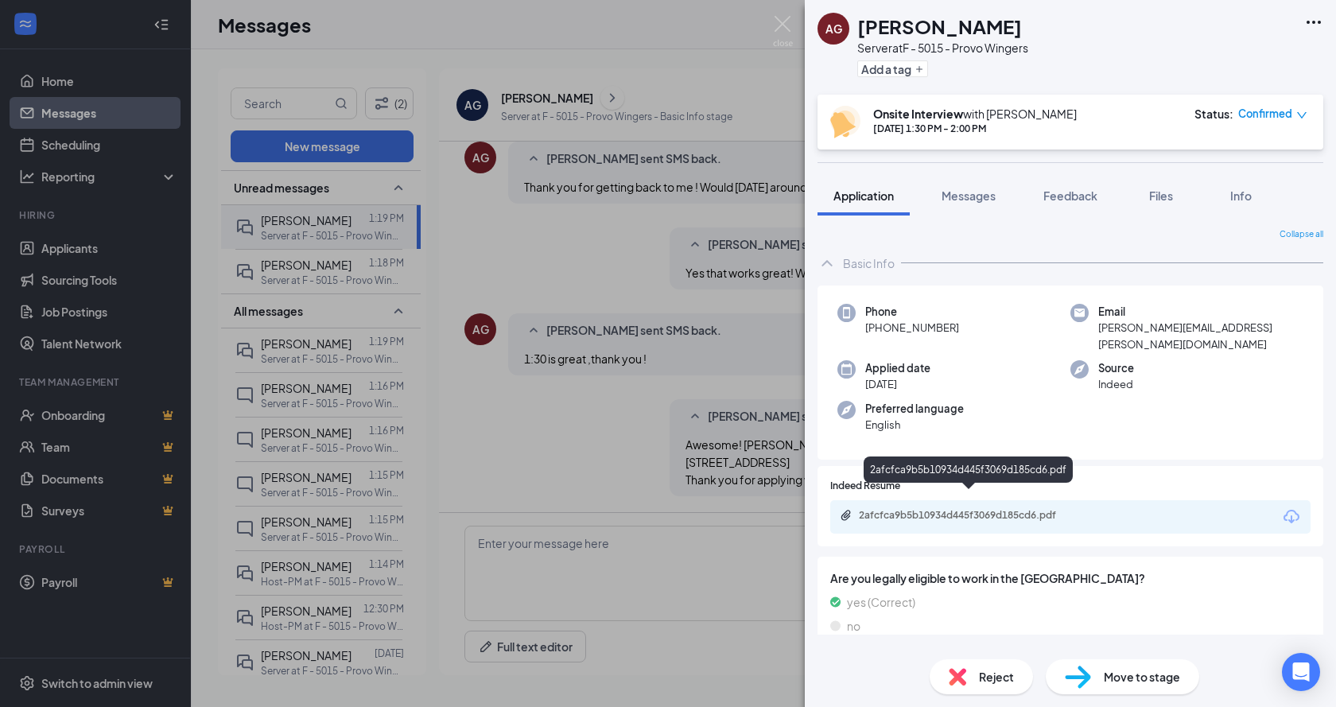
click at [944, 509] on div "2afcfca9b5b10934d445f3069d185cd6.pdf" at bounding box center [970, 515] width 223 height 13
click at [548, 274] on div "AG Angelo Garibay Server at F - 5015 - Provo Wingers Add a tag Onsite Interview…" at bounding box center [668, 353] width 1336 height 707
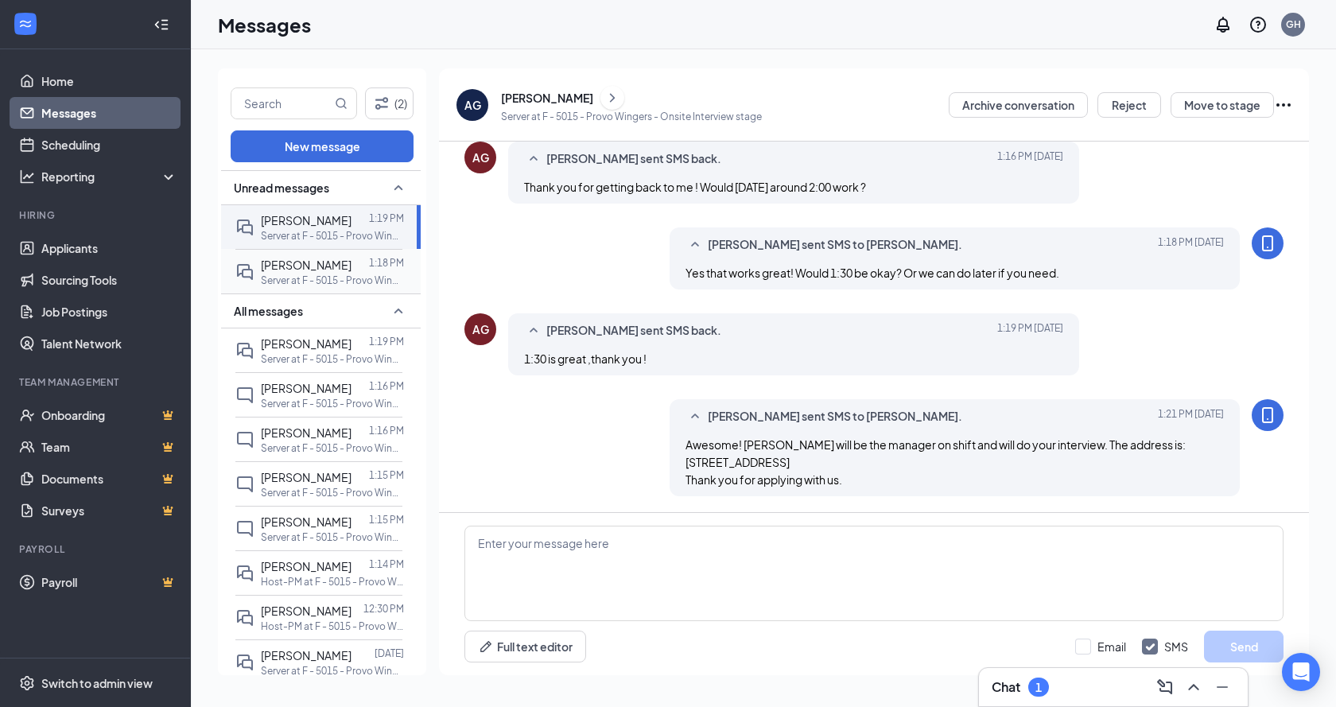
click at [291, 261] on span "Matthew Hodges" at bounding box center [306, 265] width 91 height 14
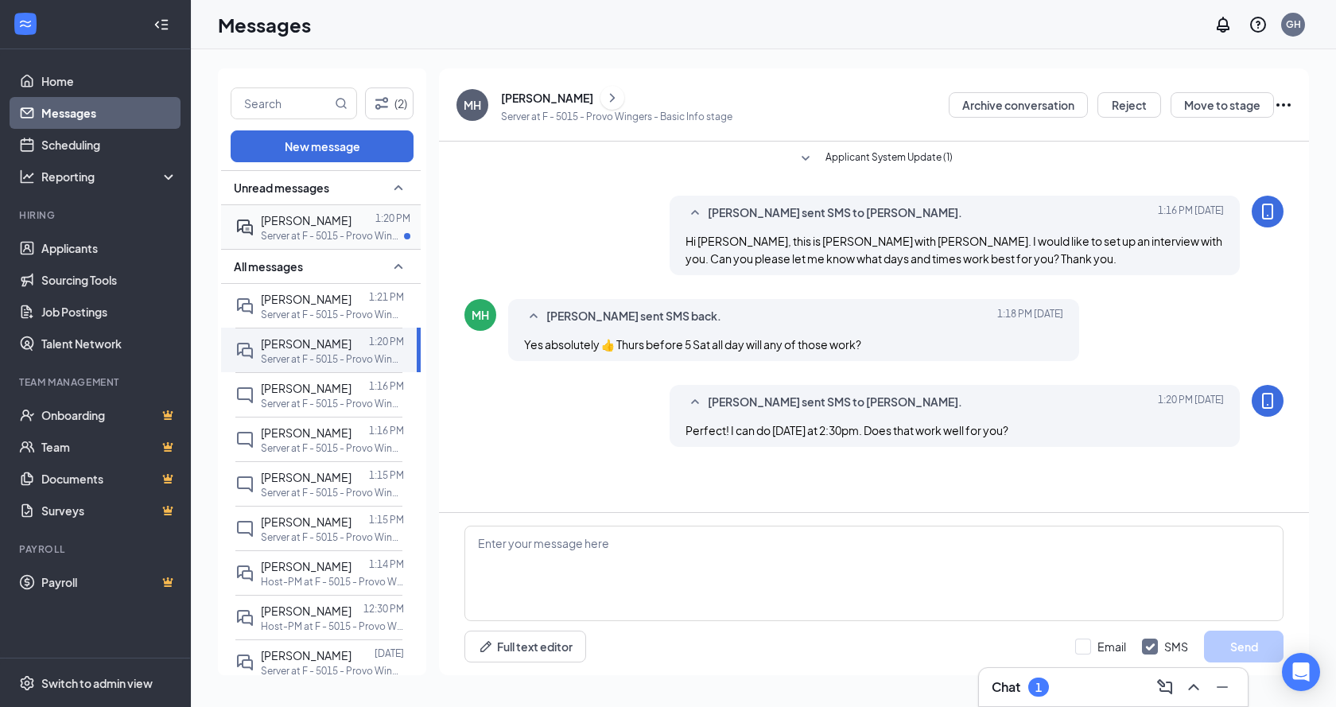
click at [320, 234] on p "Server at F - 5015 - Provo Wingers" at bounding box center [332, 236] width 143 height 14
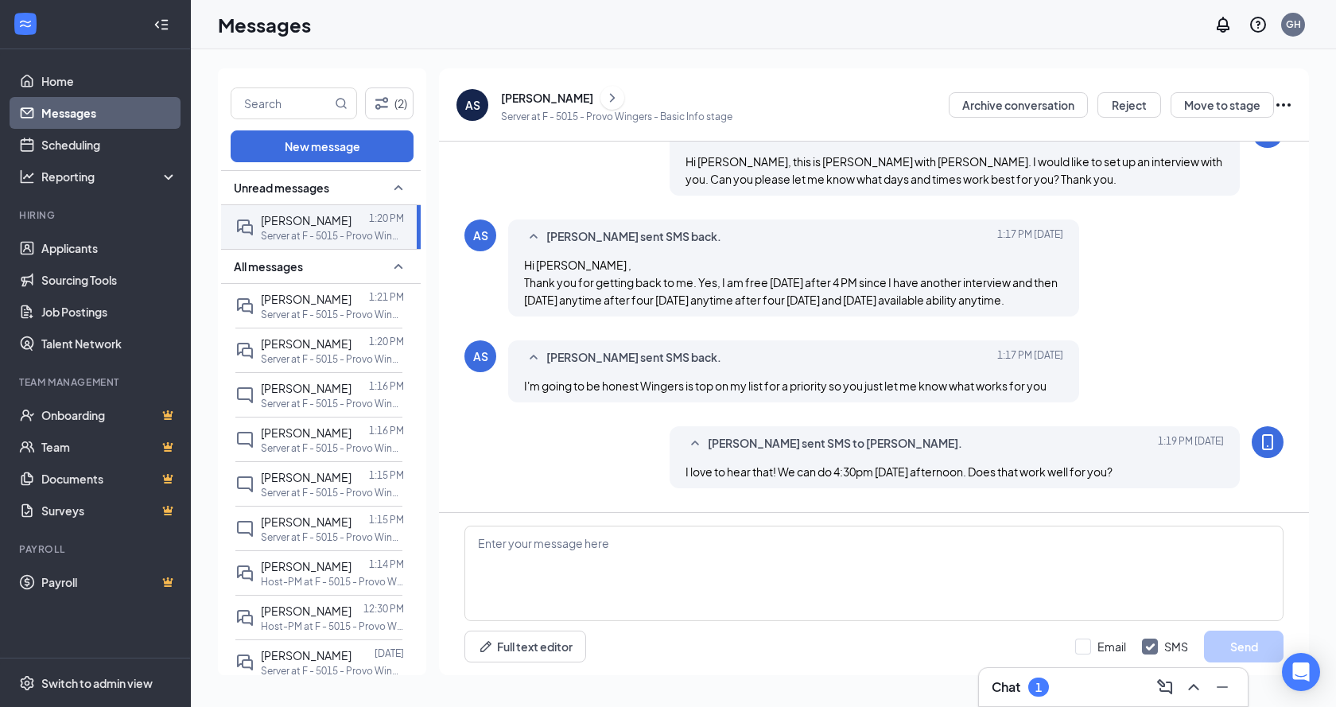
scroll to position [192, 0]
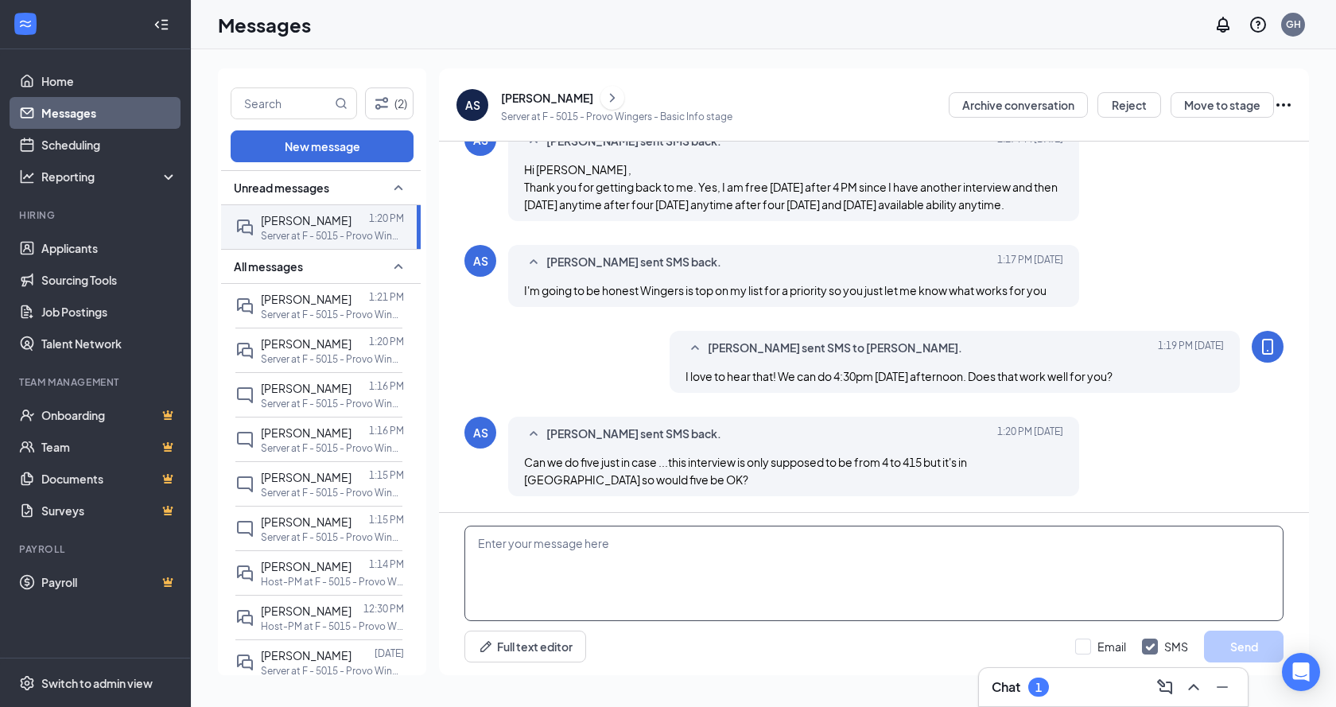
click at [711, 576] on textarea at bounding box center [873, 573] width 819 height 95
click at [867, 584] on textarea at bounding box center [873, 573] width 819 height 95
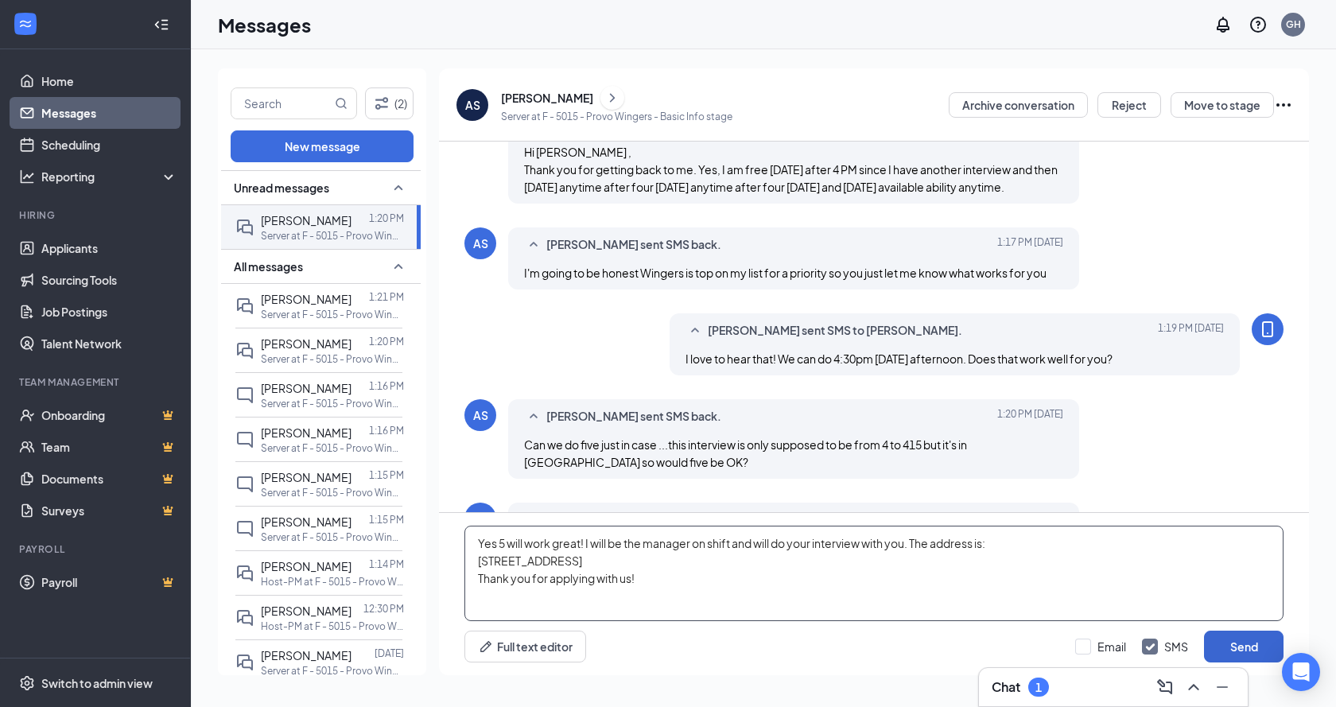
type textarea "Yes 5 will work great! I will be the manager on shift and will do your intervie…"
click at [1249, 640] on button "Send" at bounding box center [1244, 646] width 80 height 32
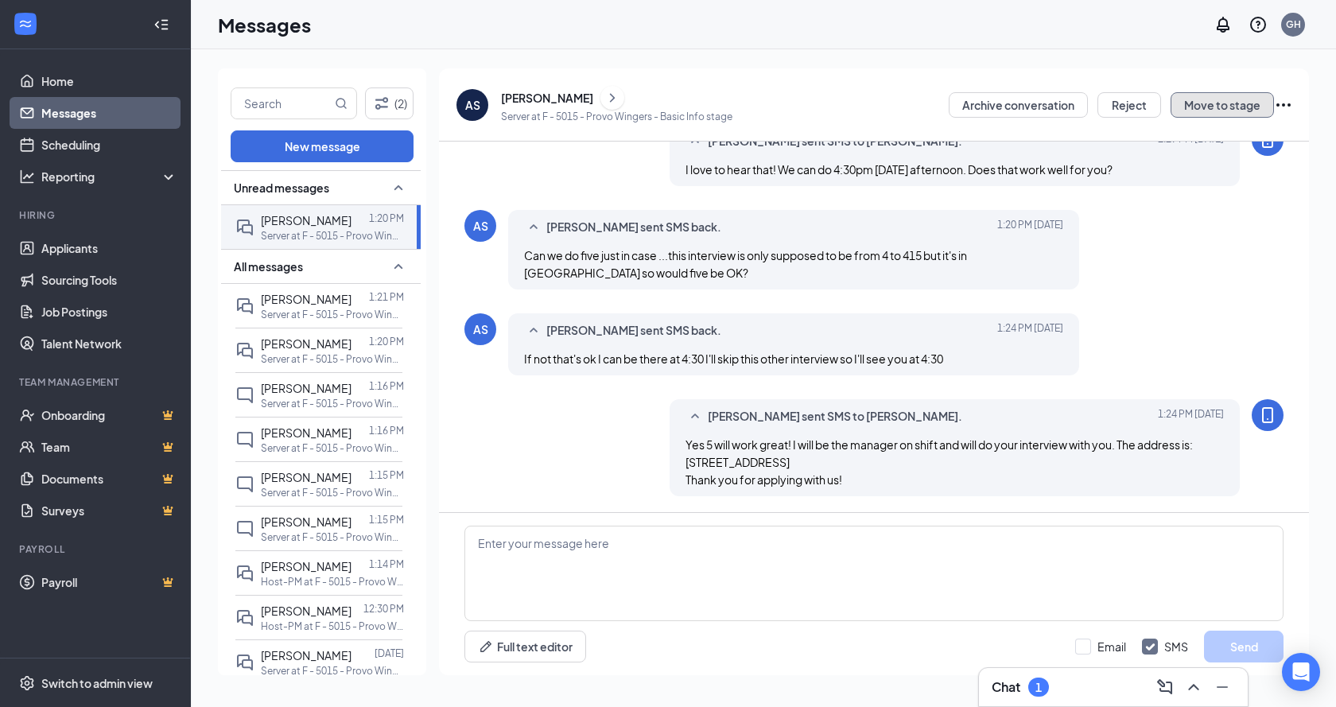
click at [1214, 107] on button "Move to stage" at bounding box center [1221, 104] width 103 height 25
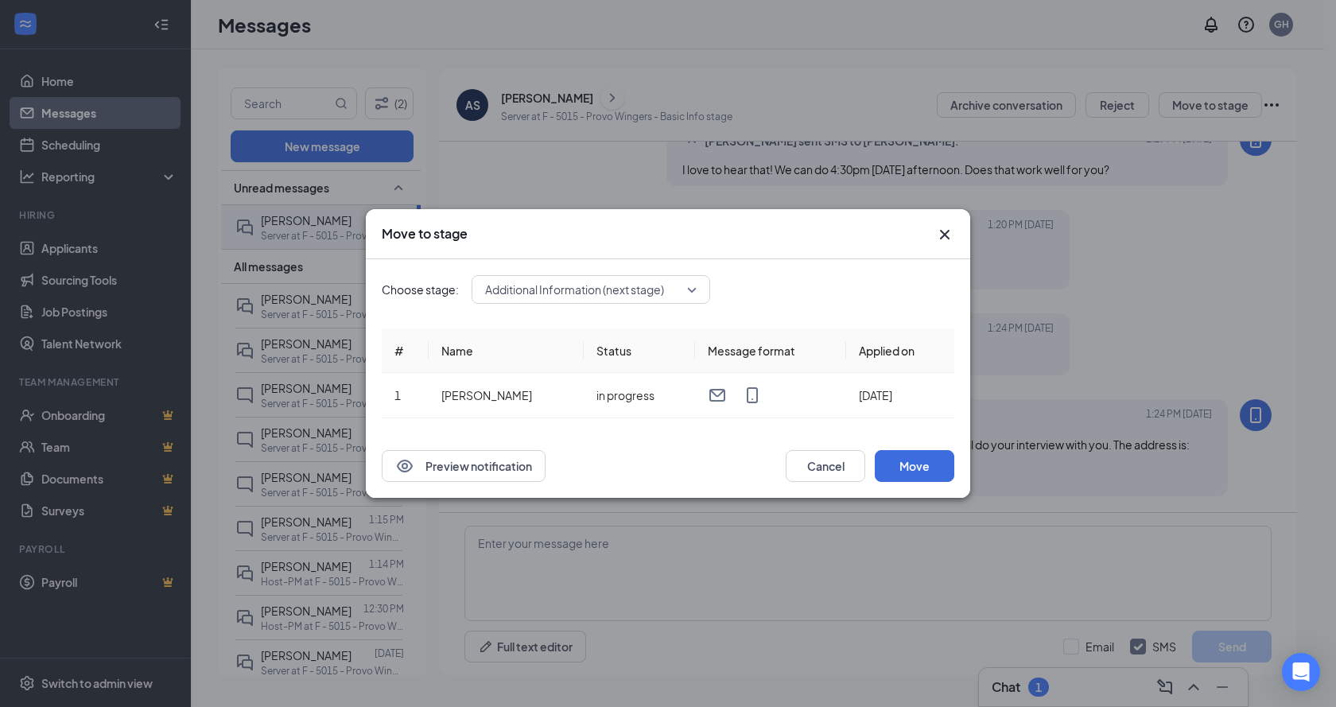
click at [588, 289] on span "Additional Information (next stage)" at bounding box center [574, 289] width 179 height 24
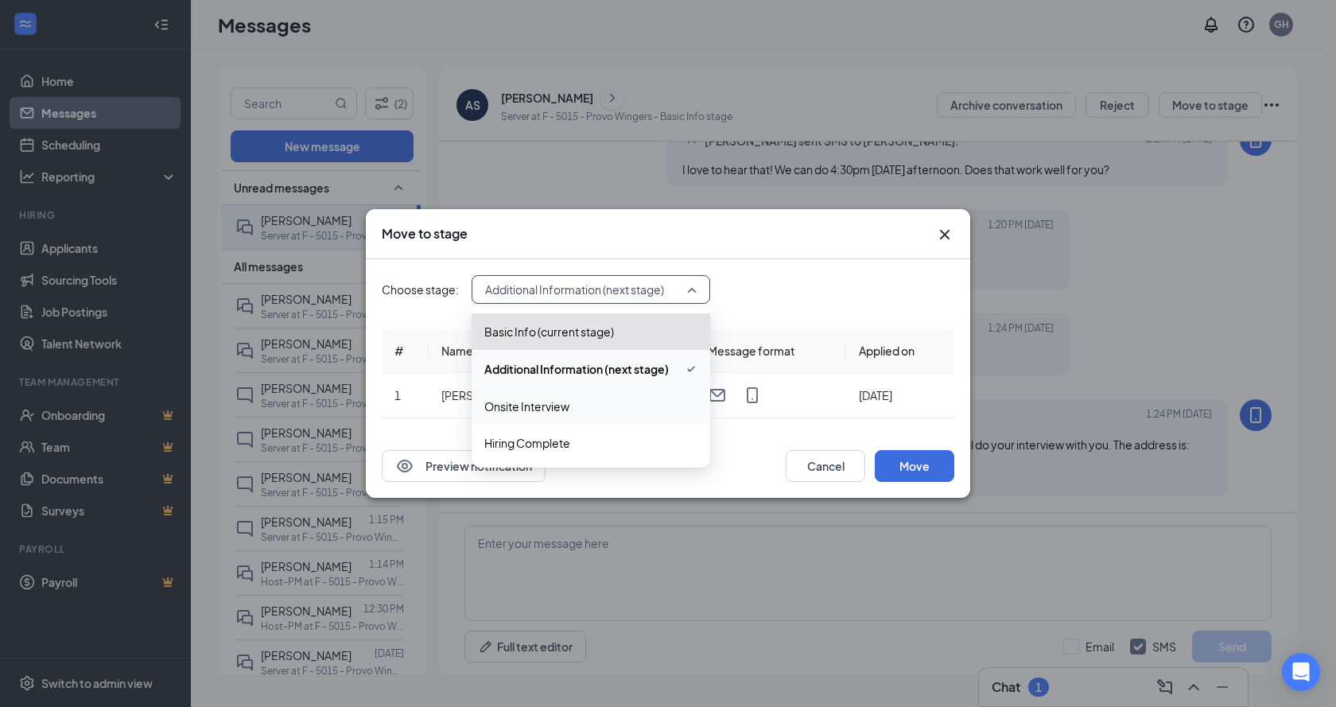
click at [554, 402] on span "Onsite Interview" at bounding box center [526, 406] width 85 height 17
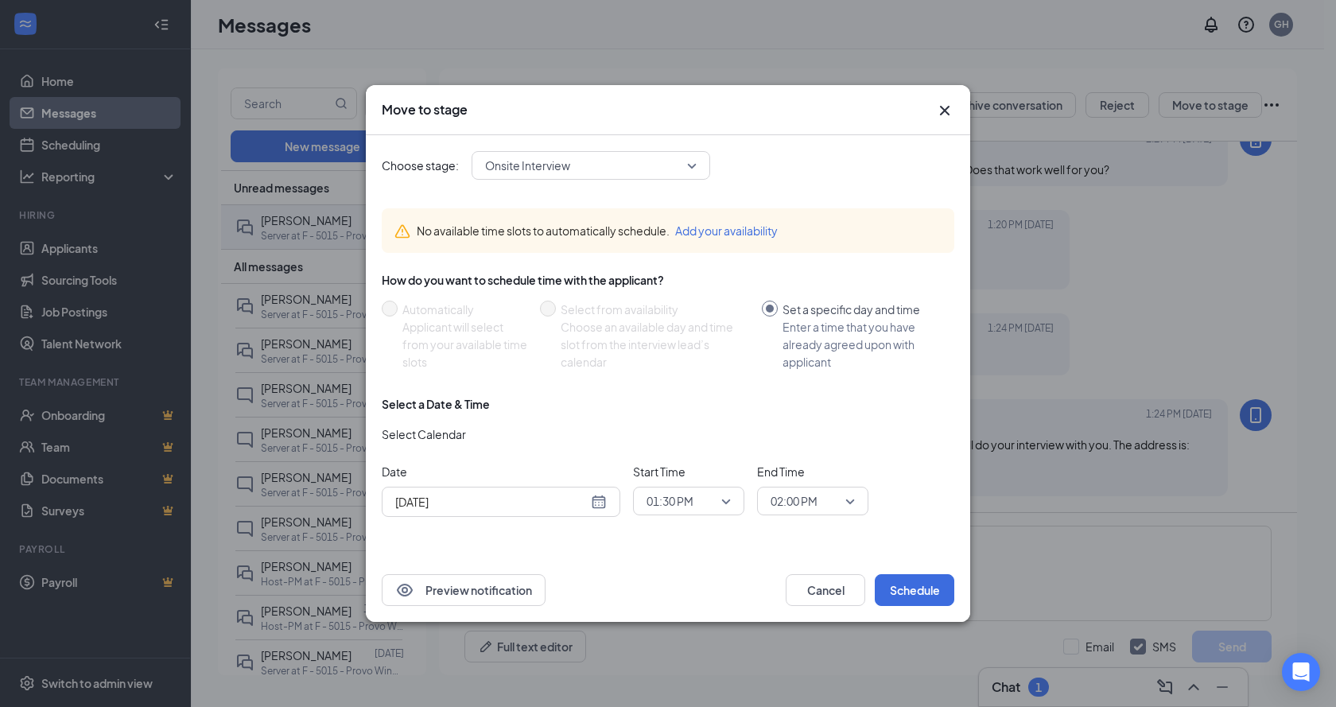
click at [937, 113] on icon "Cross" at bounding box center [944, 110] width 19 height 19
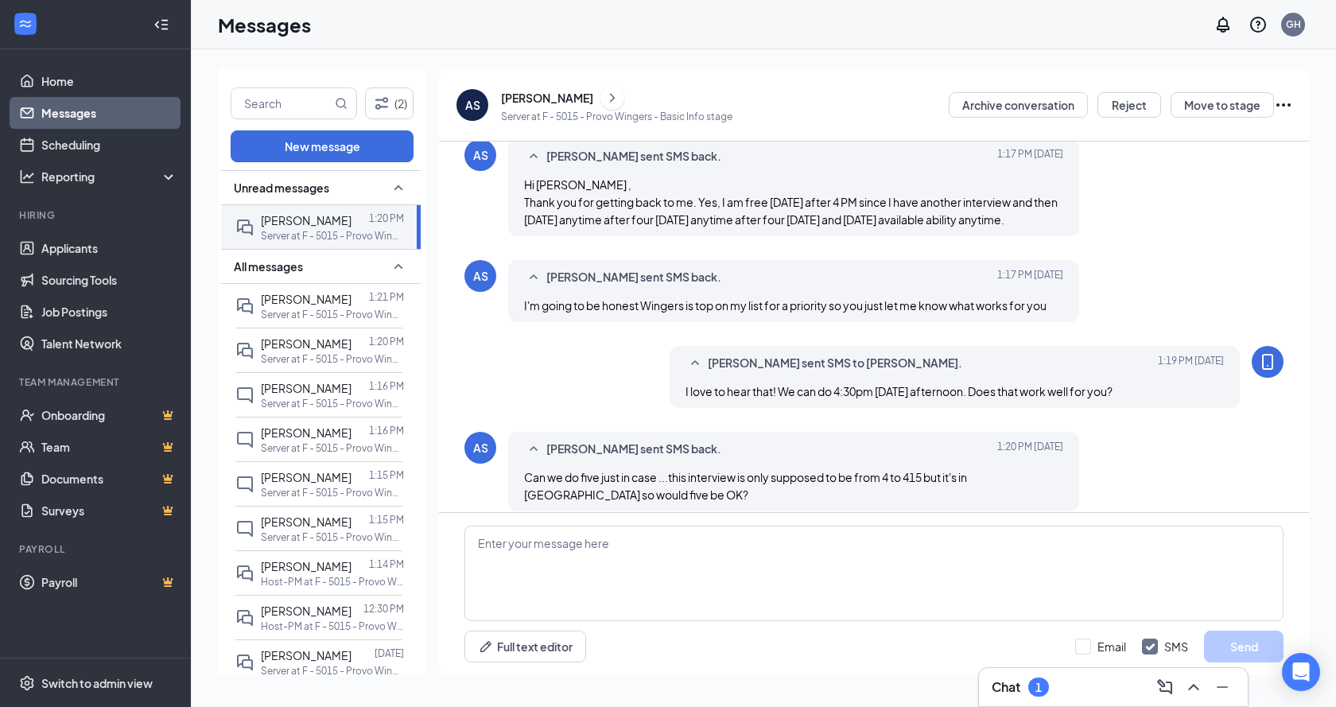
scroll to position [399, 0]
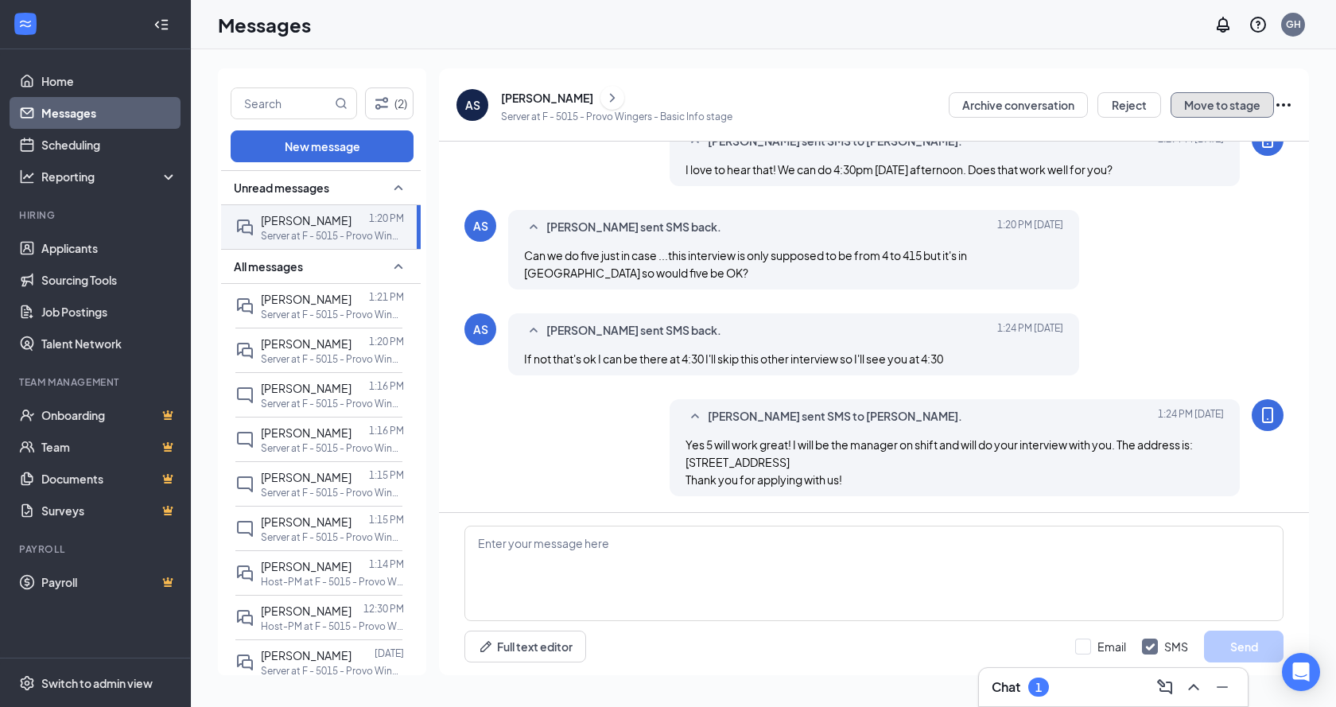
click at [1247, 97] on button "Move to stage" at bounding box center [1221, 104] width 103 height 25
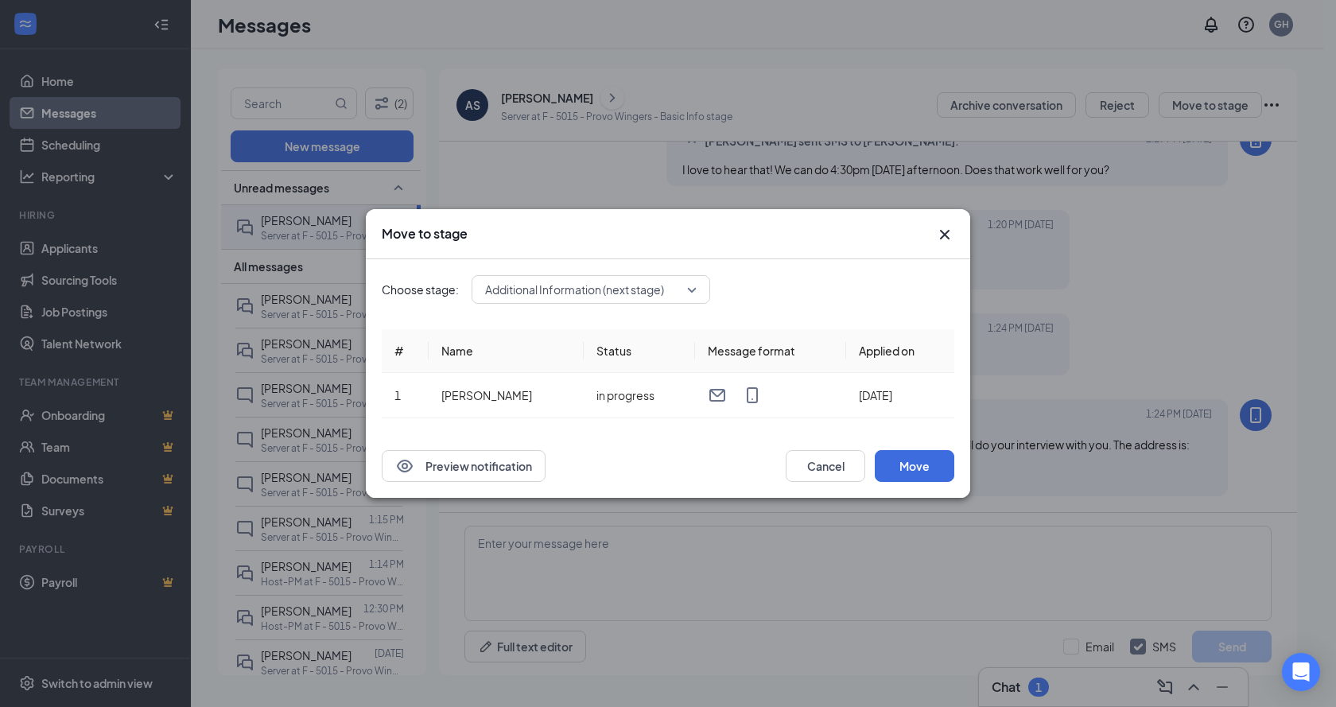
click at [595, 294] on span "Additional Information (next stage)" at bounding box center [574, 289] width 179 height 24
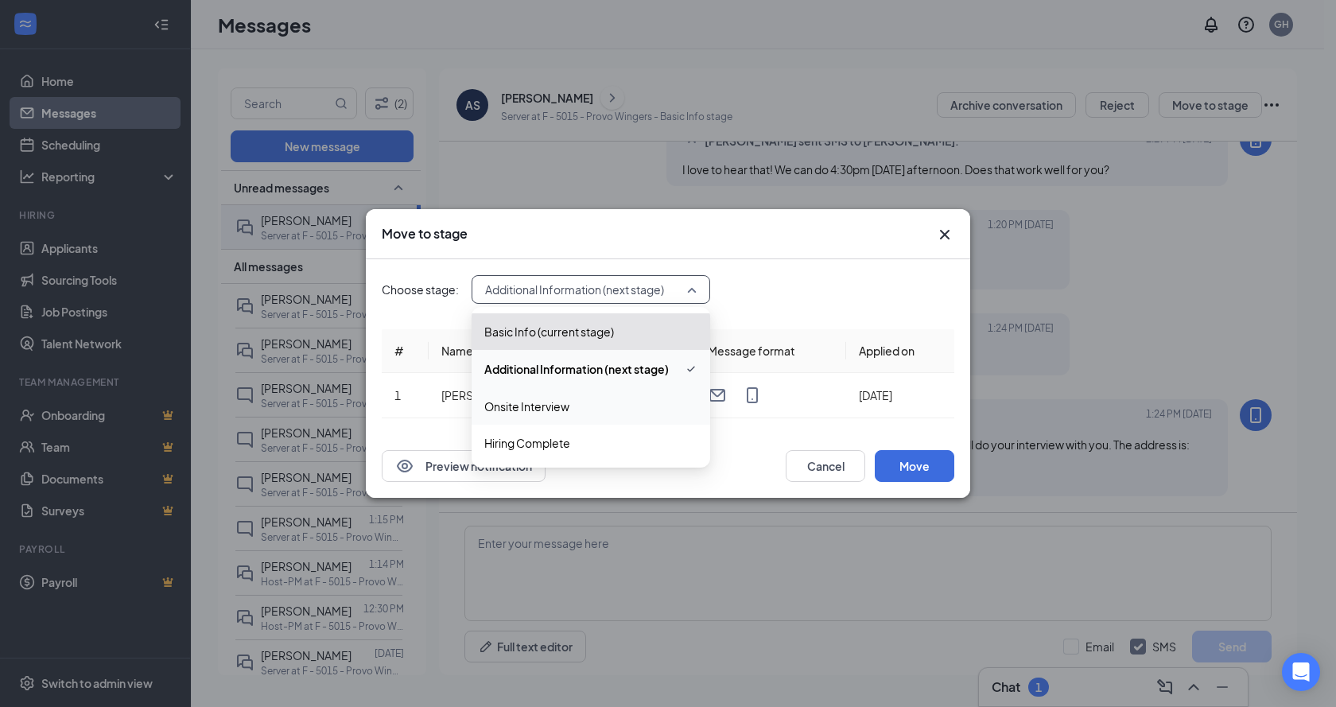
click at [549, 416] on div "Onsite Interview" at bounding box center [590, 406] width 239 height 37
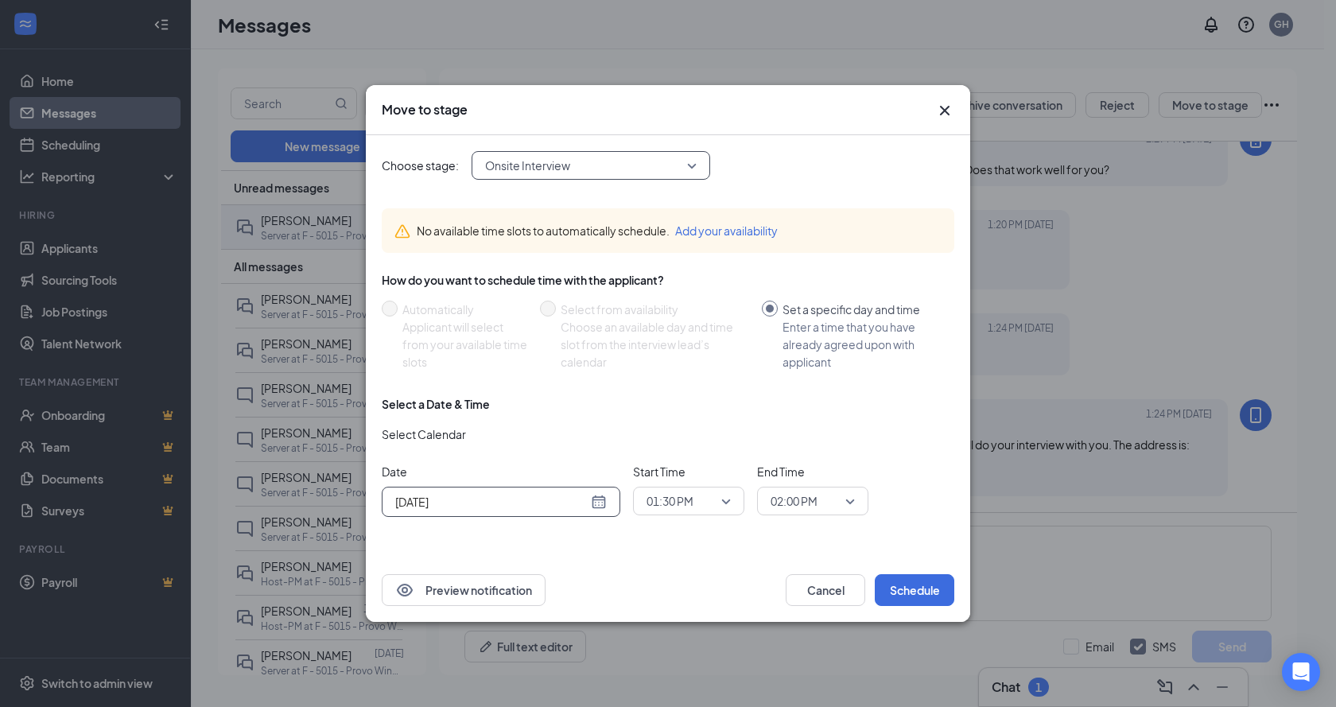
click at [561, 495] on input "Aug 26, 2025" at bounding box center [491, 501] width 192 height 17
type input "Aug 27, 2025"
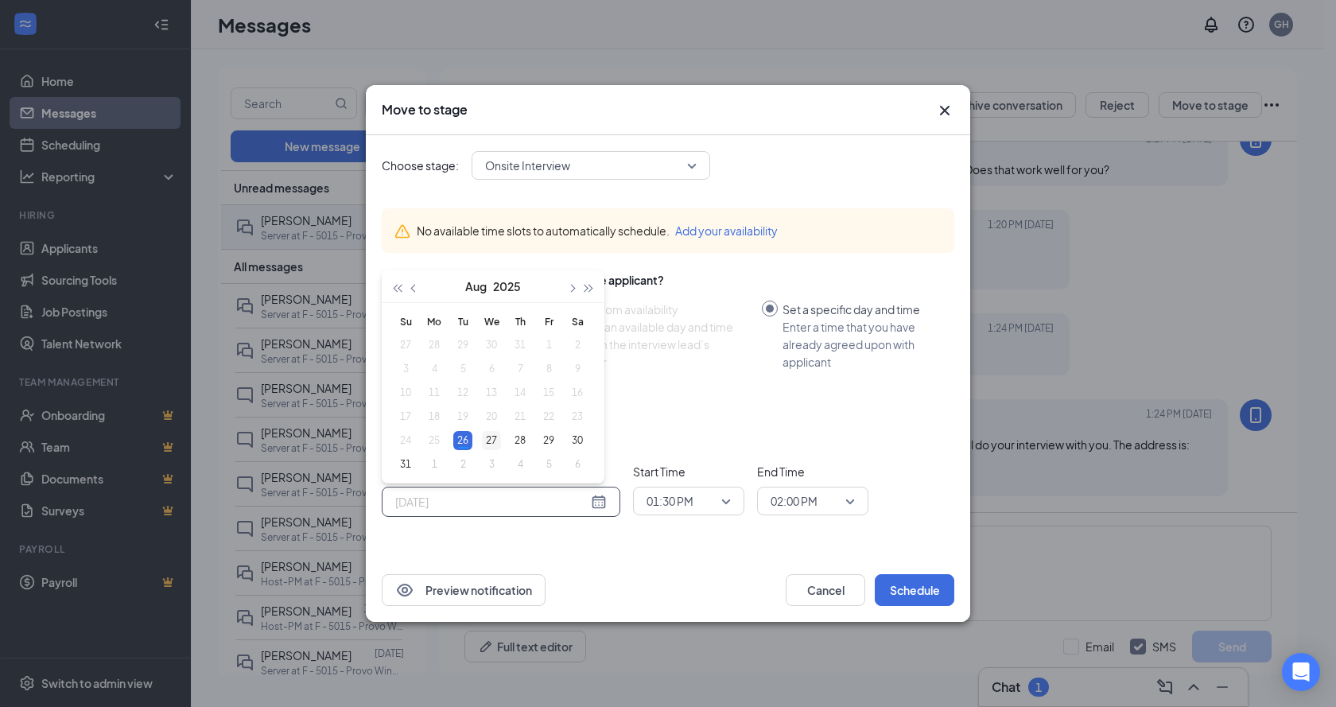
click at [491, 433] on div "27" at bounding box center [491, 440] width 19 height 19
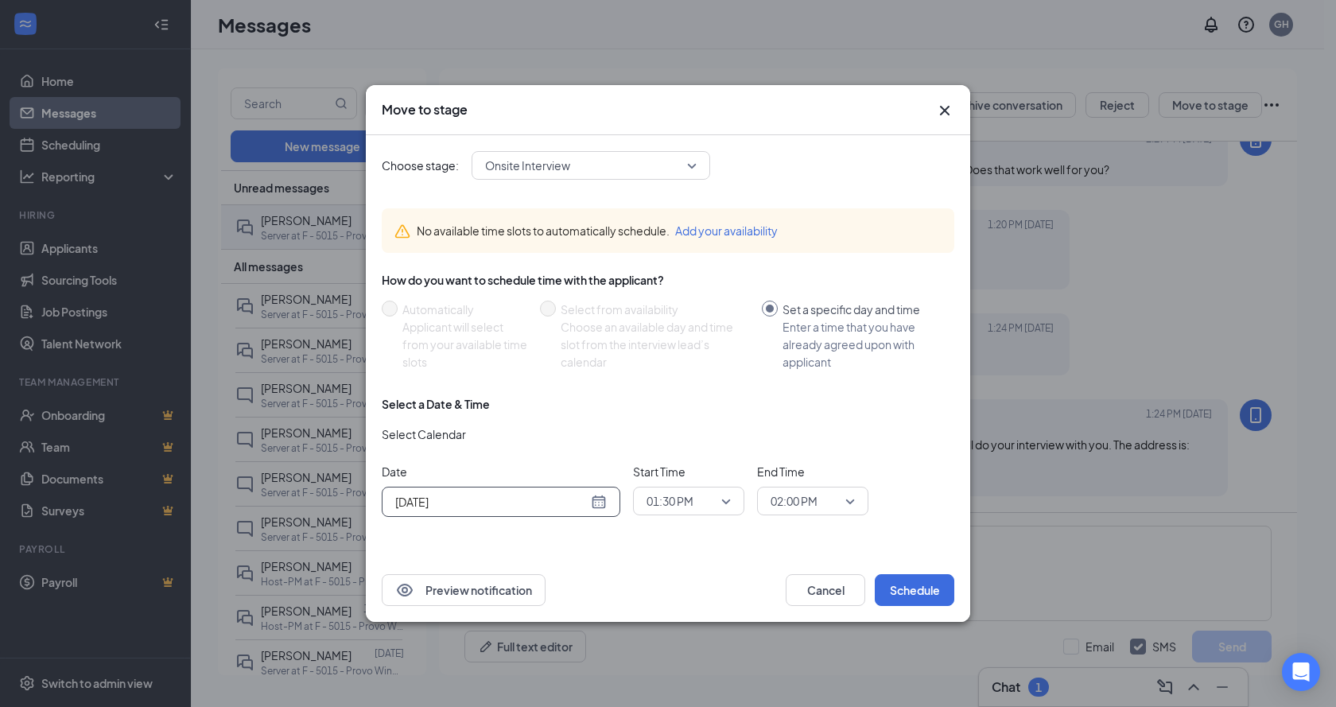
click at [713, 514] on input "search" at bounding box center [682, 500] width 81 height 27
click at [685, 414] on span "05:00 PM" at bounding box center [669, 413] width 47 height 17
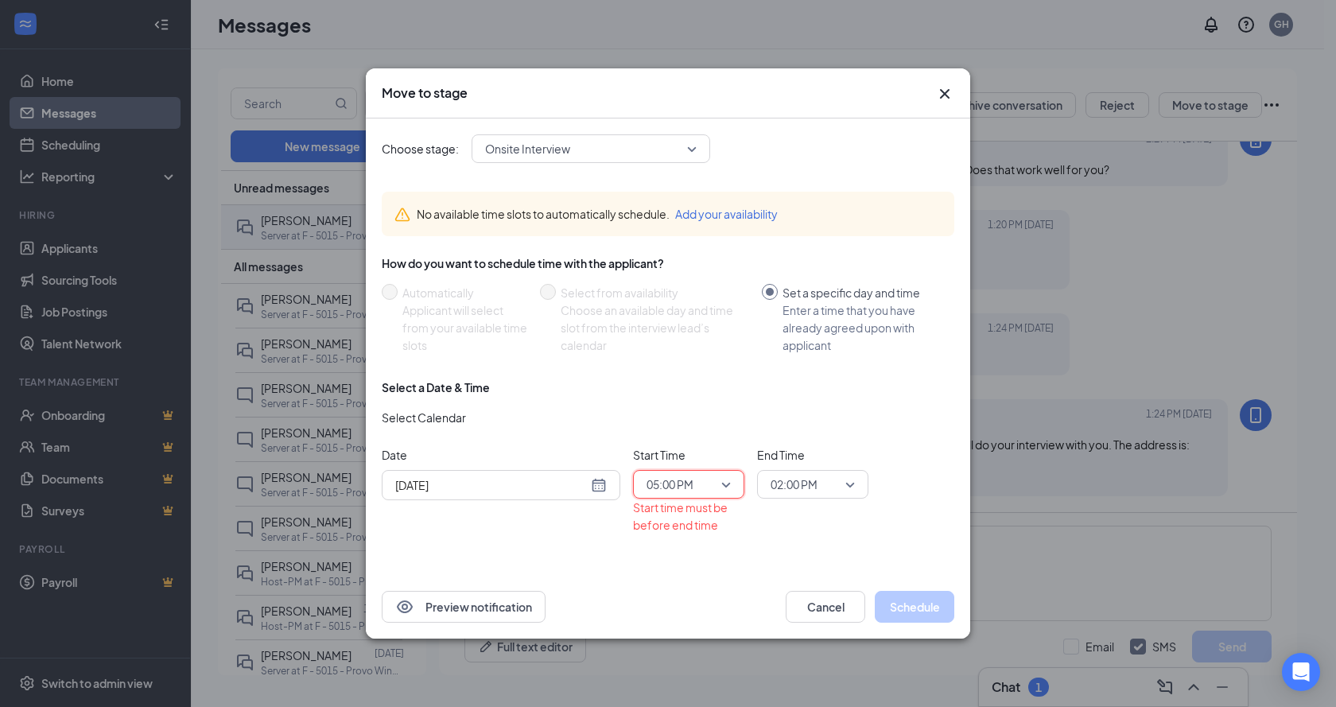
click at [809, 479] on span "02:00 PM" at bounding box center [793, 484] width 47 height 24
click at [807, 397] on span "05:30 PM" at bounding box center [793, 397] width 47 height 17
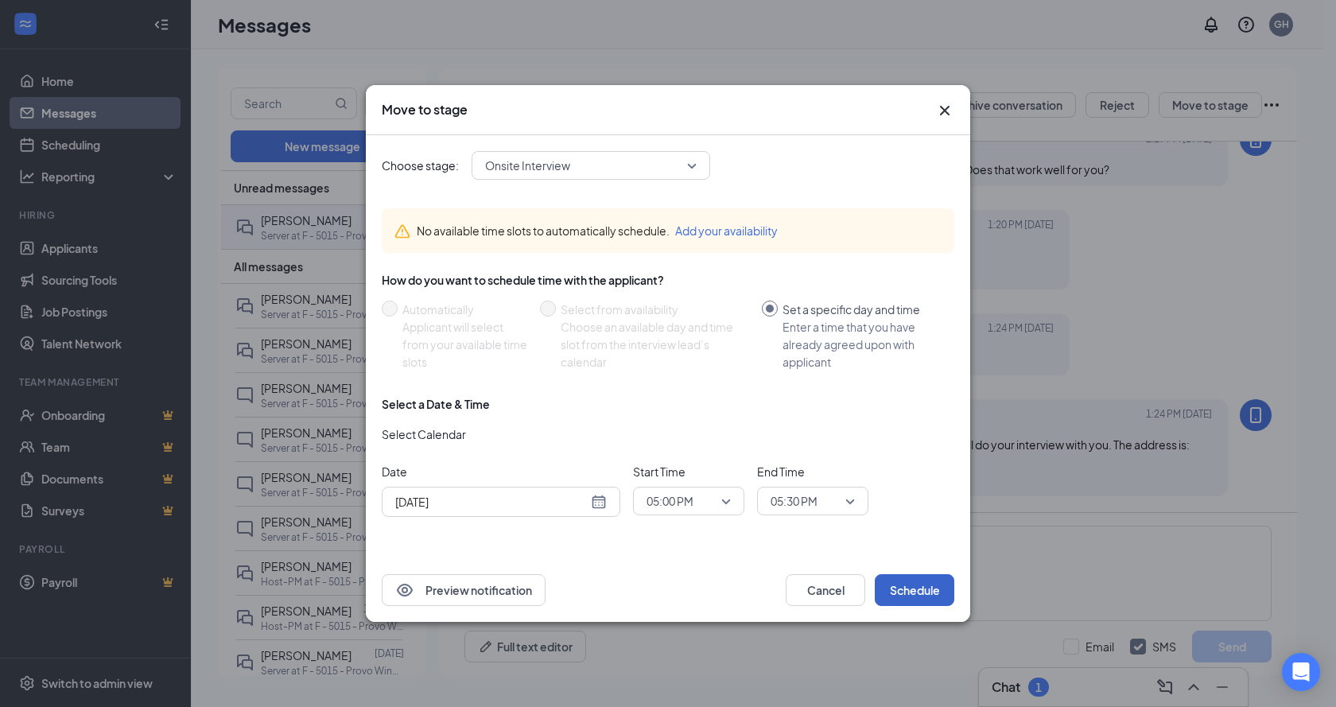
click at [922, 587] on button "Schedule" at bounding box center [915, 590] width 80 height 32
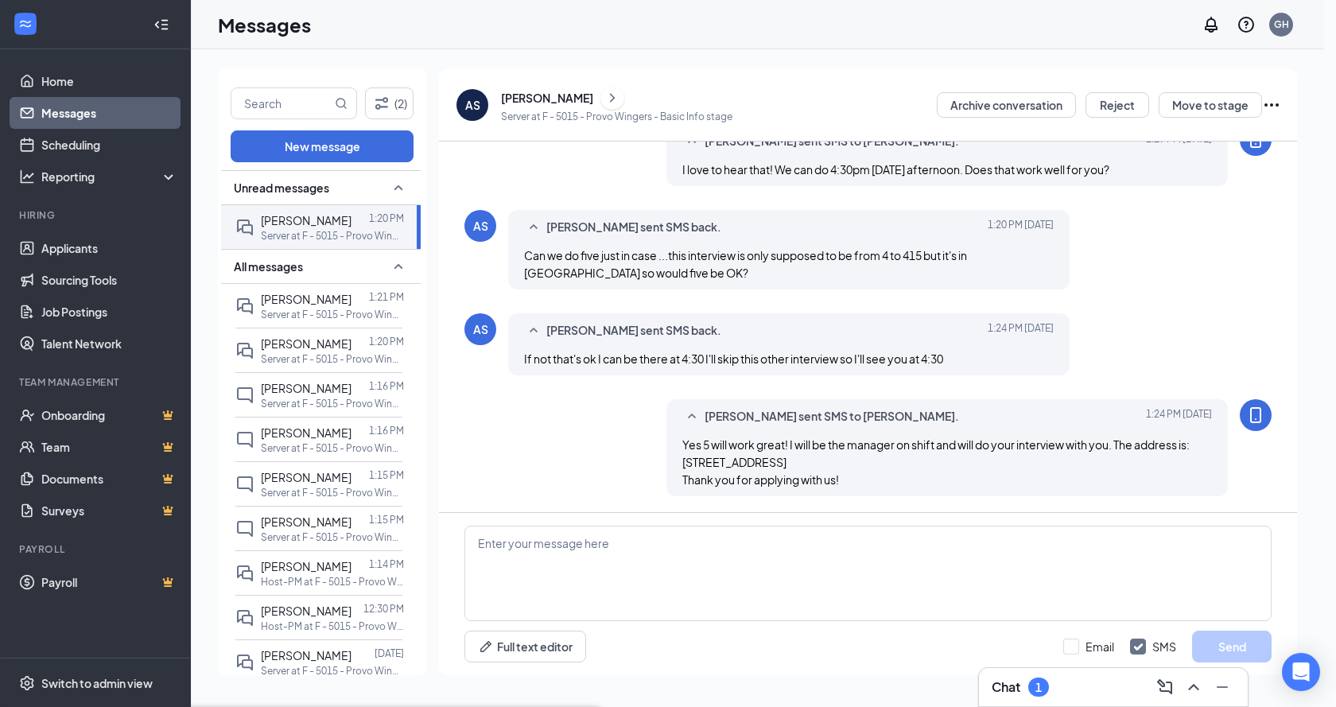
scroll to position [399, 0]
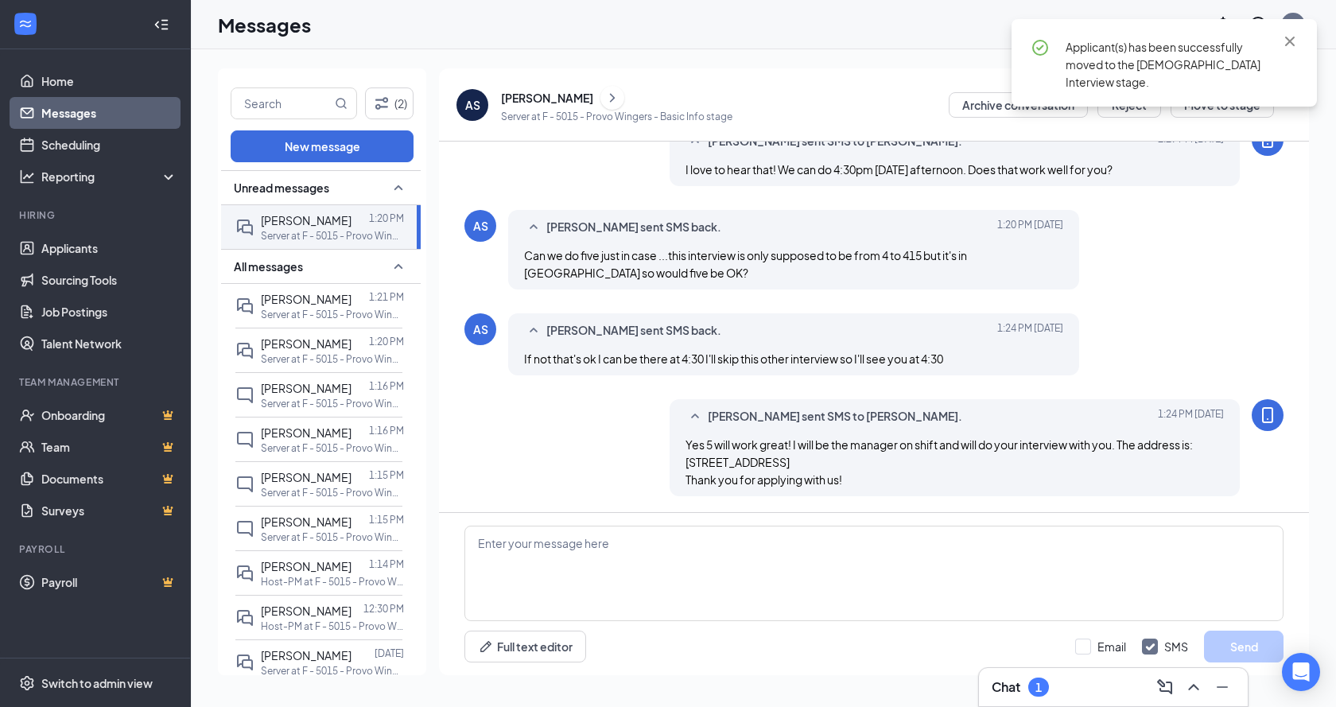
click at [531, 103] on div "[PERSON_NAME]" at bounding box center [547, 98] width 92 height 16
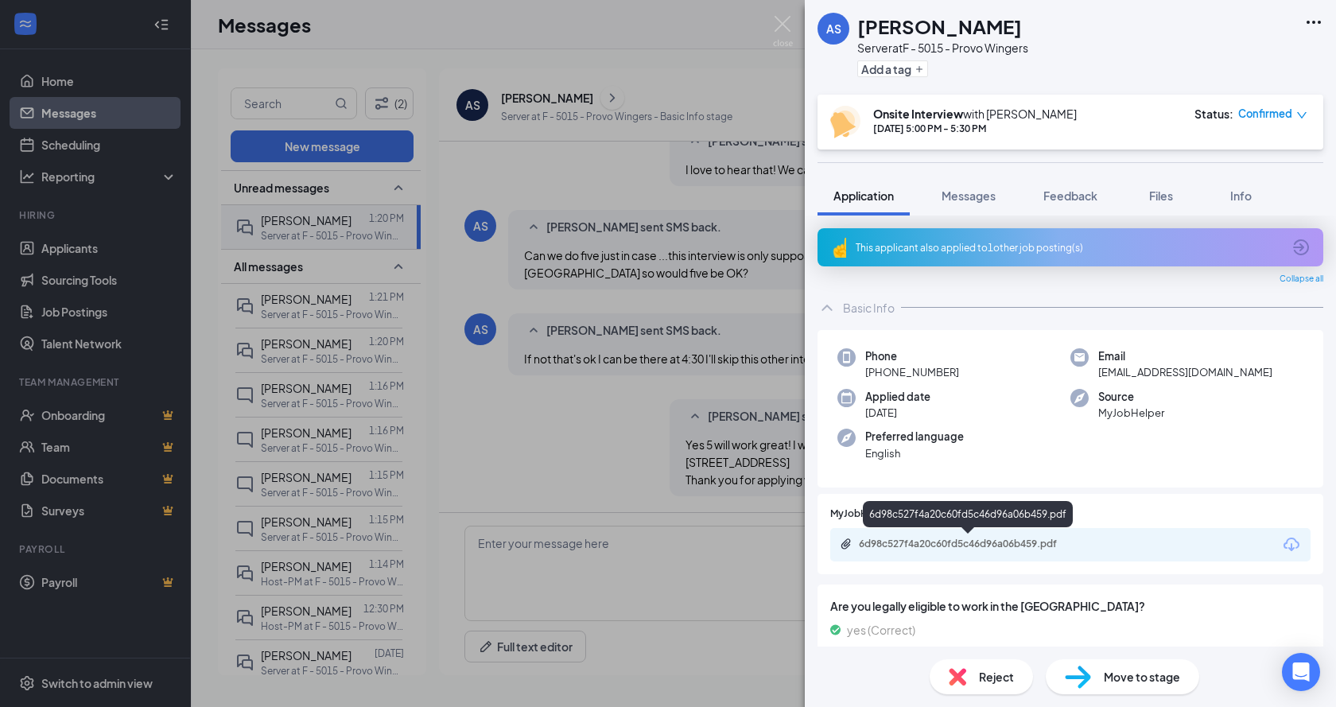
click at [937, 545] on div "6d98c527f4a20c60fd5c46d96a06b459.pdf" at bounding box center [970, 543] width 223 height 13
click at [786, 23] on img at bounding box center [783, 31] width 20 height 31
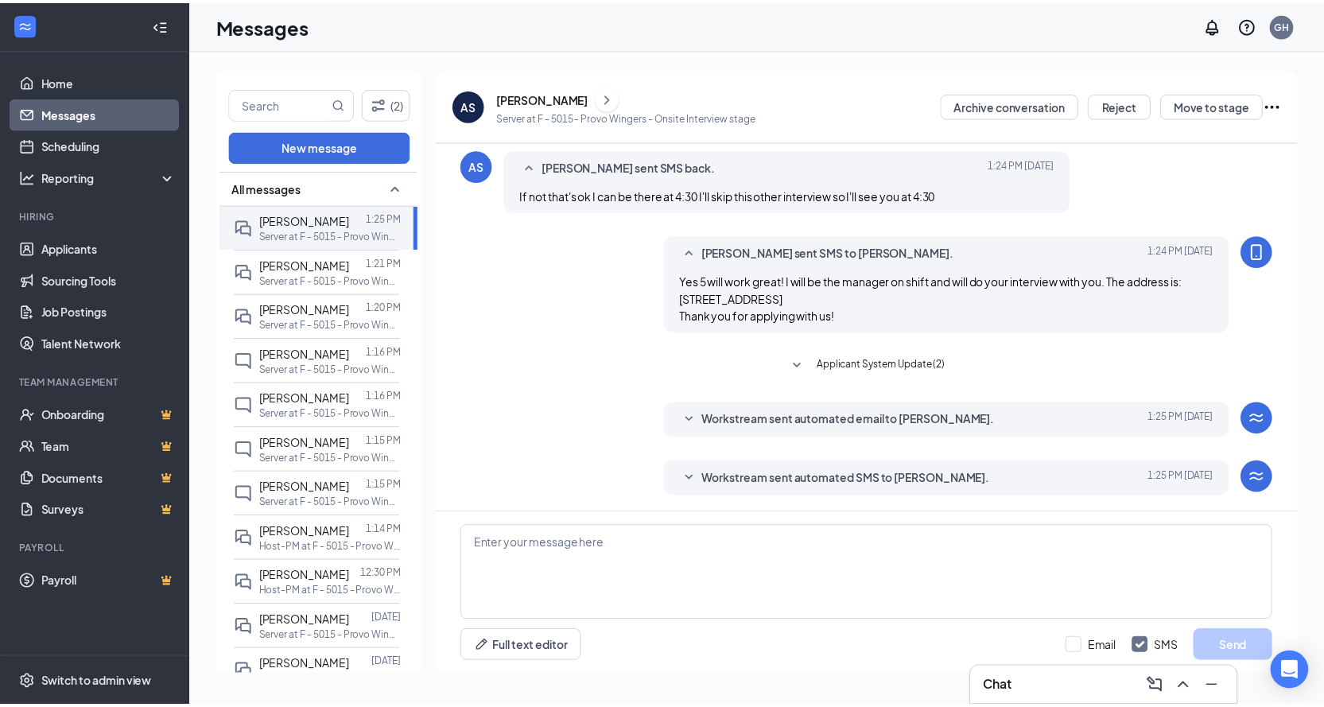
scroll to position [464, 0]
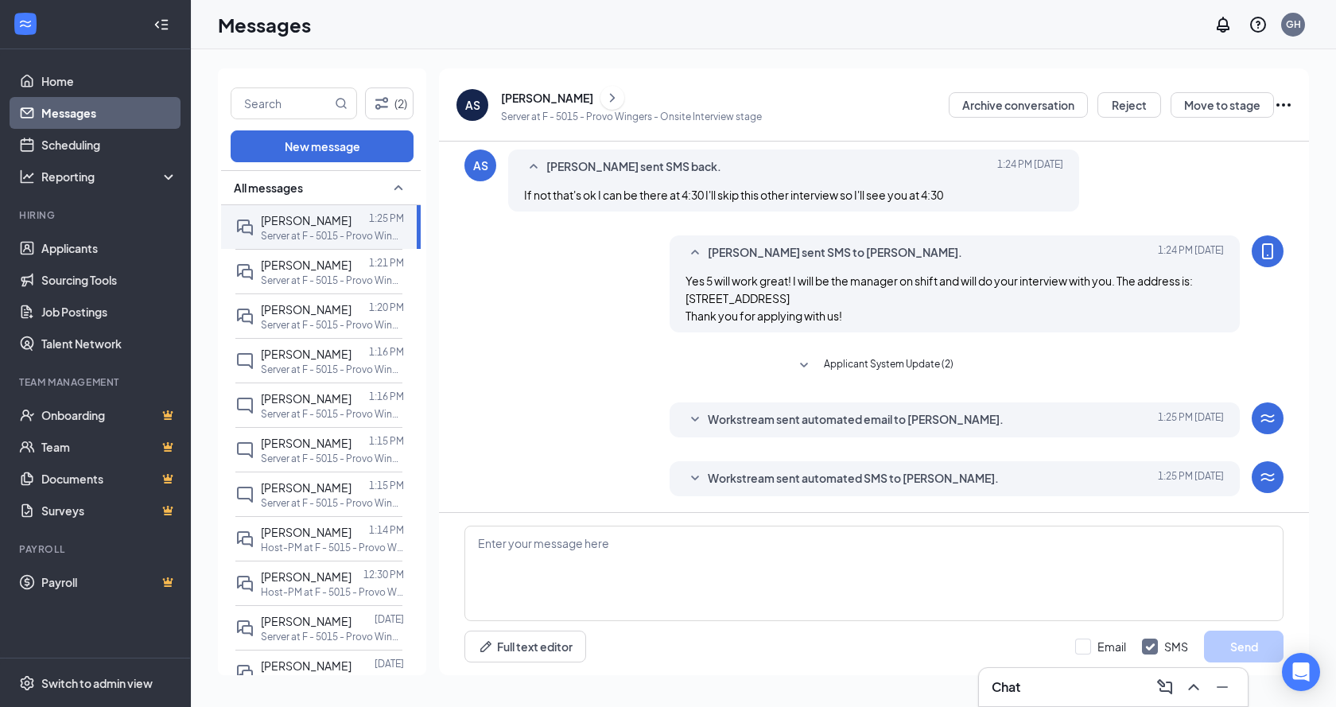
click at [599, 371] on div "Load earlier interactions (about 2 more) AS Ashlie Stark sent SMS back. Today 1…" at bounding box center [873, 103] width 819 height 817
click at [316, 305] on span "[PERSON_NAME]" at bounding box center [306, 309] width 91 height 14
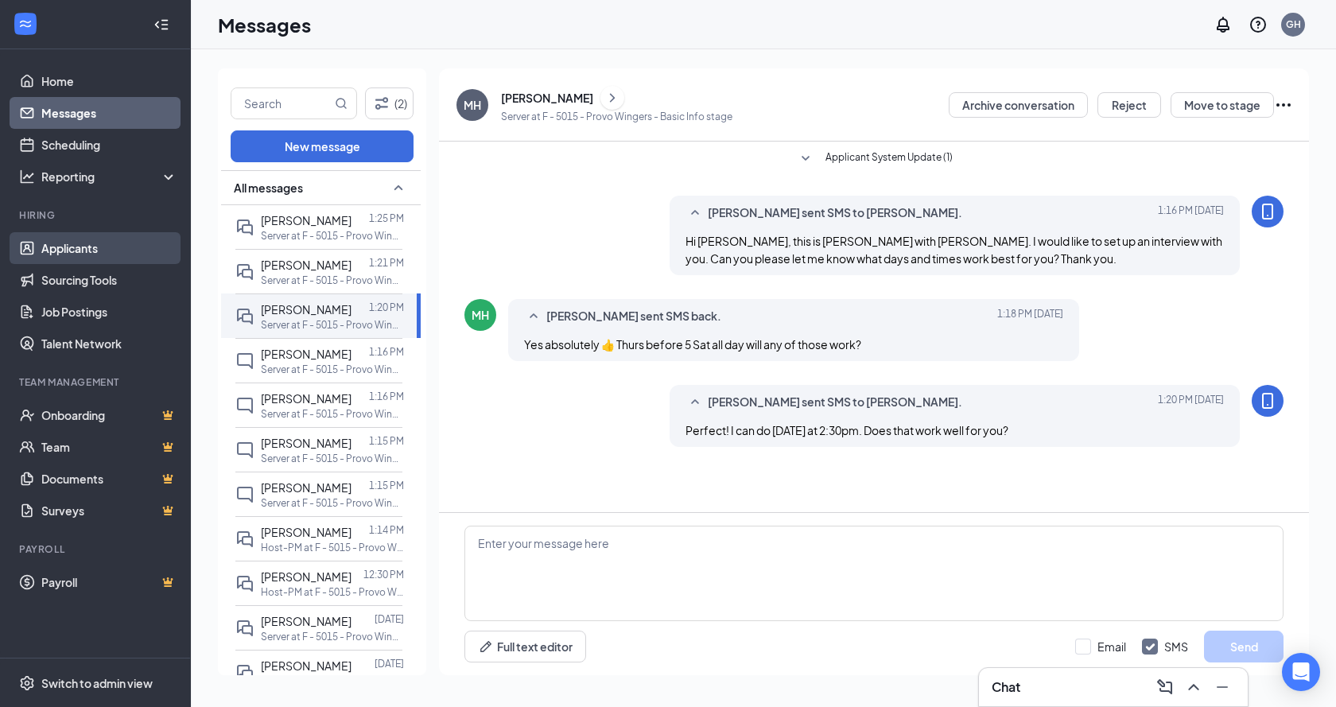
click at [95, 252] on link "Applicants" at bounding box center [109, 248] width 136 height 32
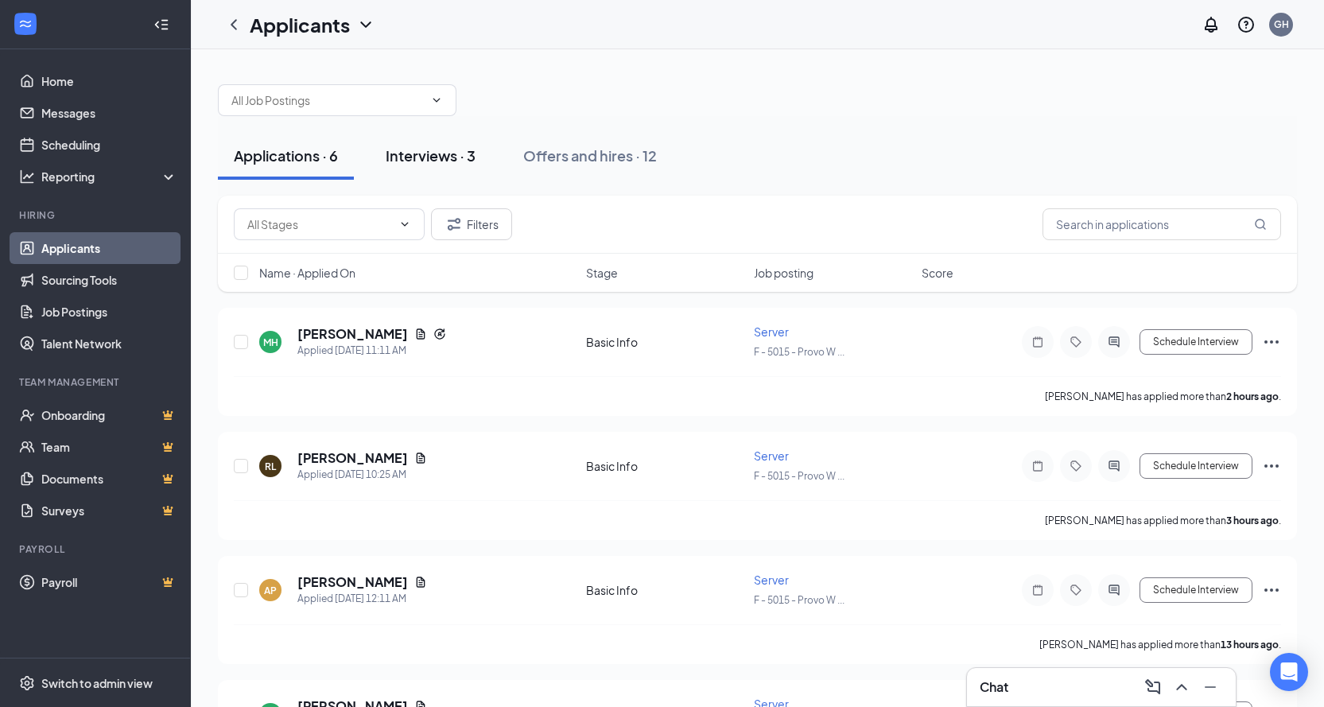
click at [439, 159] on div "Interviews · 3" at bounding box center [431, 155] width 90 height 20
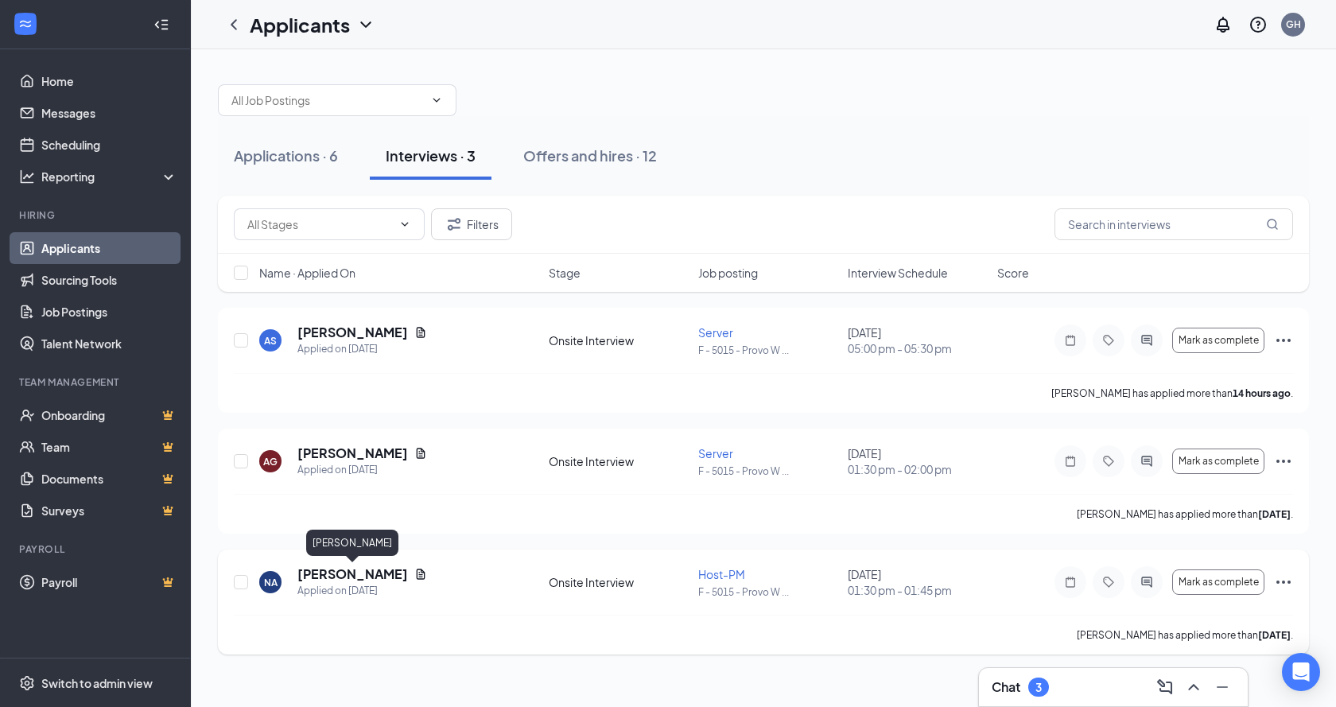
click at [338, 569] on h5 "[PERSON_NAME]" at bounding box center [352, 573] width 111 height 17
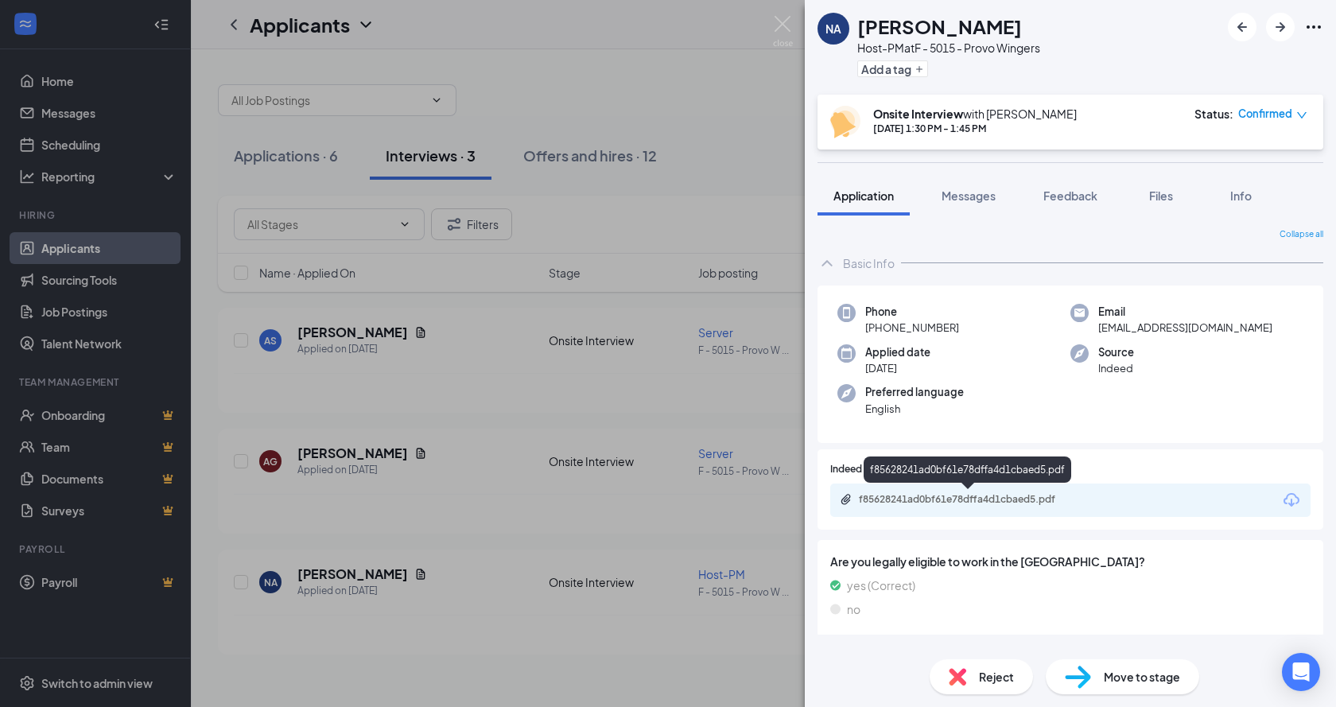
click at [944, 502] on div "f85628241ad0bf61e78dffa4d1cbaed5.pdf" at bounding box center [970, 499] width 223 height 13
click at [631, 103] on div "NA [PERSON_NAME] Host-PM at F - 5015 - Provo Wingers Add a tag Onsite Interview…" at bounding box center [668, 353] width 1336 height 707
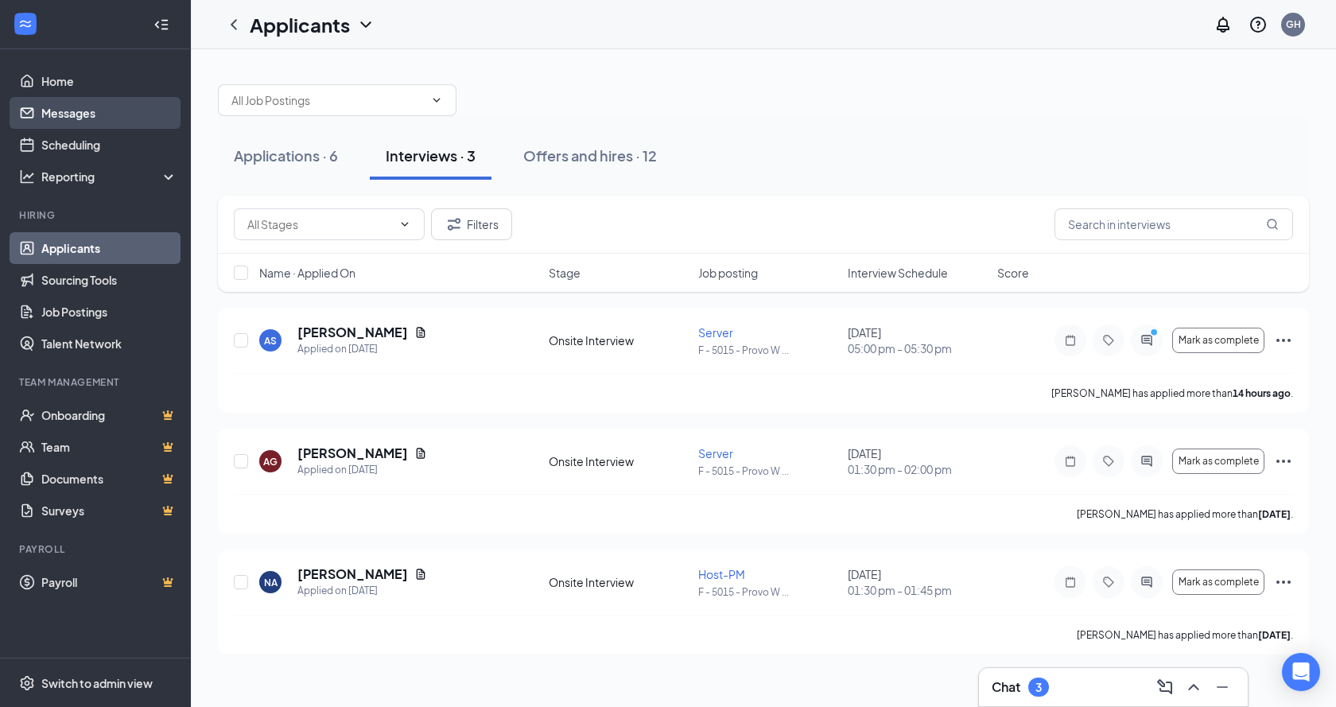
click at [94, 112] on link "Messages" at bounding box center [109, 113] width 136 height 32
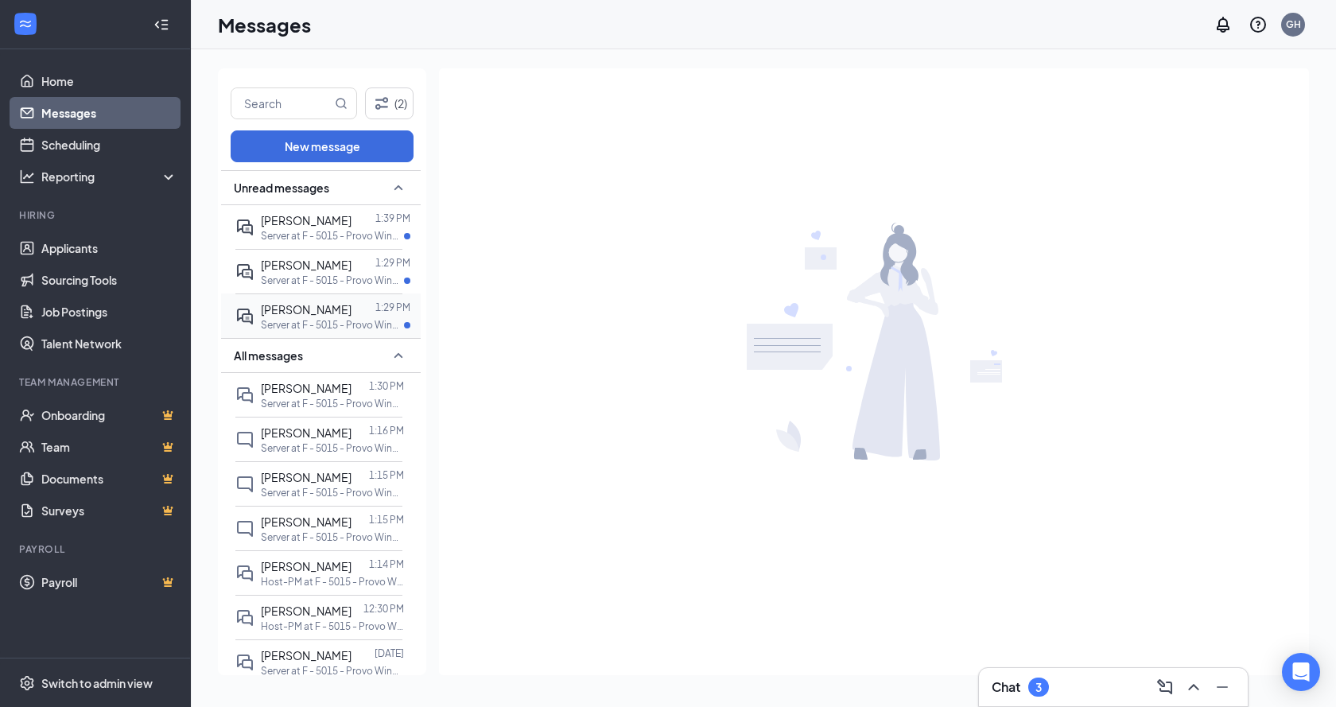
click at [328, 324] on p "Server at F - 5015 - Provo Wingers" at bounding box center [332, 325] width 143 height 14
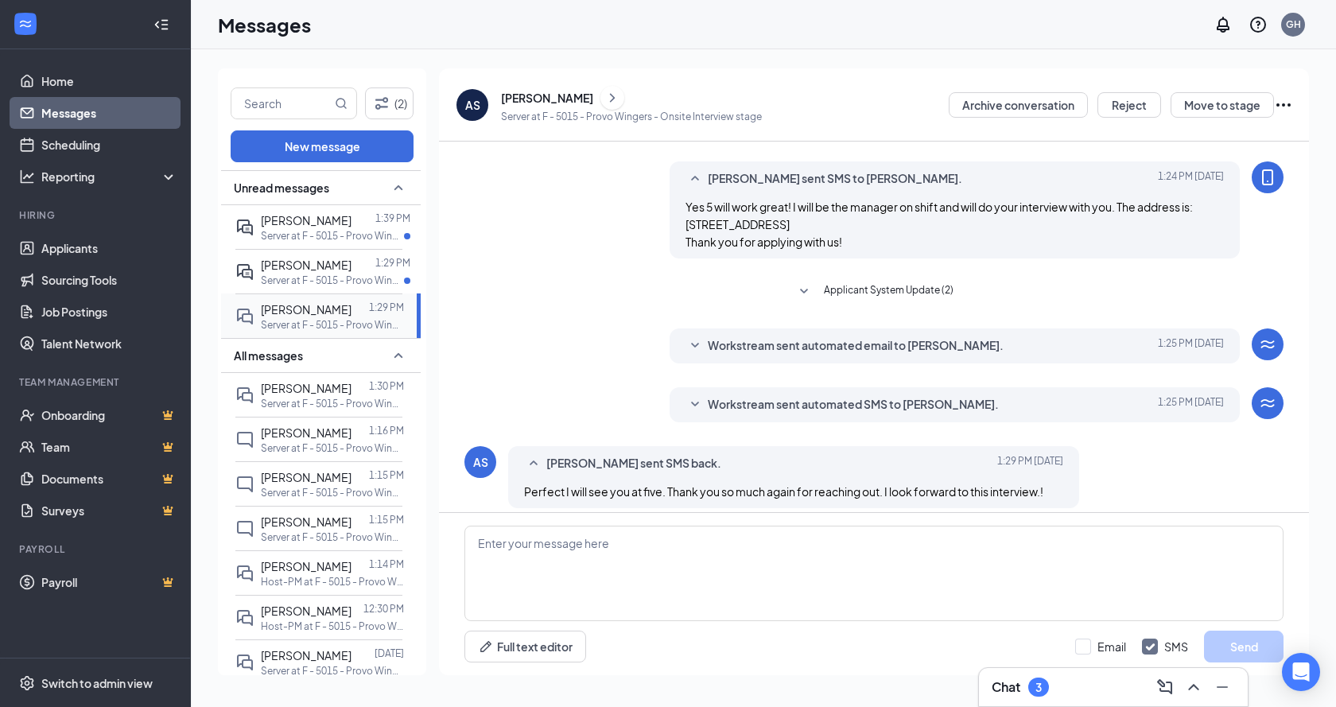
scroll to position [412, 0]
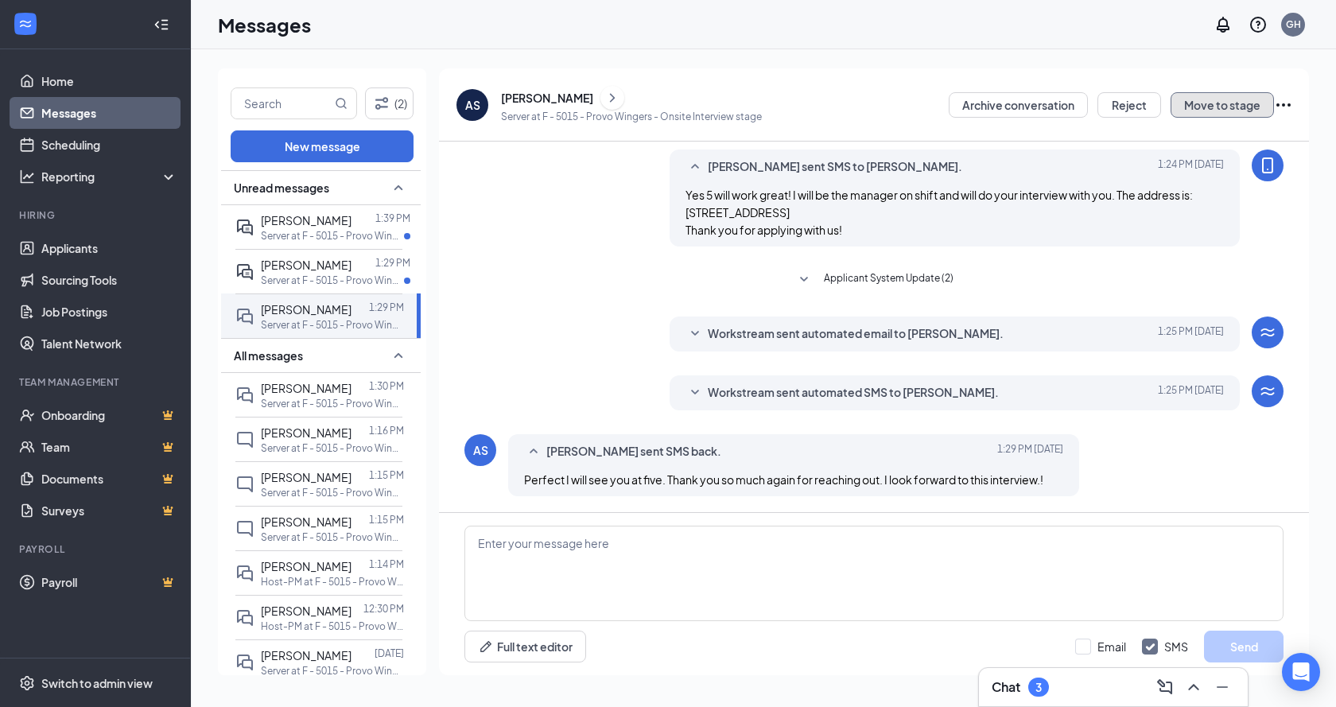
click at [1249, 110] on button "Move to stage" at bounding box center [1221, 104] width 103 height 25
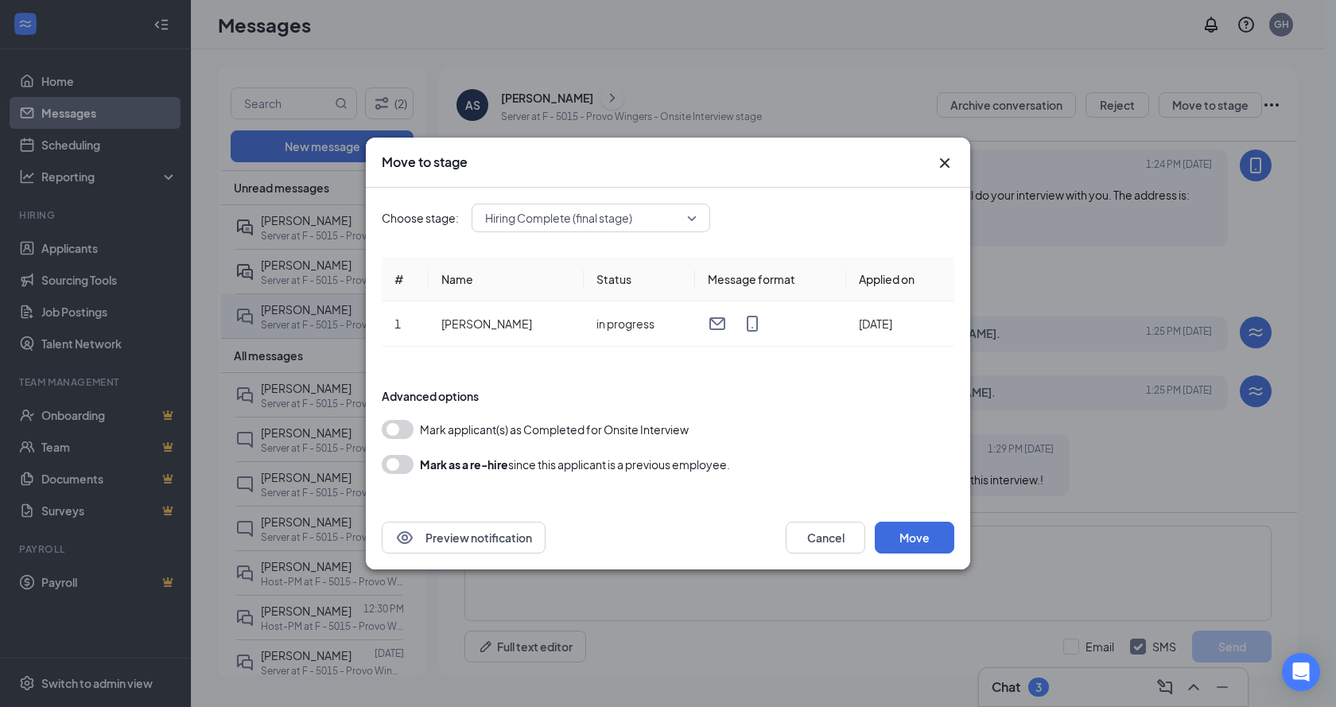
click at [942, 162] on icon "Cross" at bounding box center [944, 162] width 19 height 19
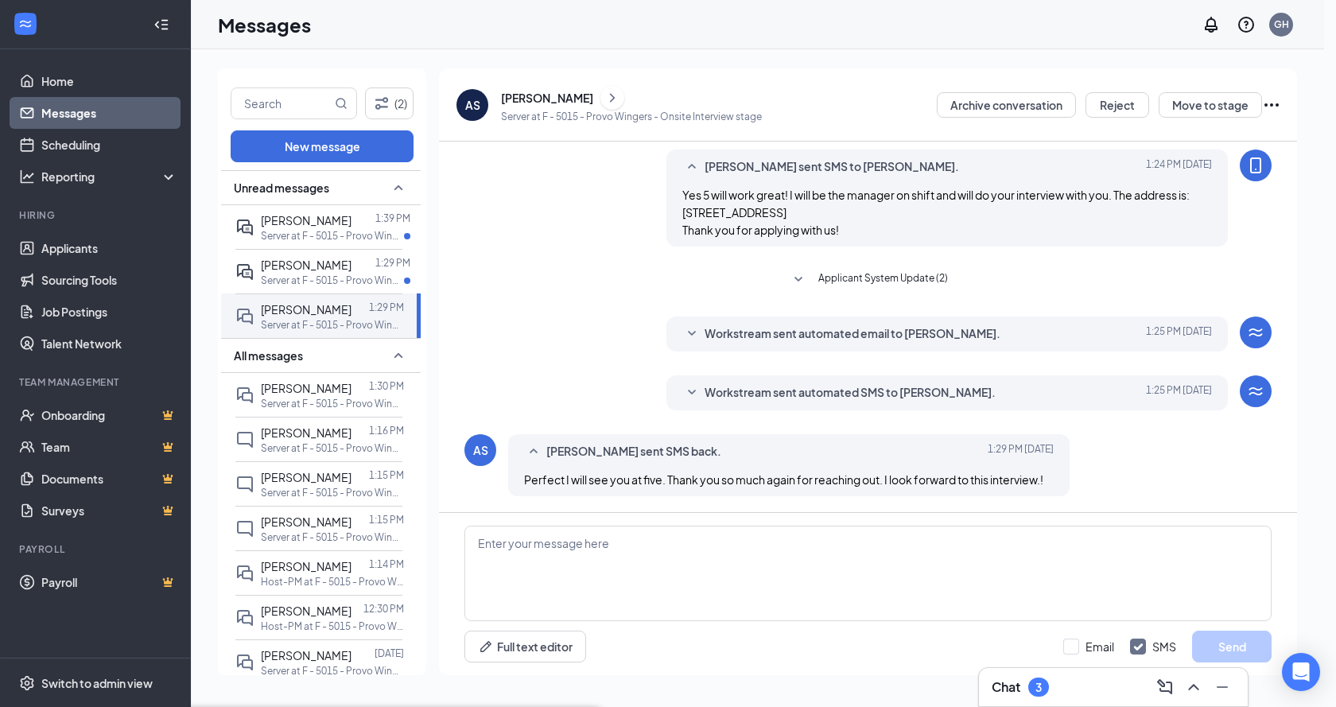
scroll to position [412, 0]
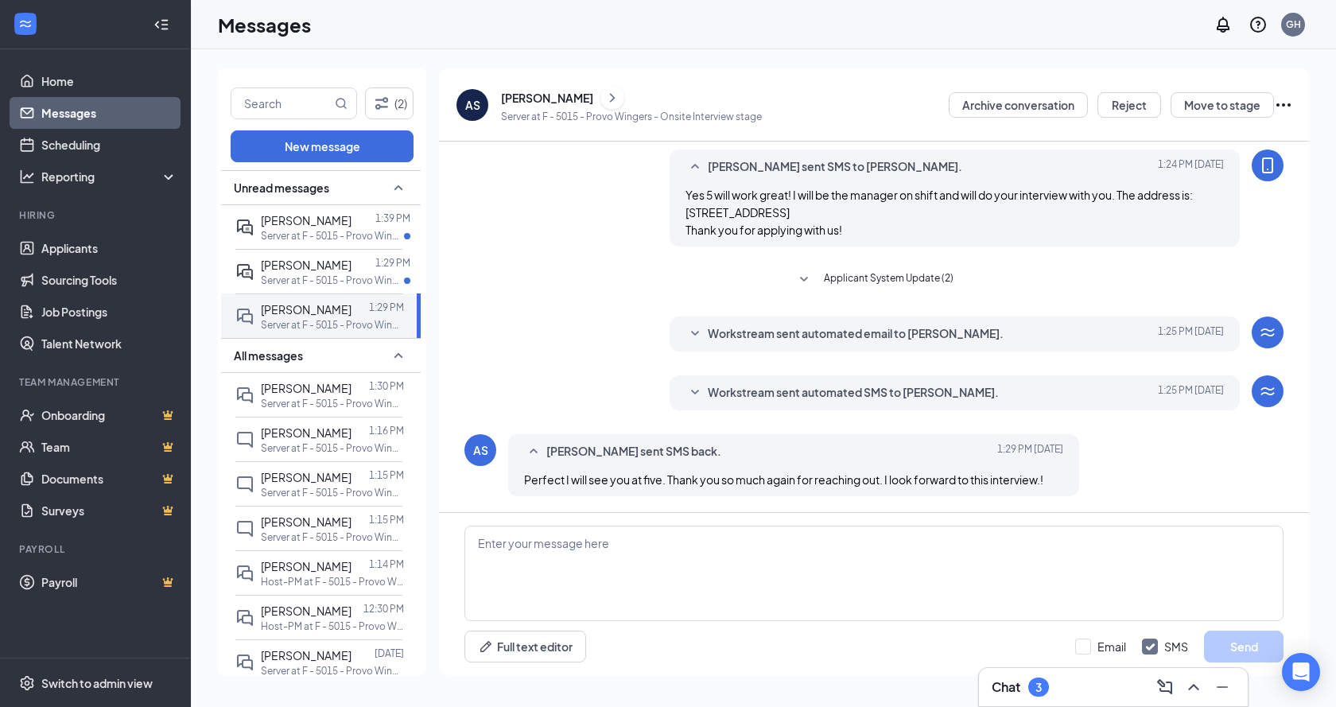
click at [528, 95] on div "[PERSON_NAME]" at bounding box center [547, 98] width 92 height 16
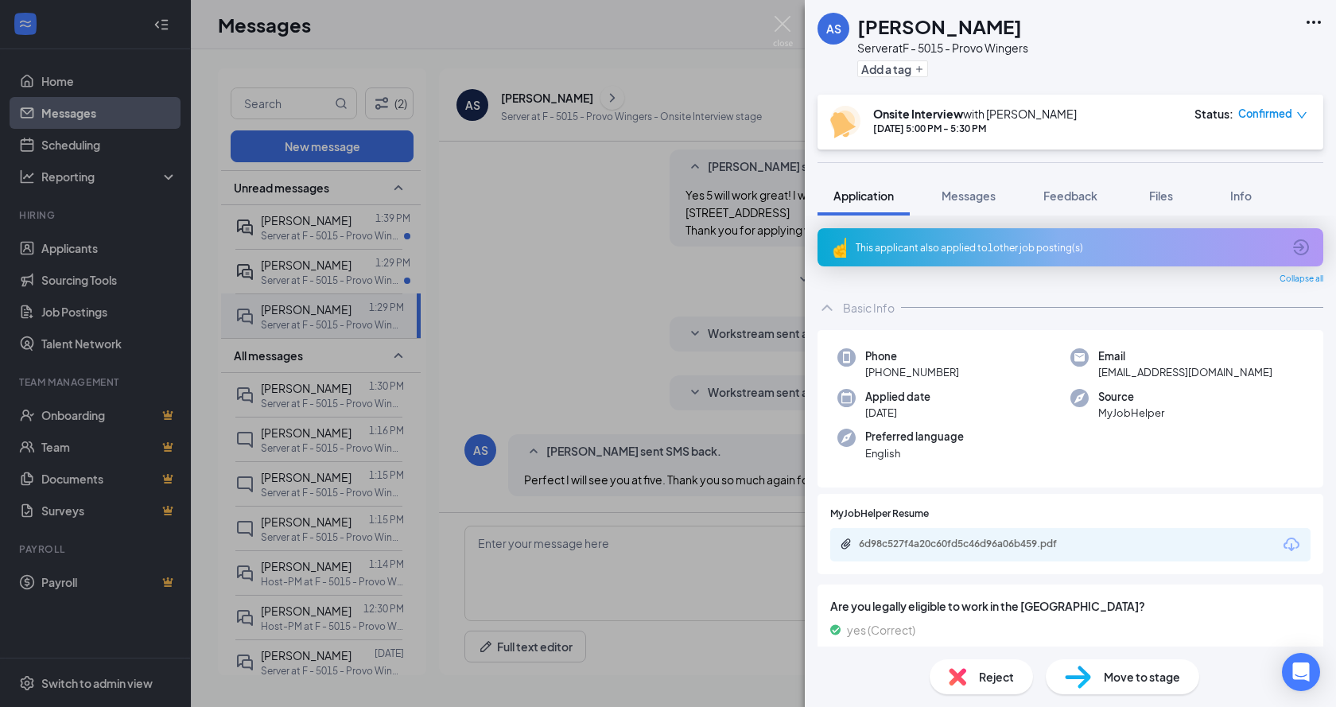
click at [499, 266] on div "AS Ashlie Stark Server at F - 5015 - Provo Wingers Add a tag Onsite Interview w…" at bounding box center [668, 353] width 1336 height 707
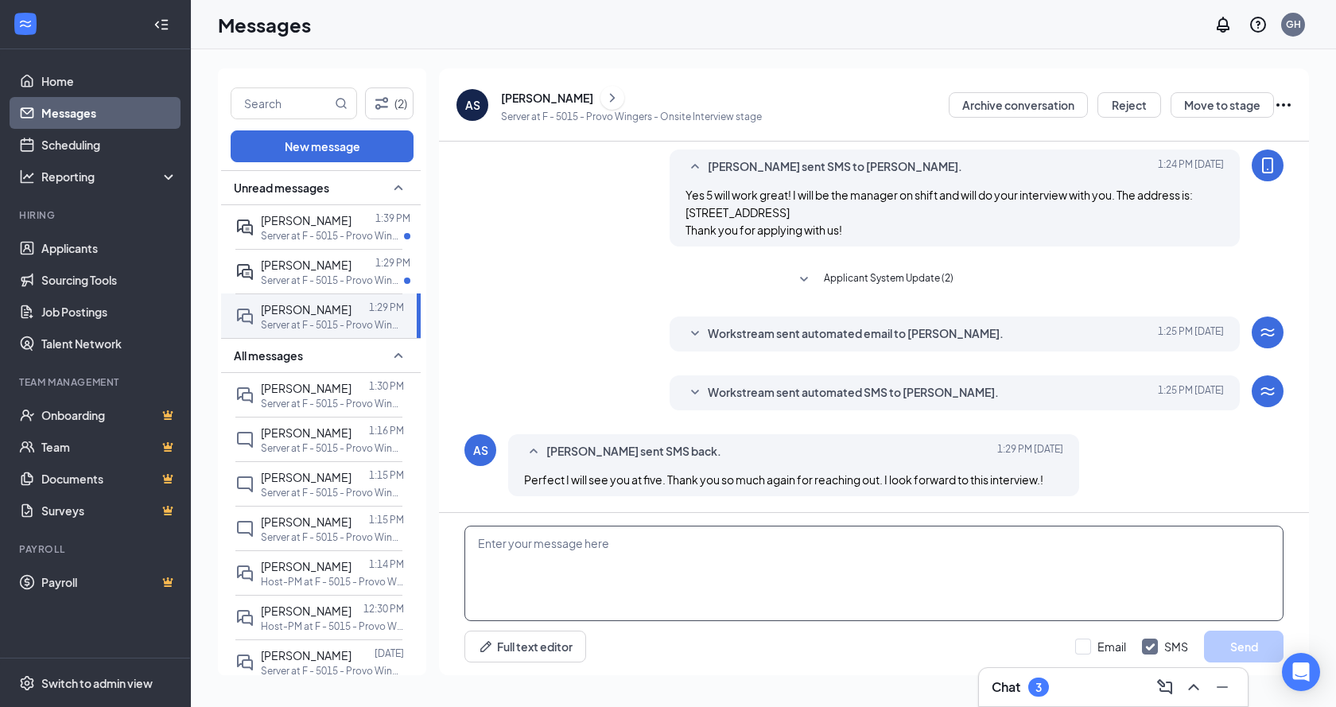
click at [817, 565] on textarea at bounding box center [873, 573] width 819 height 95
click at [342, 259] on span "[PERSON_NAME]" at bounding box center [306, 265] width 91 height 14
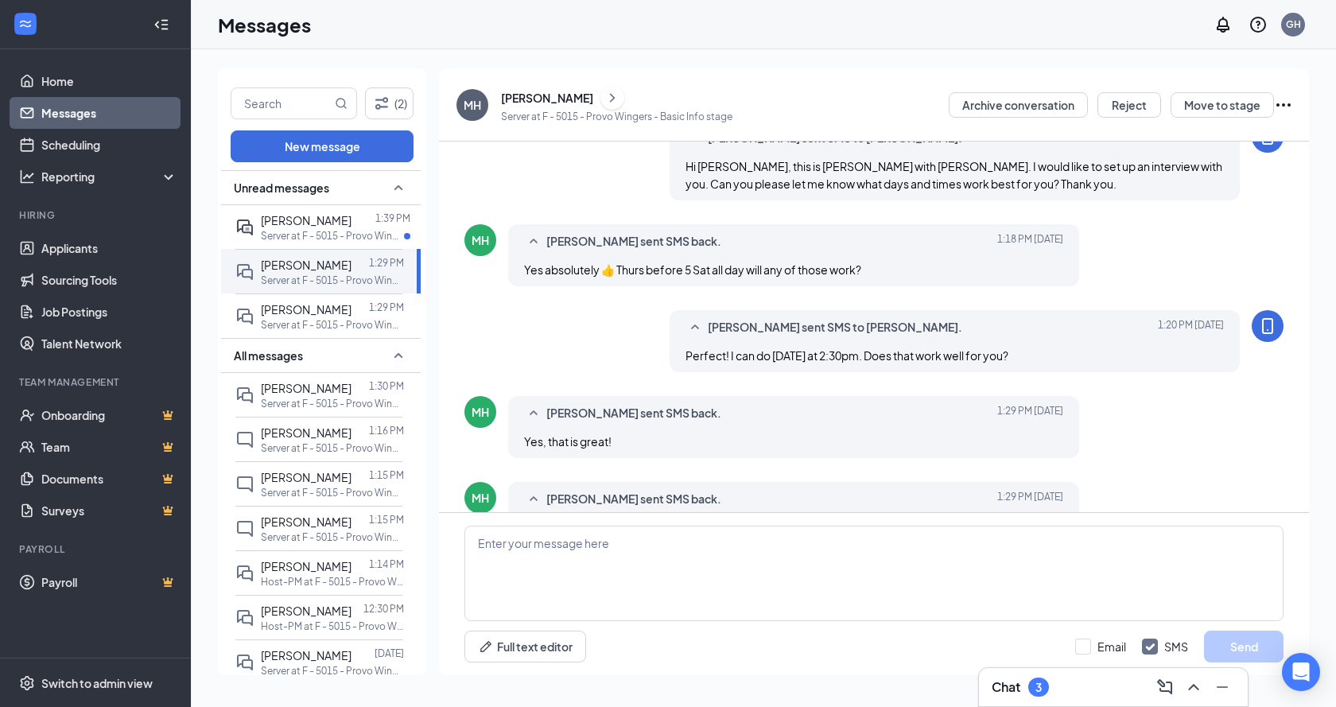
scroll to position [122, 0]
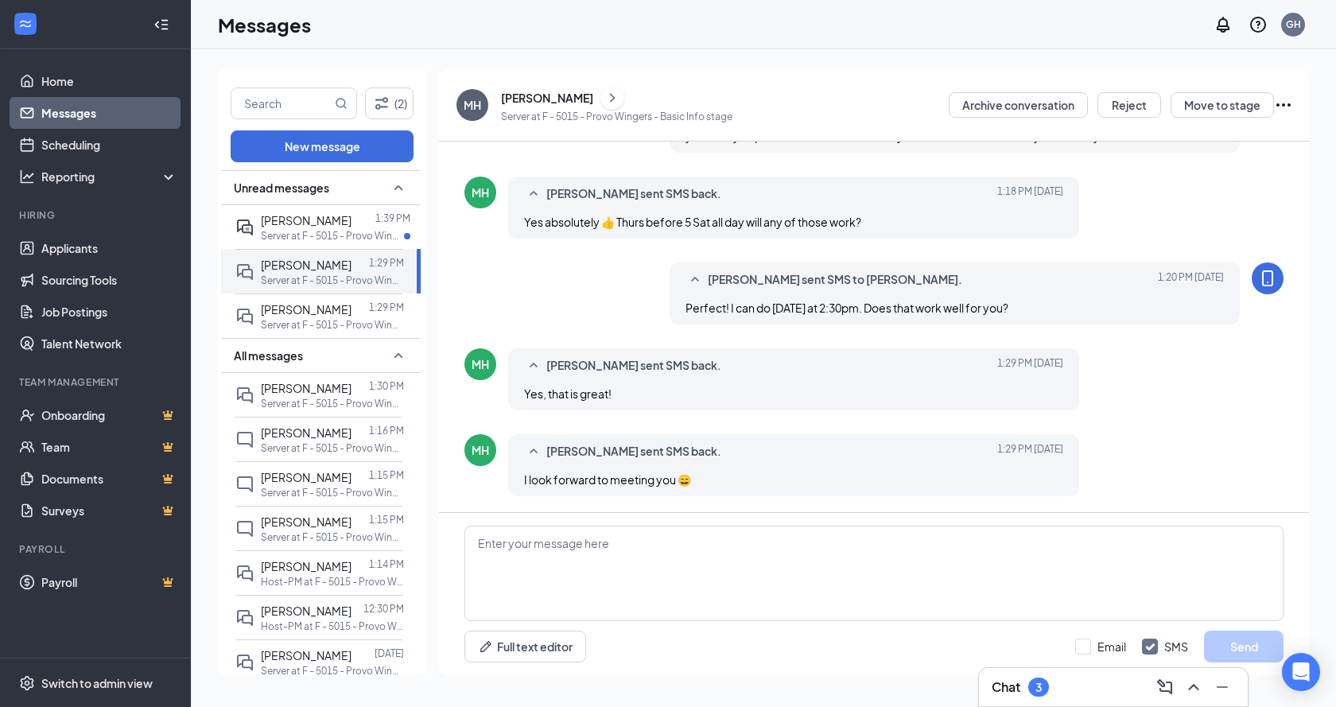
click at [505, 107] on div "[PERSON_NAME]" at bounding box center [616, 98] width 231 height 24
click at [521, 101] on div "[PERSON_NAME]" at bounding box center [547, 98] width 92 height 16
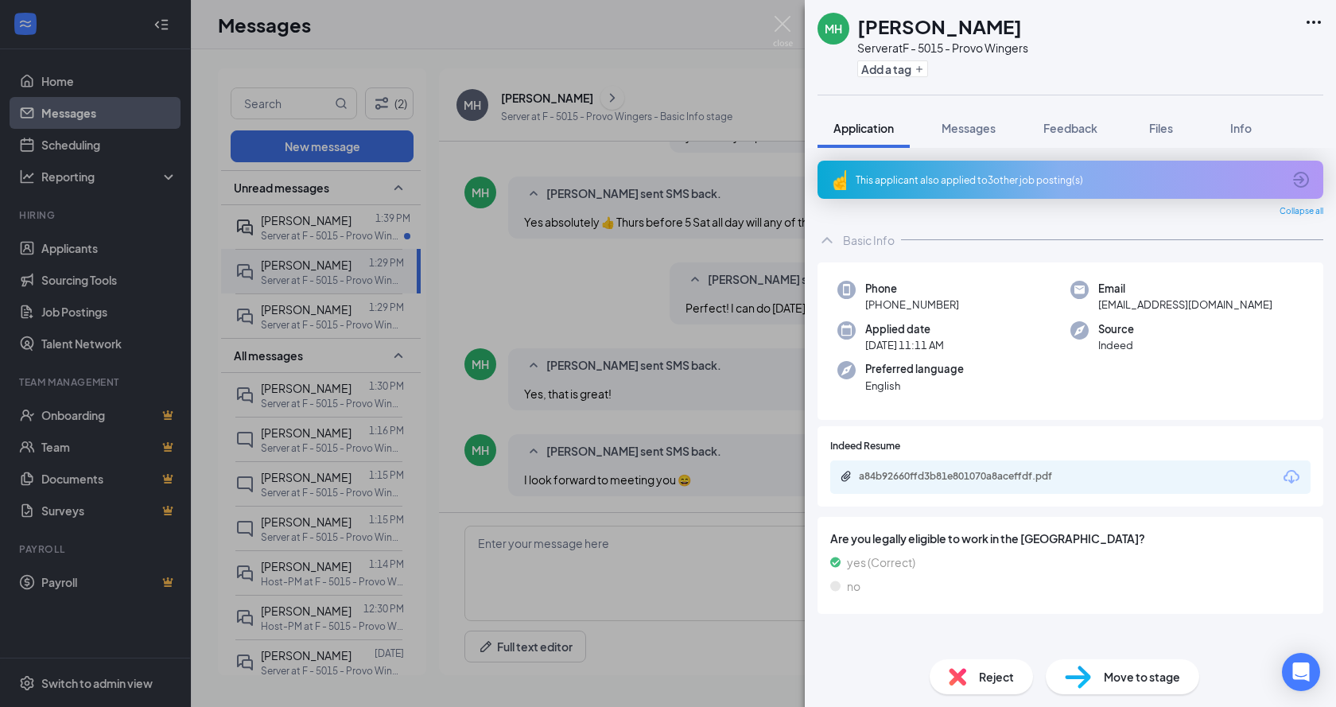
click at [568, 267] on div "MH Matthew Hodges Server at F - 5015 - Provo Wingers Add a tag Application Mess…" at bounding box center [668, 353] width 1336 height 707
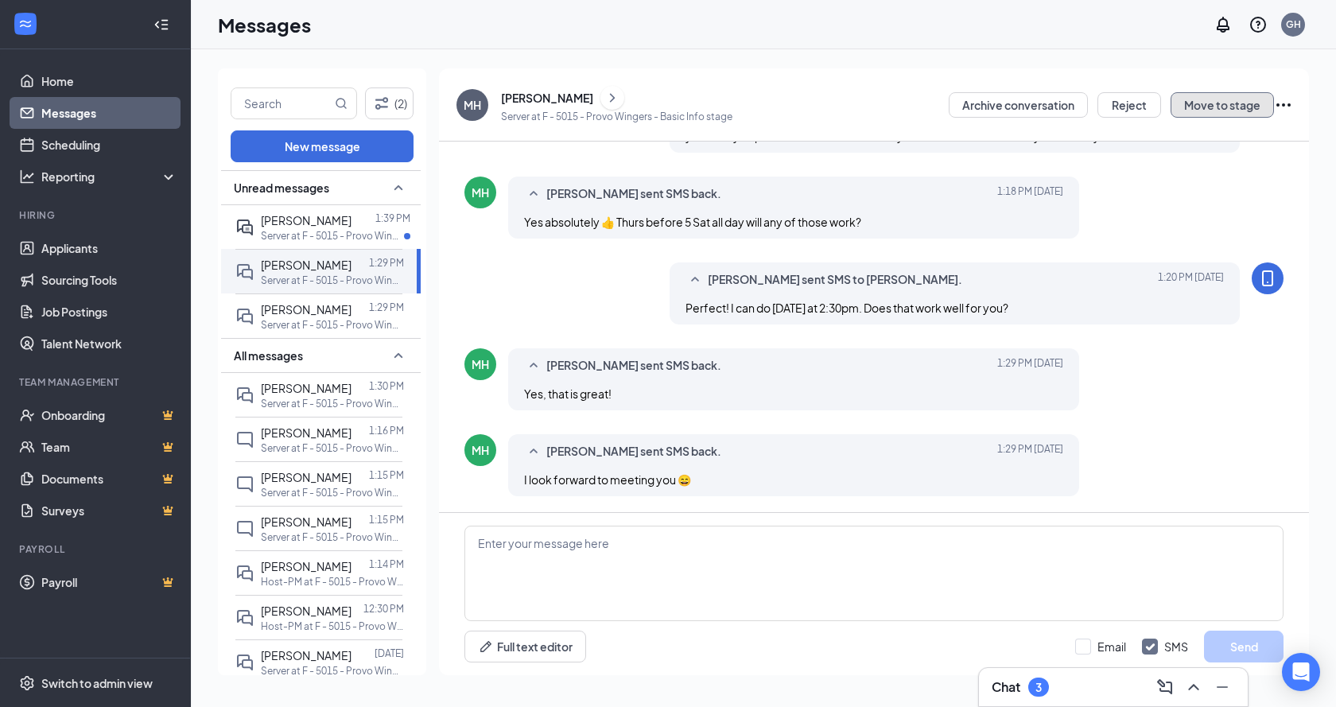
click at [1223, 110] on button "Move to stage" at bounding box center [1221, 104] width 103 height 25
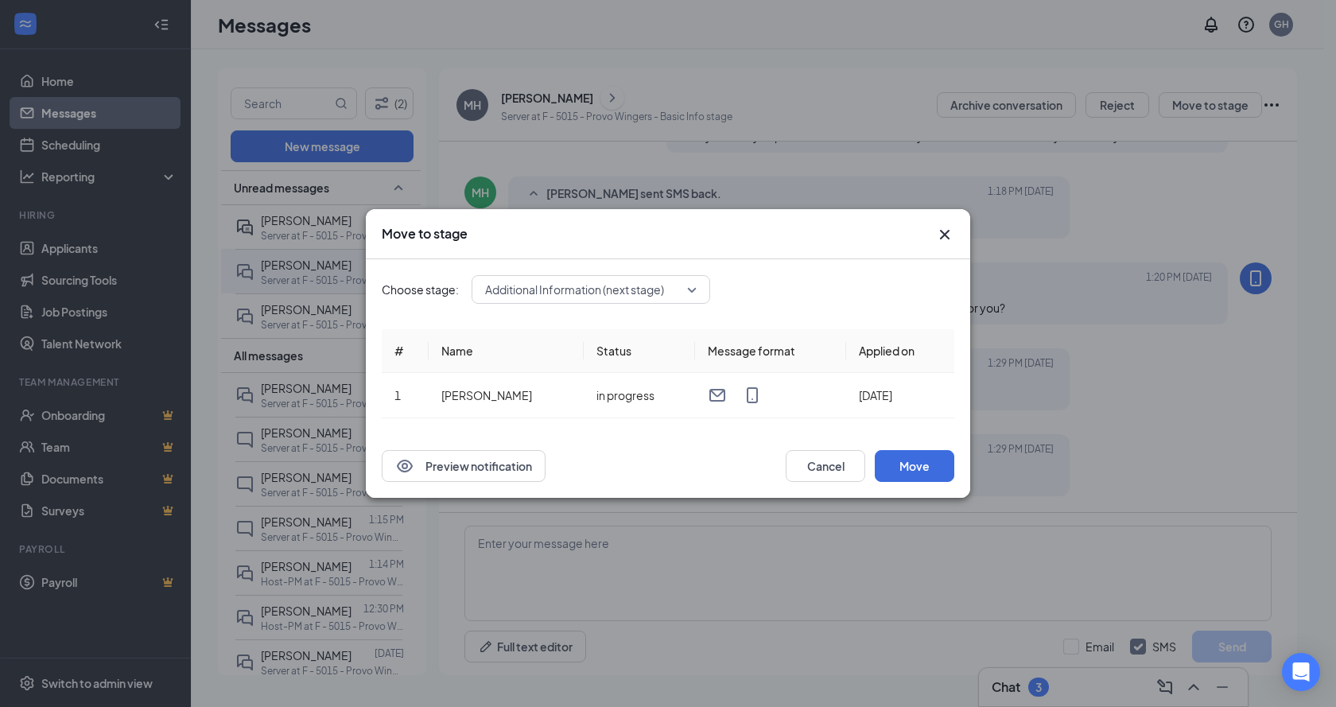
click at [600, 293] on span "Additional Information (next stage)" at bounding box center [574, 289] width 179 height 24
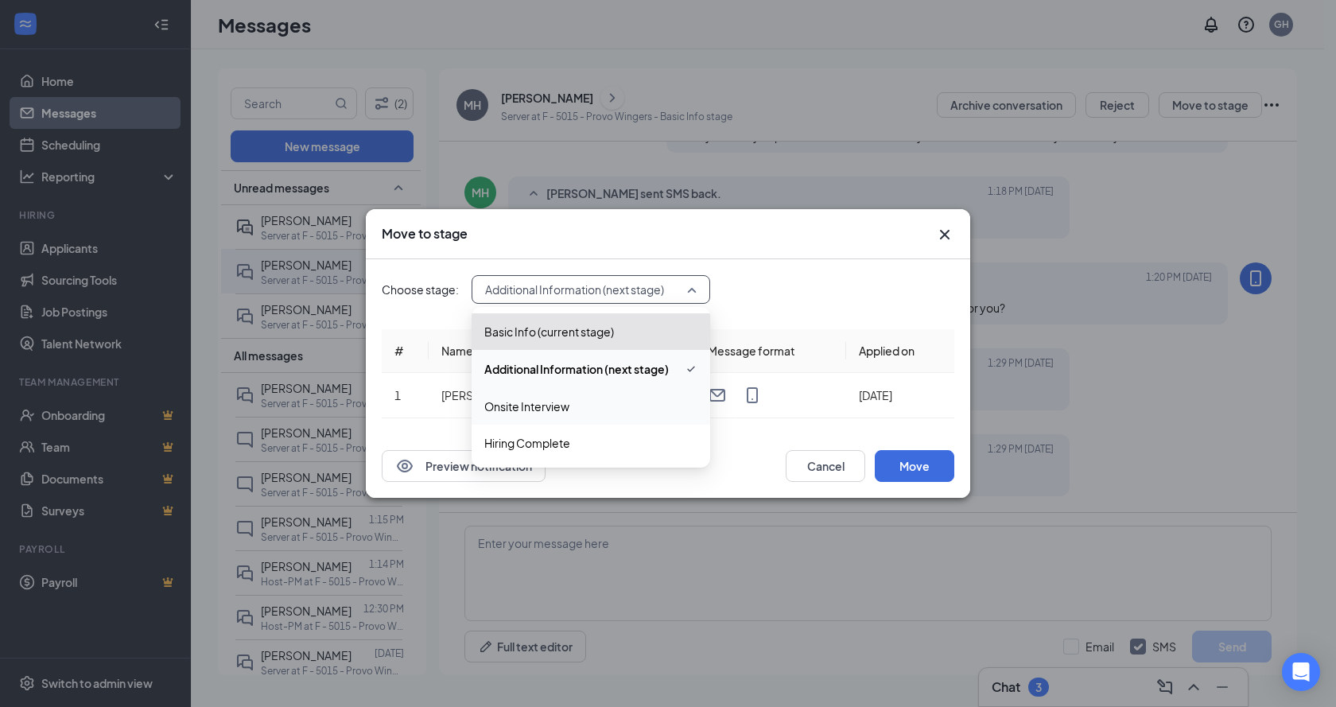
click at [555, 404] on span "Onsite Interview" at bounding box center [526, 406] width 85 height 17
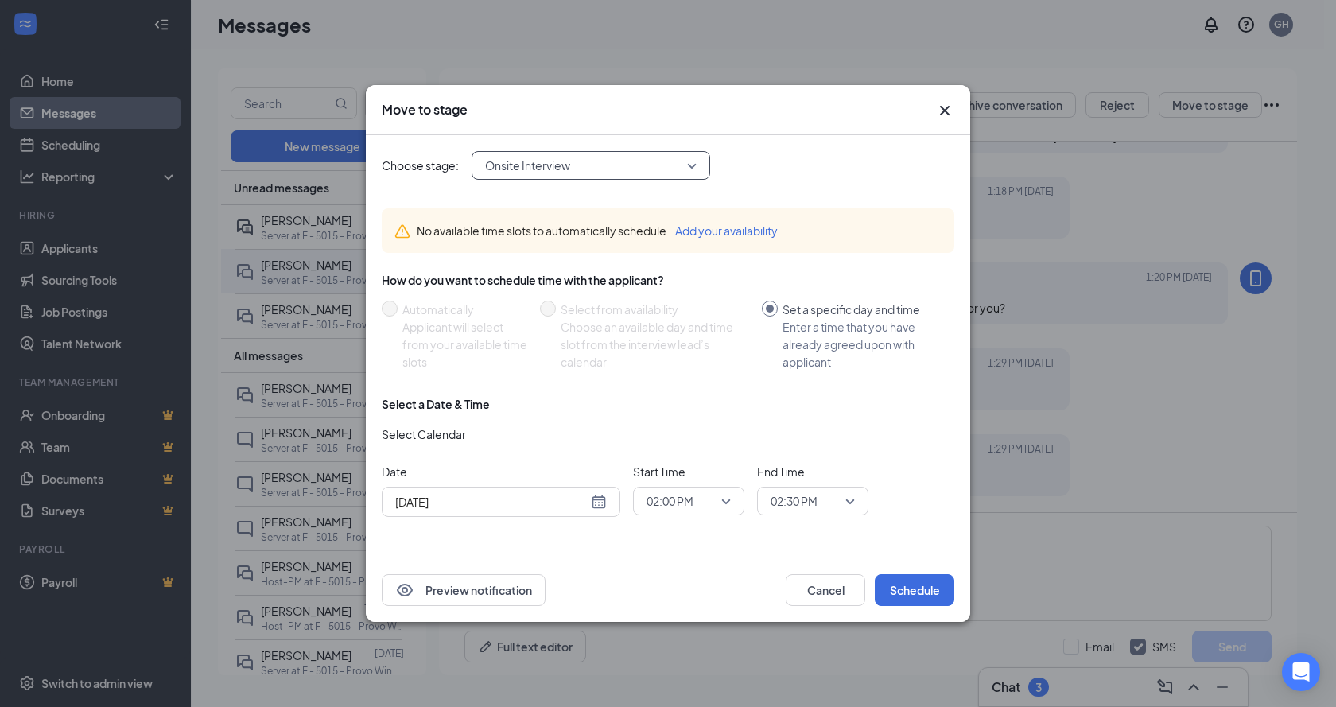
click at [560, 489] on div "Aug 26, 2025" at bounding box center [501, 502] width 239 height 30
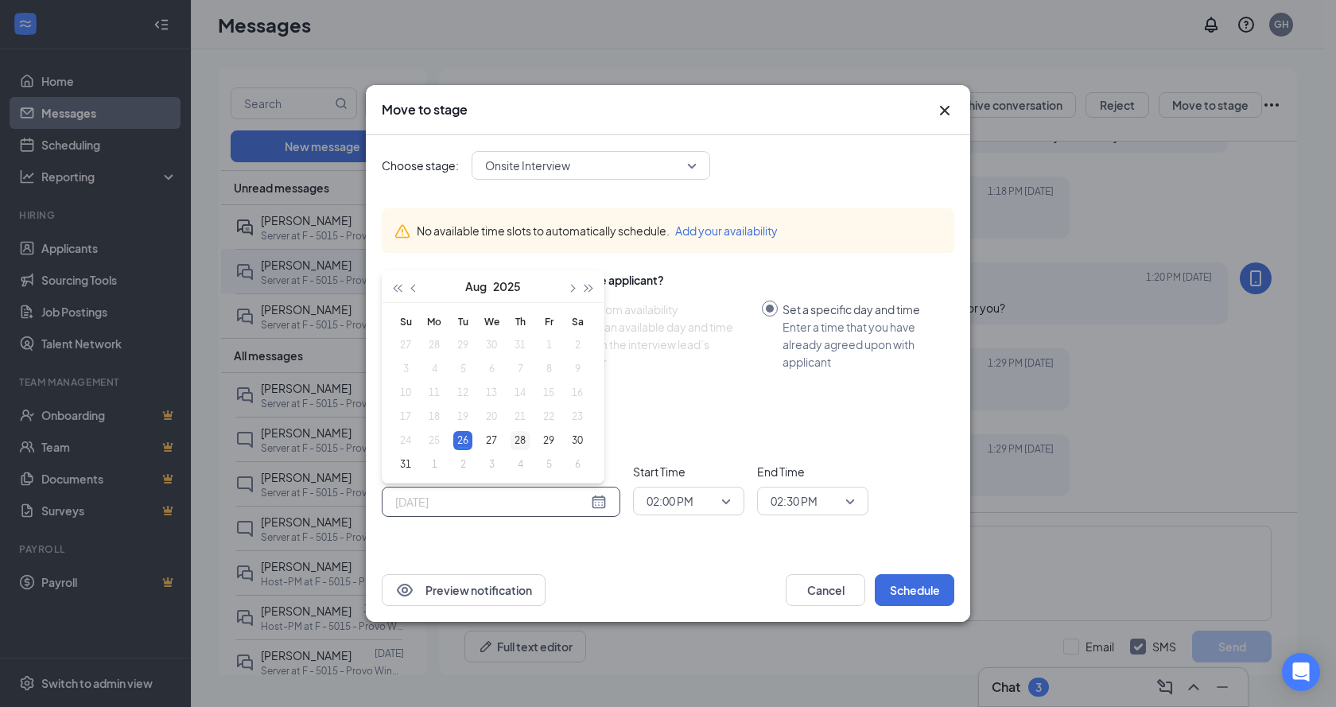
type input "Aug 28, 2025"
click at [526, 442] on div "28" at bounding box center [519, 440] width 19 height 19
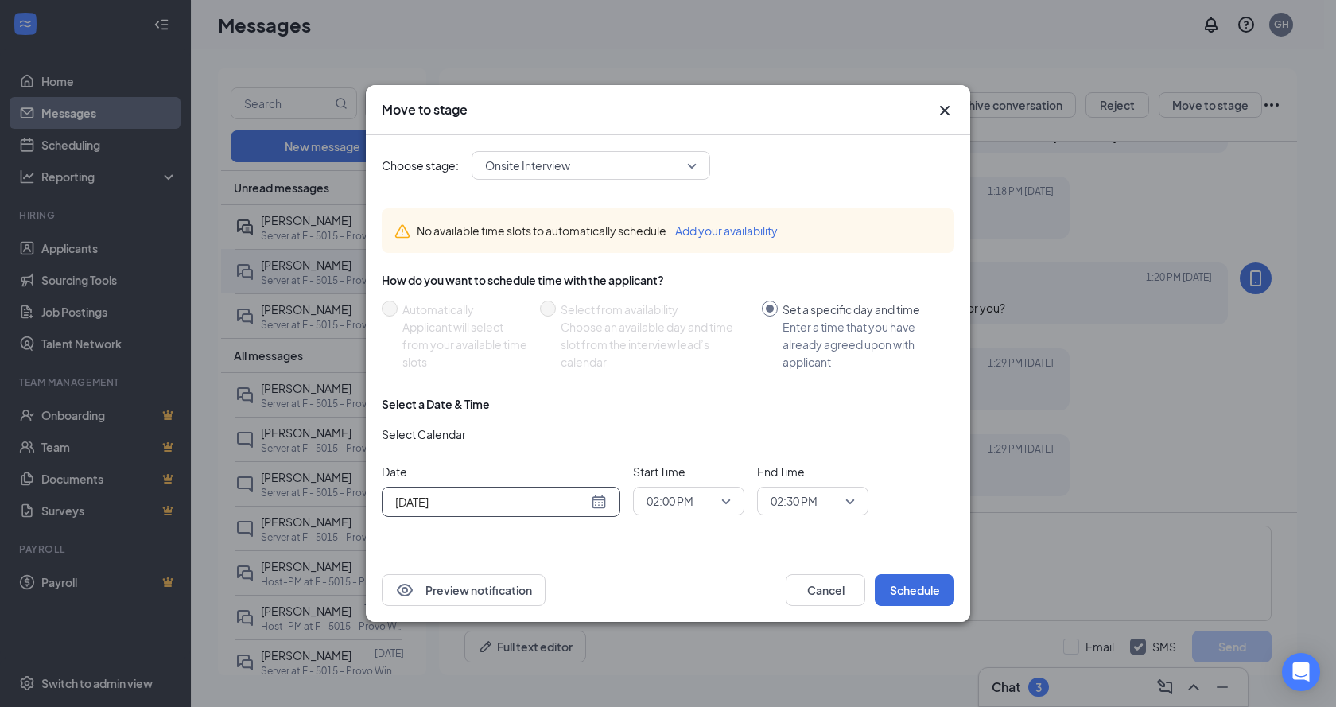
click at [720, 511] on span "02:00 PM" at bounding box center [688, 501] width 84 height 24
click at [680, 458] on span "02:30 PM" at bounding box center [669, 452] width 47 height 17
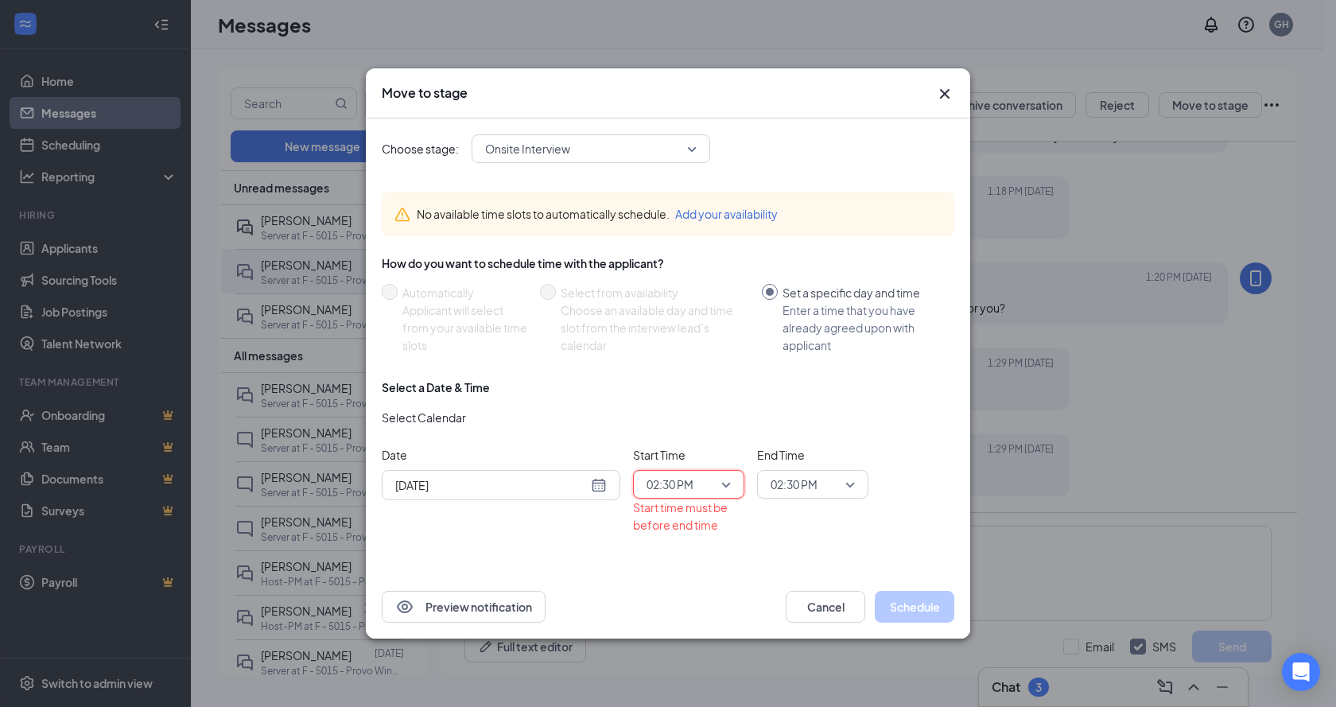
click at [815, 498] on div "02:30 PM" at bounding box center [812, 484] width 111 height 29
click at [807, 351] on span "03:00 PM" at bounding box center [793, 355] width 47 height 17
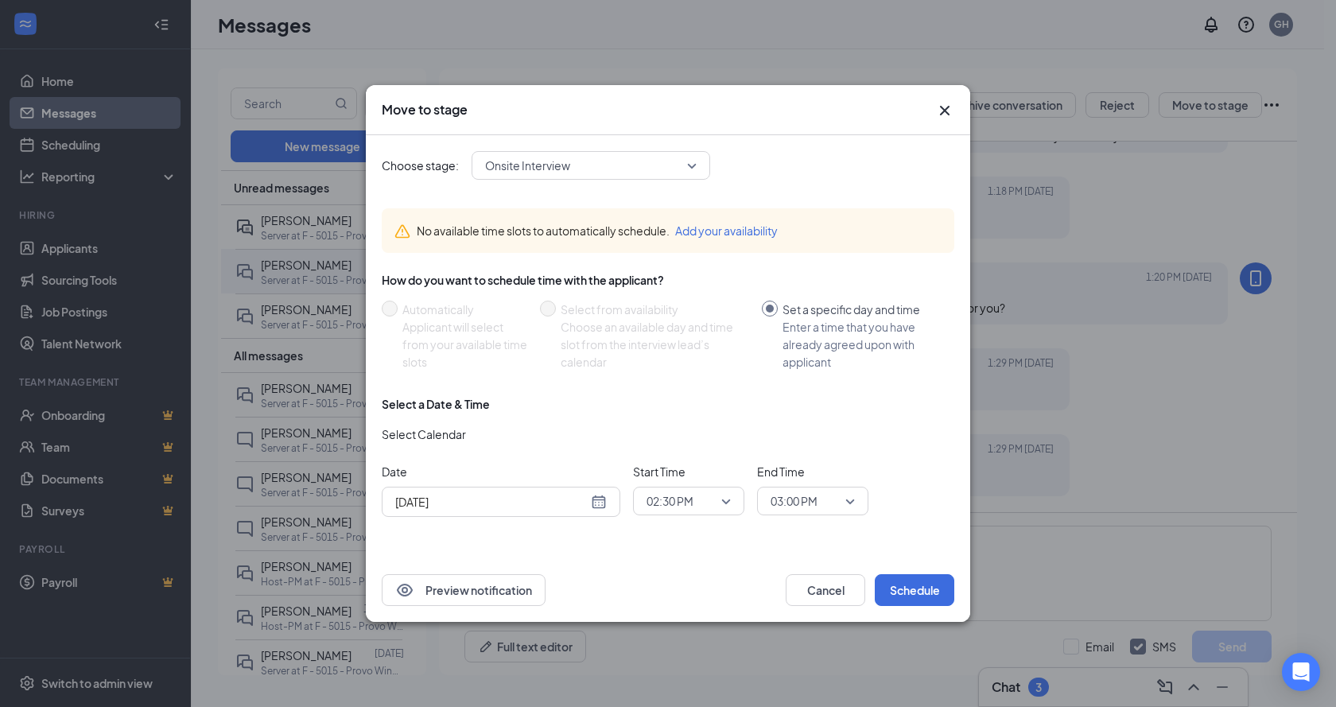
click at [908, 494] on div "Date Aug 28, 2025 Aug 2025 Su Mo Tu We Th Fr Sa 27 28 29 30 31 1 2 3 4 5 6 7 8 …" at bounding box center [668, 490] width 572 height 54
click at [920, 588] on button "Schedule" at bounding box center [915, 590] width 80 height 32
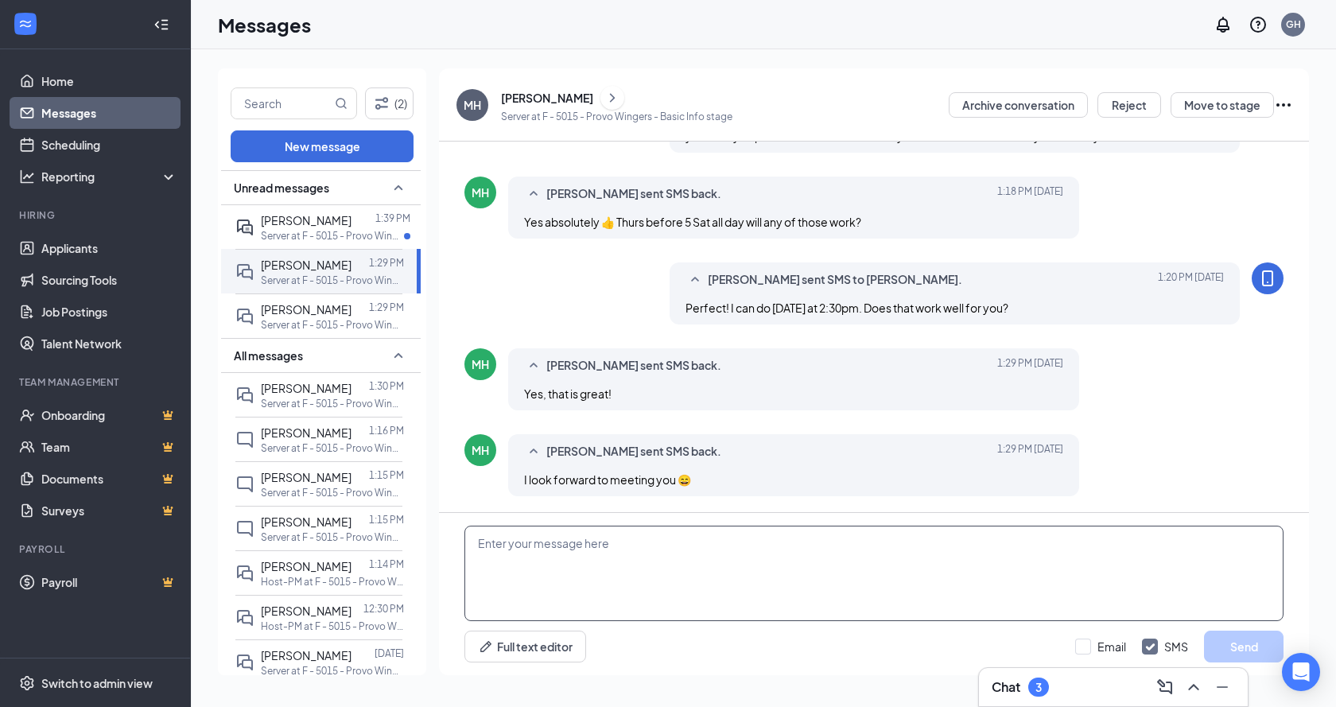
drag, startPoint x: 713, startPoint y: 555, endPoint x: 665, endPoint y: 558, distance: 47.8
click at [712, 555] on textarea at bounding box center [873, 573] width 819 height 95
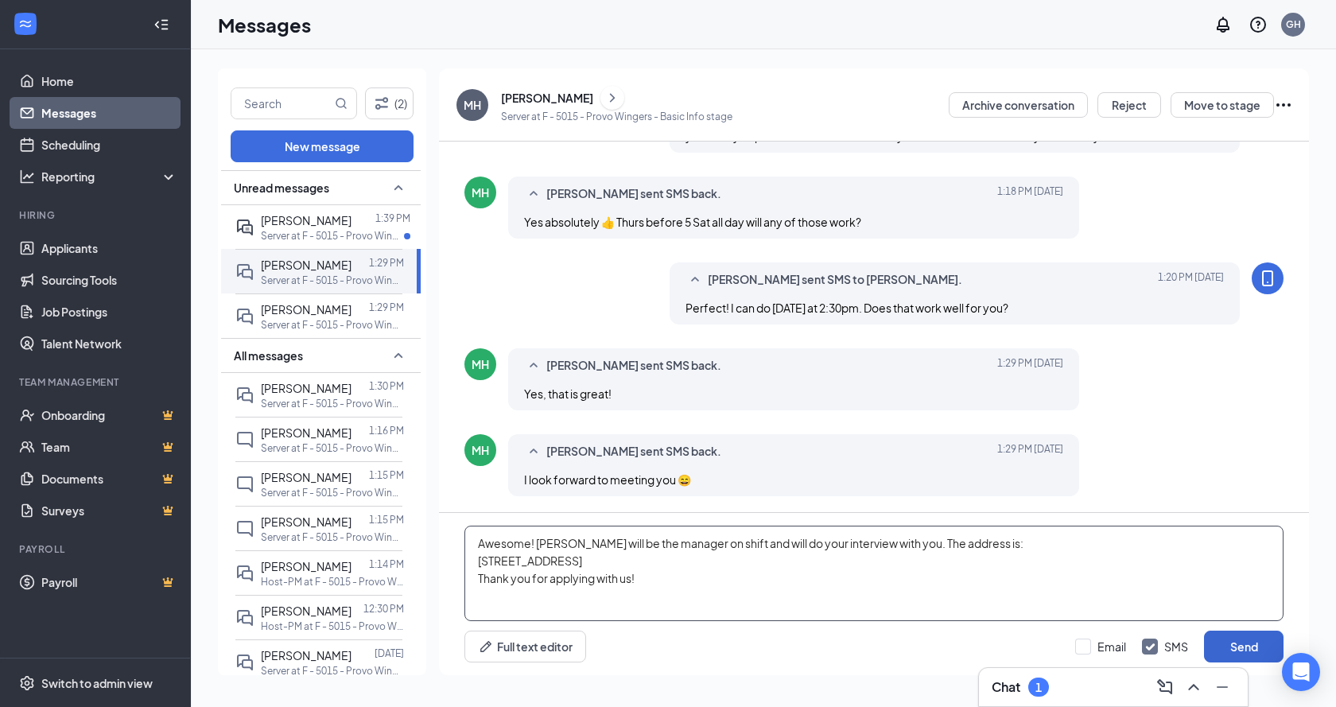
type textarea "Awesome! Trent will be the manager on shift and will do your interview with you…"
click at [1262, 647] on button "Send" at bounding box center [1244, 646] width 80 height 32
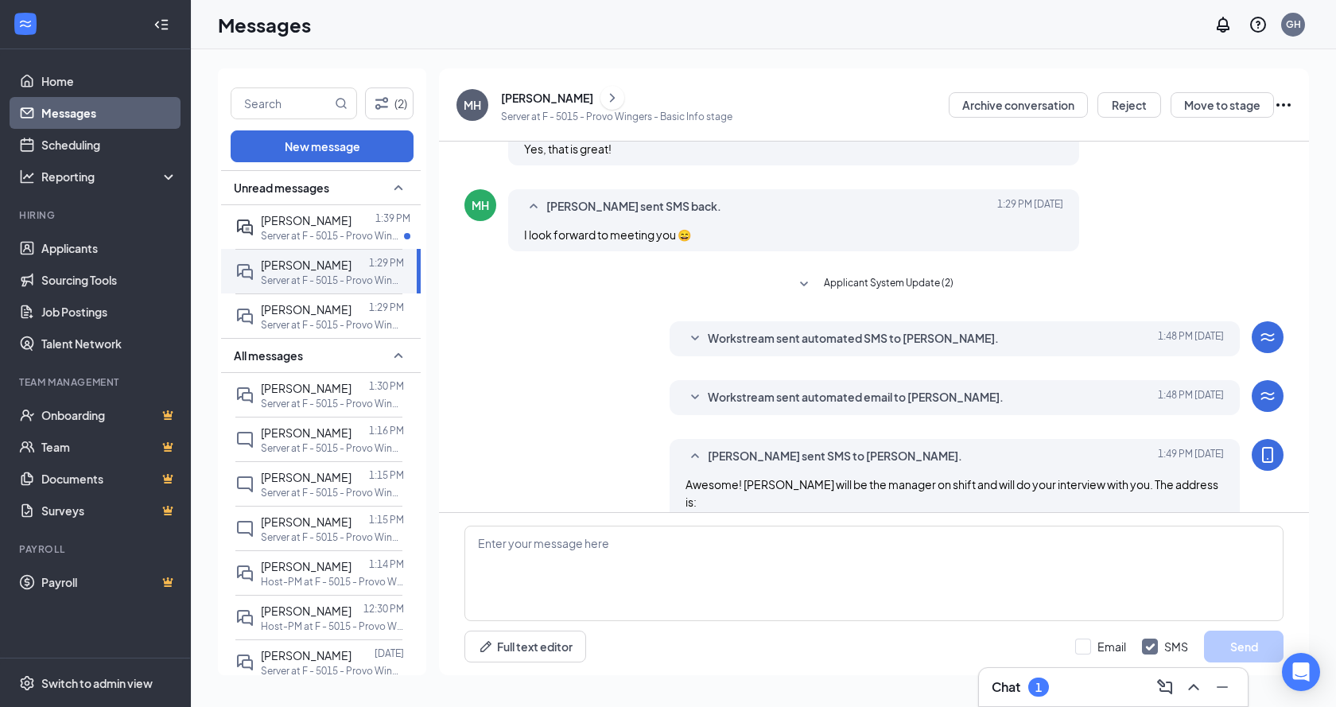
scroll to position [407, 0]
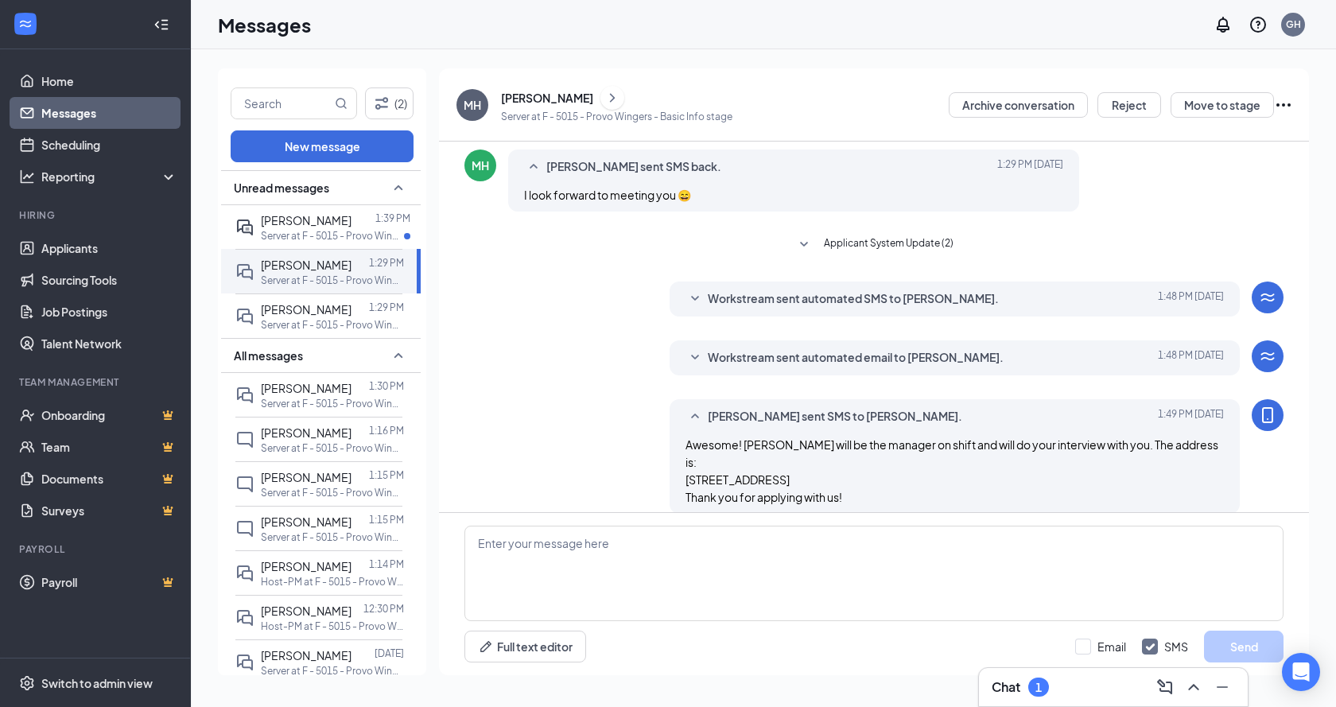
click at [537, 96] on div "Matthew Hodges" at bounding box center [547, 98] width 92 height 16
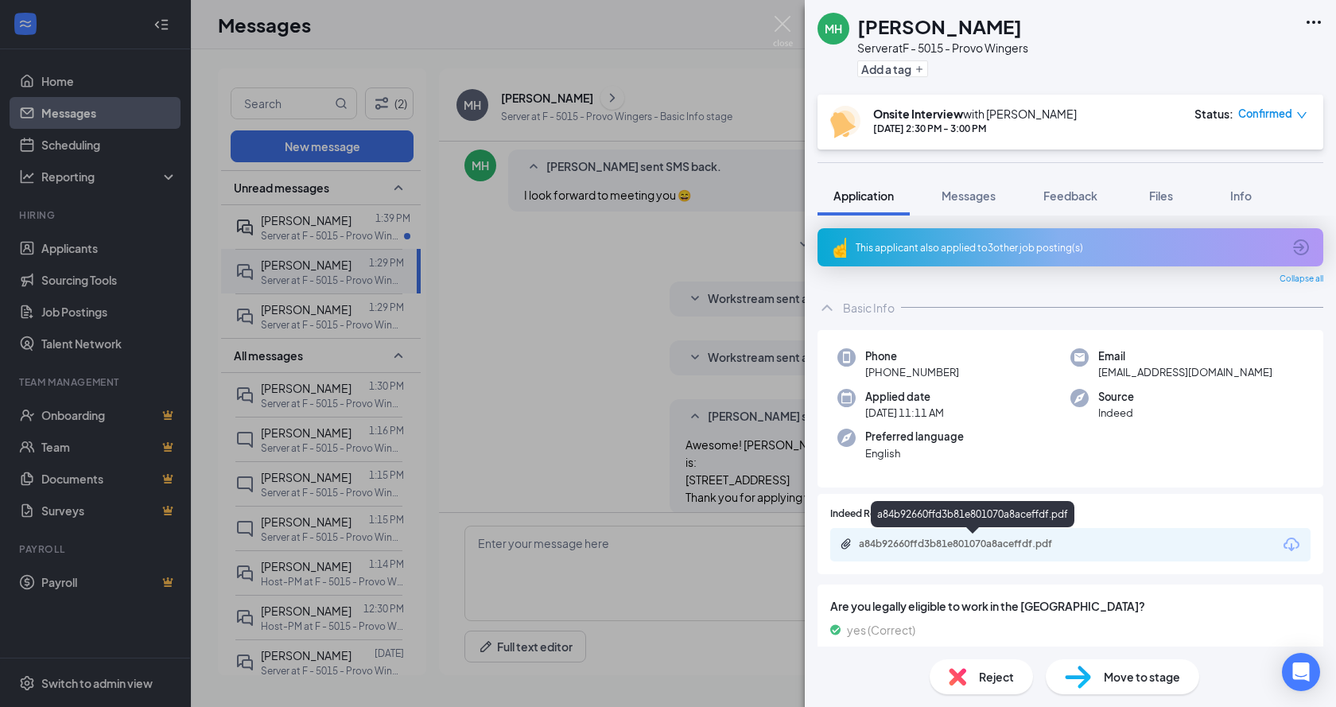
click at [1030, 543] on div "a84b92660ffd3b81e801070a8aceffdf.pdf" at bounding box center [970, 543] width 223 height 13
click at [568, 281] on div "MH Matthew Hodges Server at F - 5015 - Provo Wingers Add a tag Onsite Interview…" at bounding box center [668, 353] width 1336 height 707
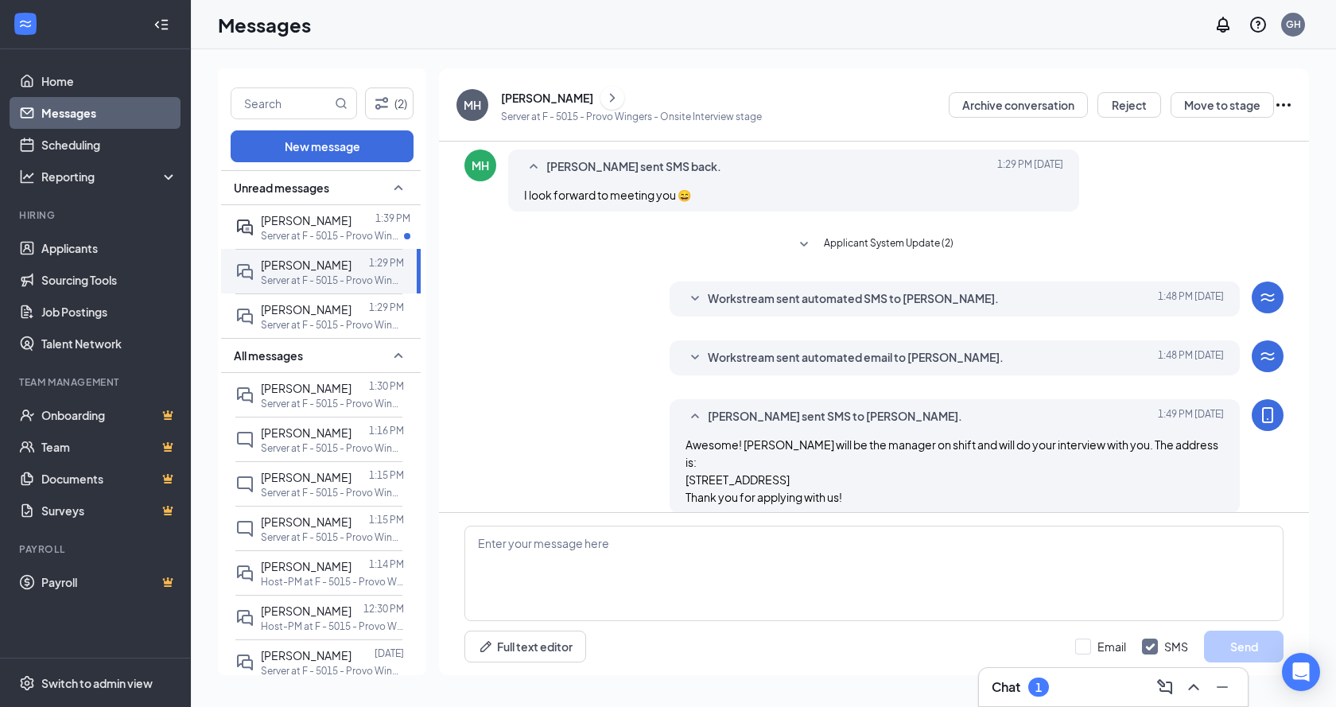
click at [533, 86] on div "Matthew Hodges" at bounding box center [631, 98] width 261 height 24
click at [532, 100] on div "Matthew Hodges" at bounding box center [547, 98] width 92 height 16
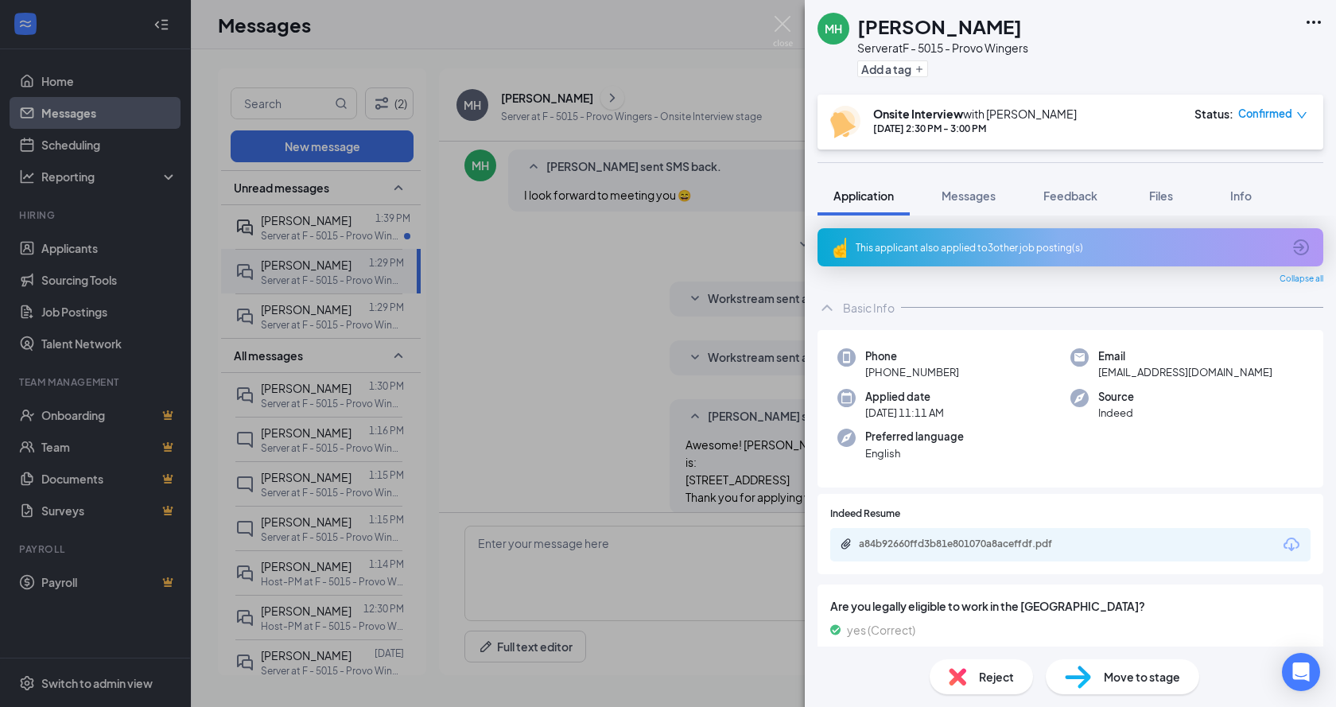
click at [603, 302] on div "MH Matthew Hodges Server at F - 5015 - Provo Wingers Add a tag Onsite Interview…" at bounding box center [668, 353] width 1336 height 707
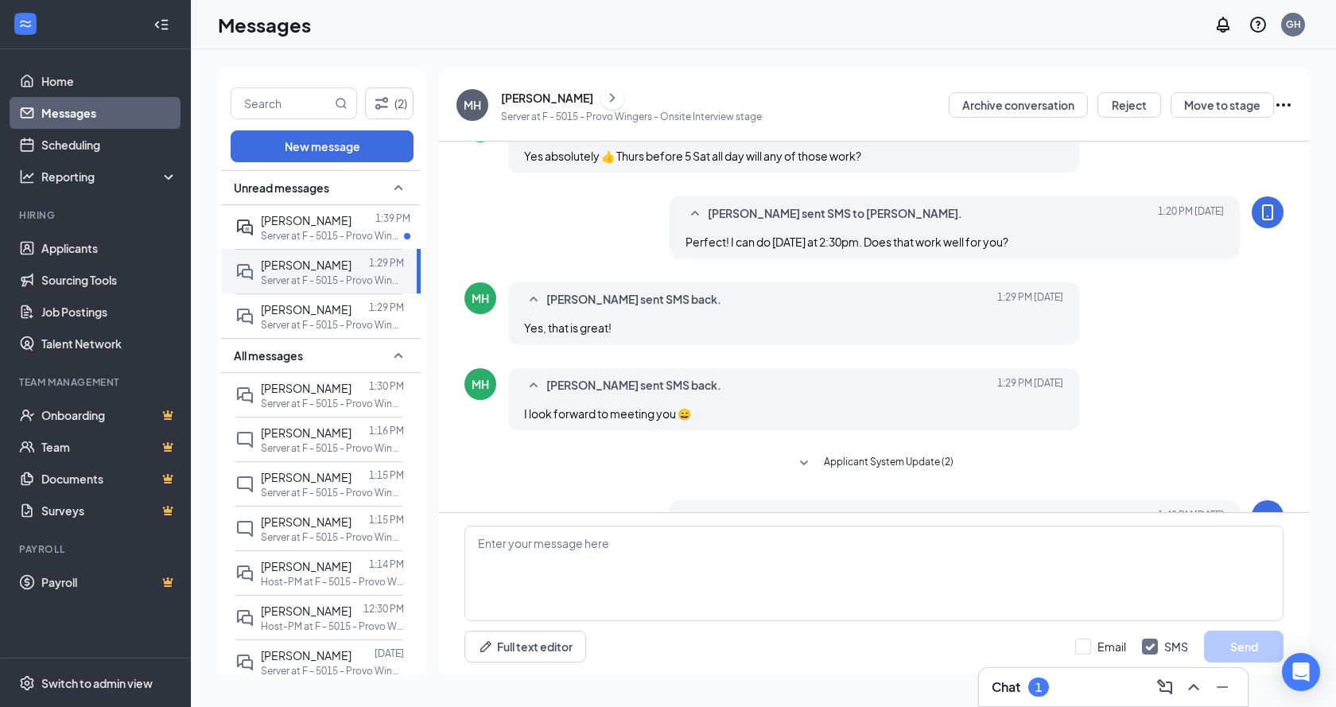
scroll to position [169, 0]
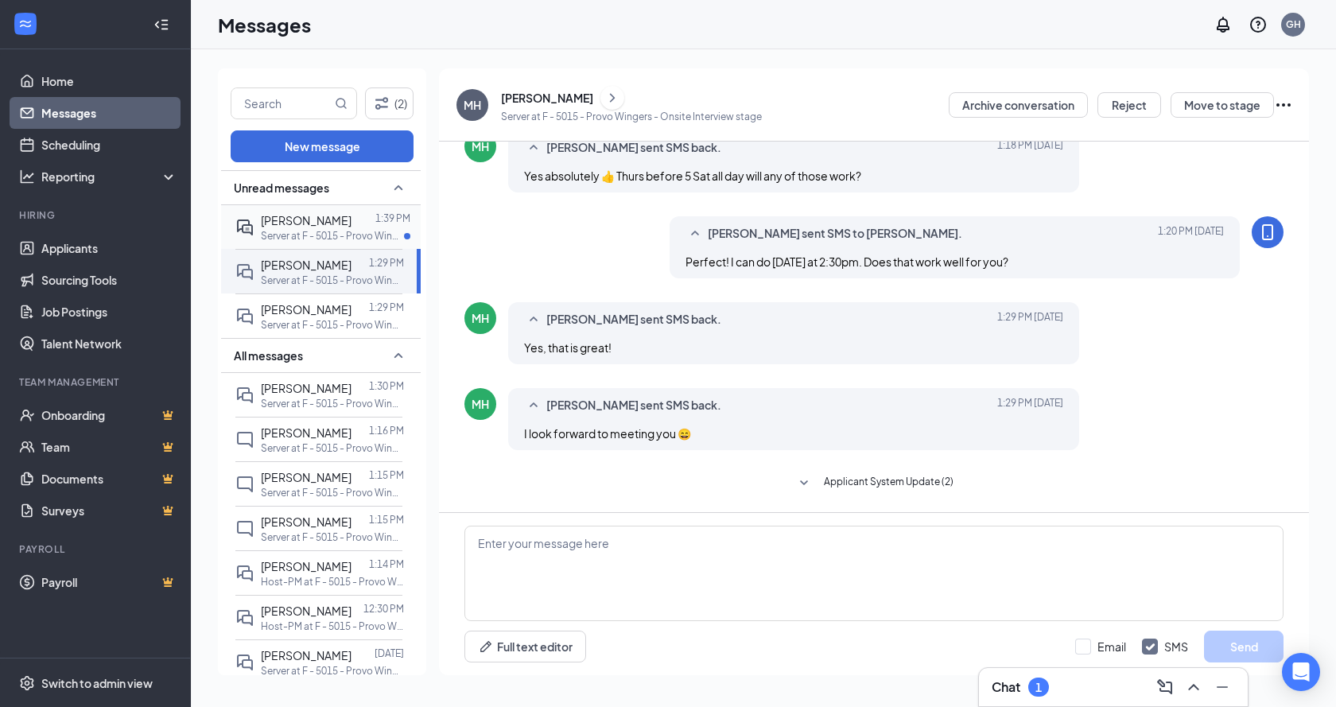
click at [312, 214] on span "Rebecca Lopez" at bounding box center [306, 220] width 91 height 14
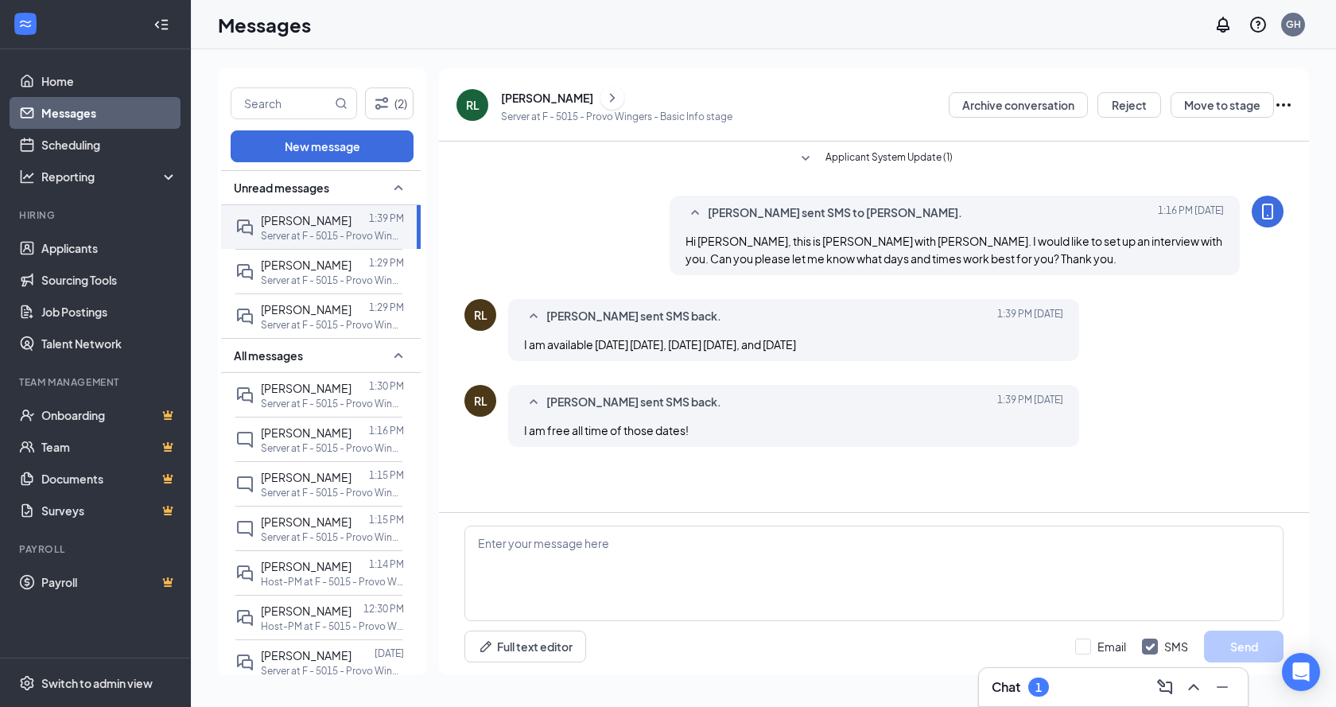
click at [746, 630] on div "Full text editor Email SMS Send" at bounding box center [873, 646] width 819 height 32
click at [703, 603] on textarea at bounding box center [873, 573] width 819 height 95
type textarea "Perfect! Can you please come in tomorrow Wednesday August 27th at 3:30pm? Let m…"
click at [1237, 643] on button "Send" at bounding box center [1244, 646] width 80 height 32
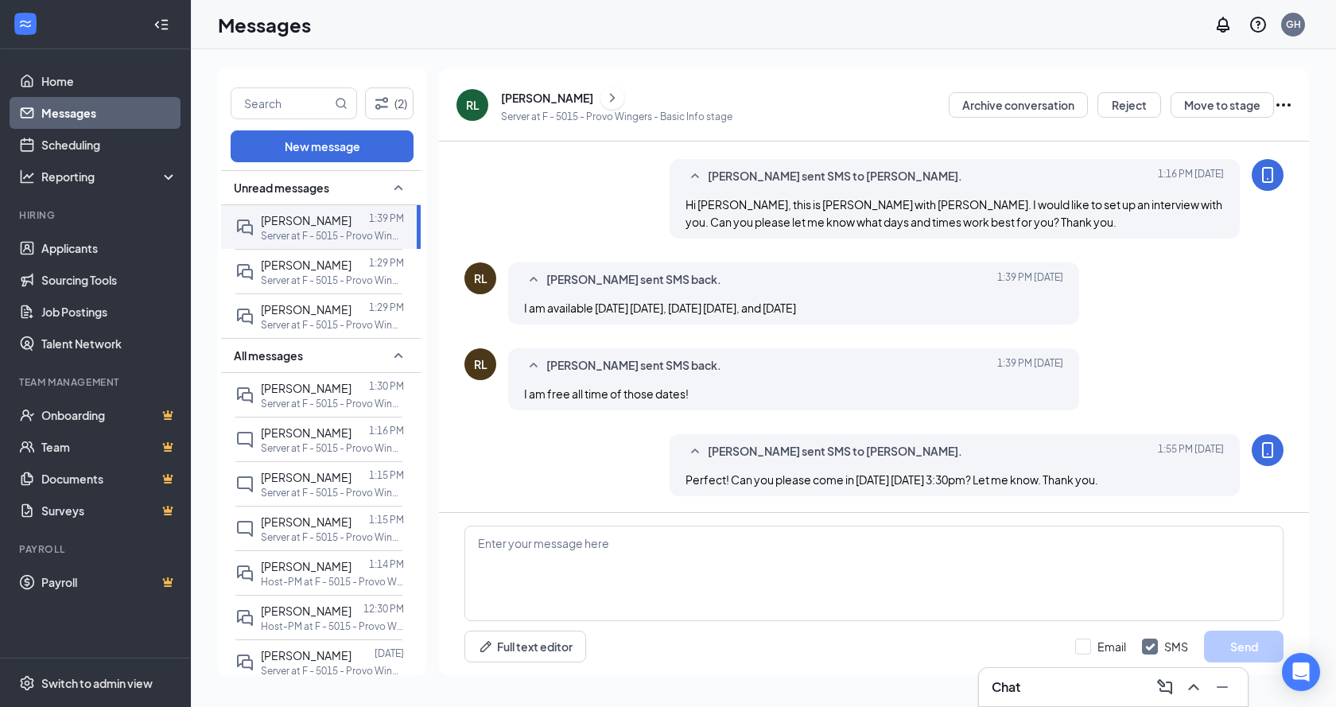
scroll to position [54, 0]
